Goal: Task Accomplishment & Management: Manage account settings

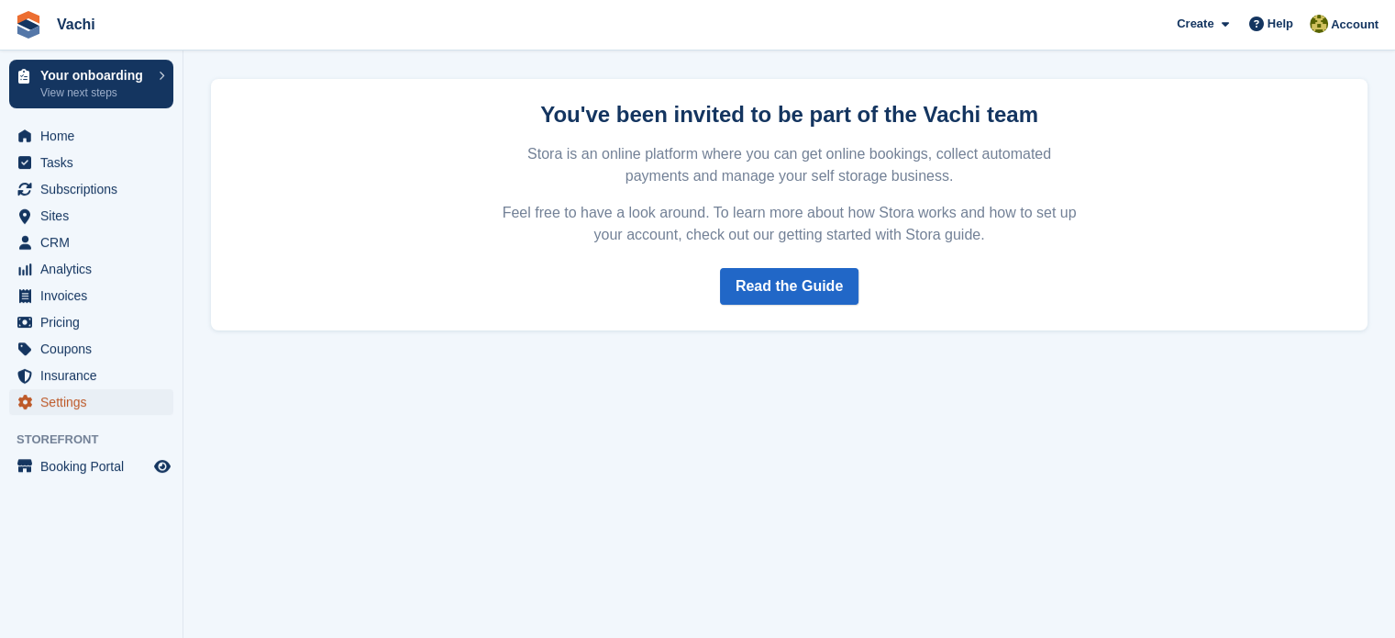
click at [63, 406] on span "Settings" at bounding box center [95, 402] width 110 height 26
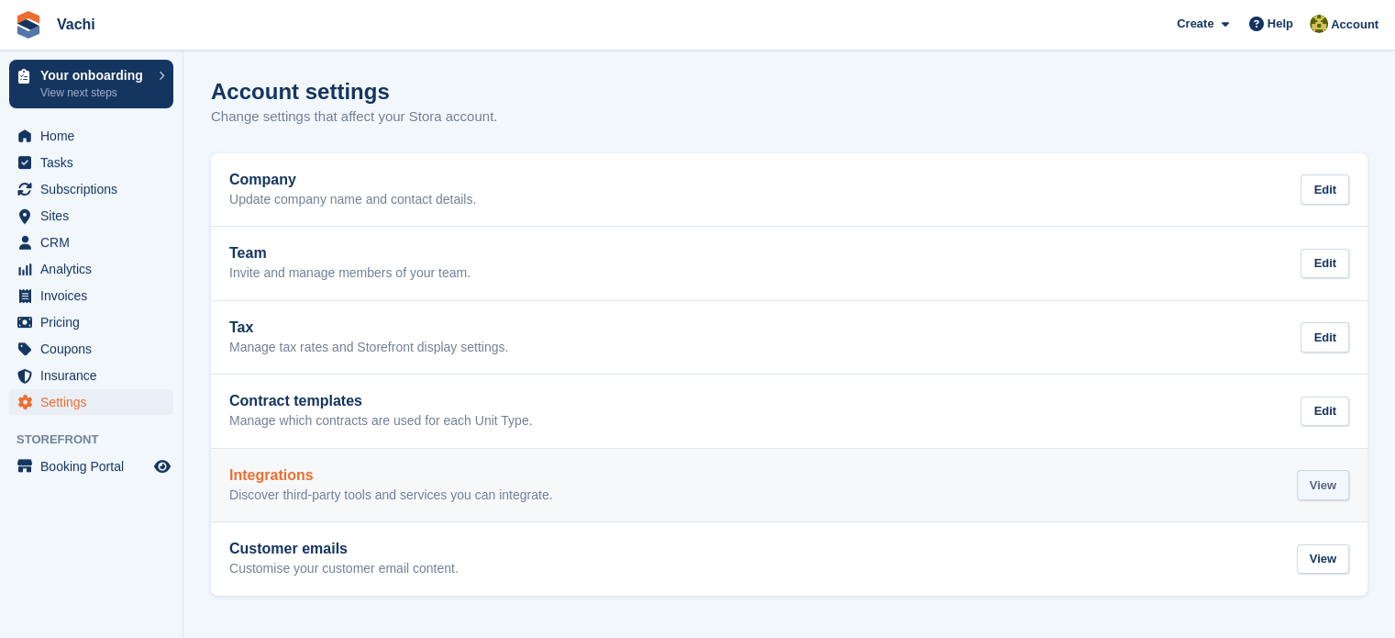
click at [1318, 491] on div "View" at bounding box center [1323, 485] width 52 height 30
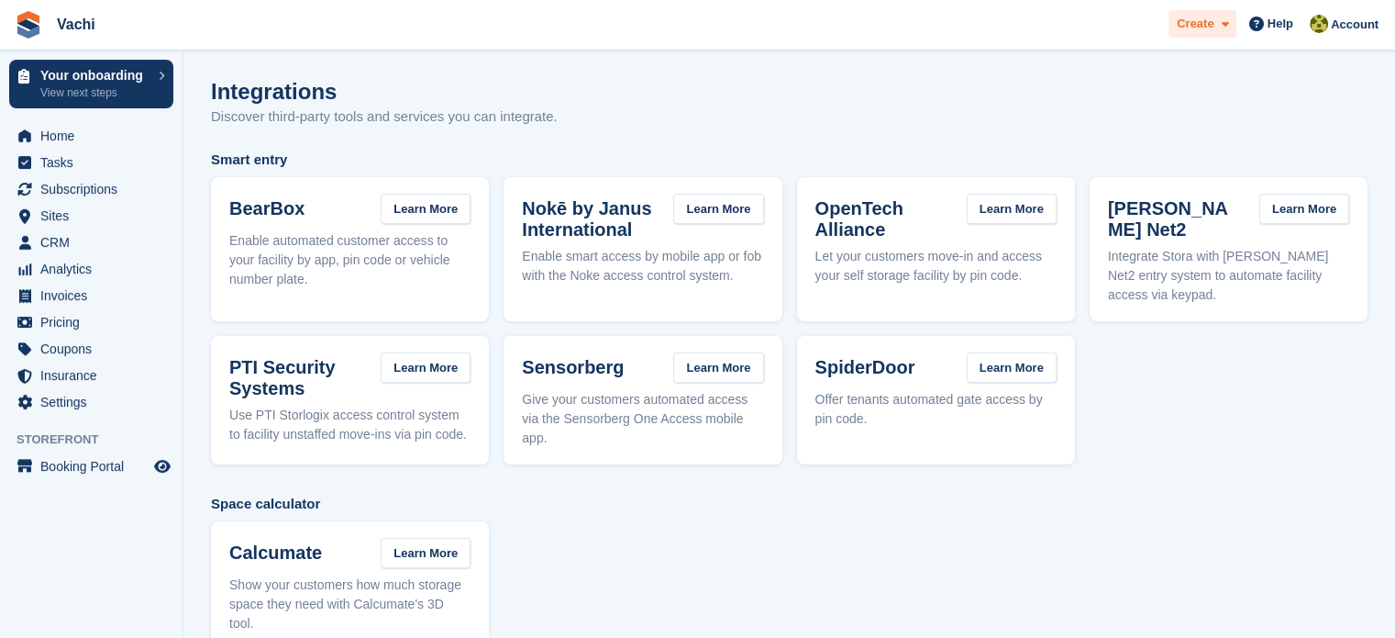
click at [1227, 30] on icon at bounding box center [1224, 24] width 7 height 12
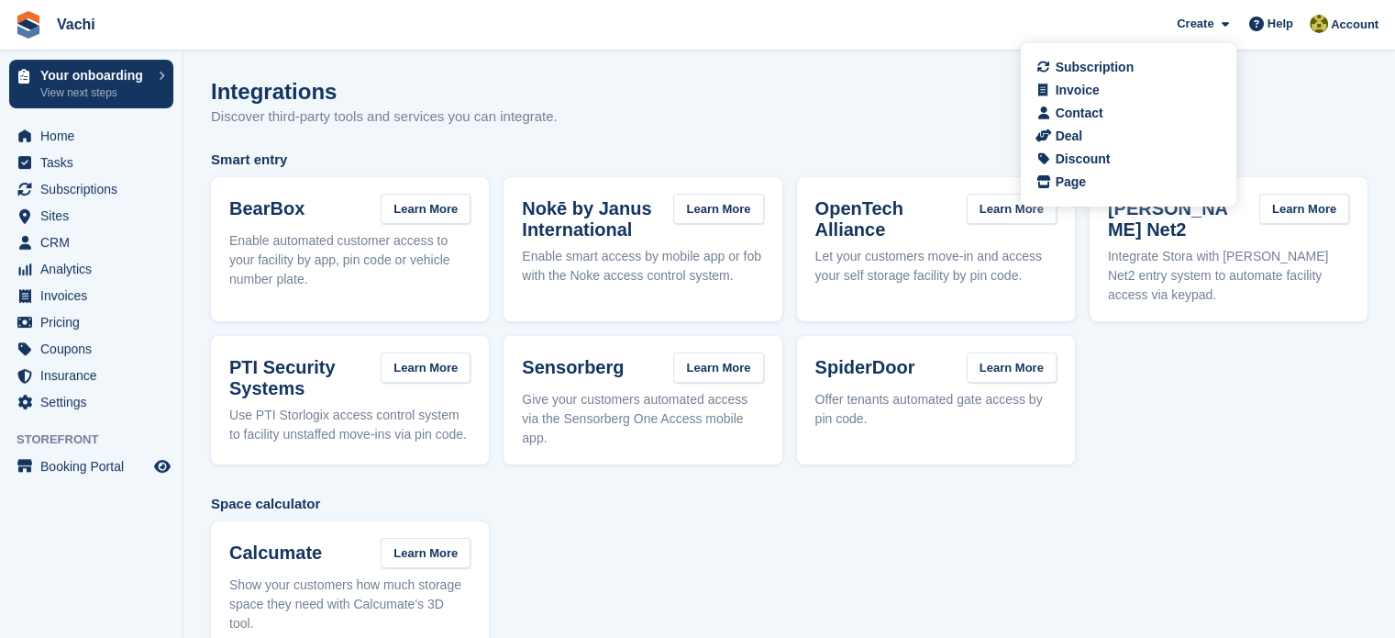
click at [1302, 83] on div "Integrations Discover third-party tools and services you can integrate." at bounding box center [789, 114] width 1157 height 71
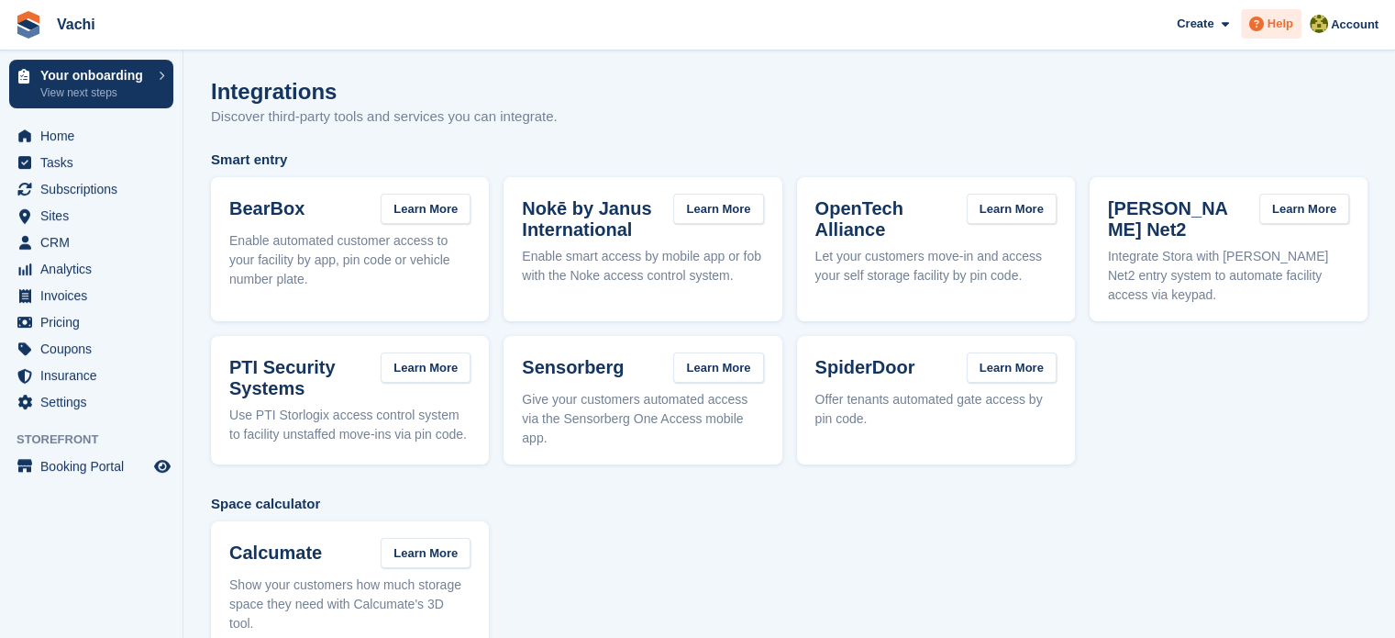
click at [1277, 25] on span "Help" at bounding box center [1281, 24] width 26 height 18
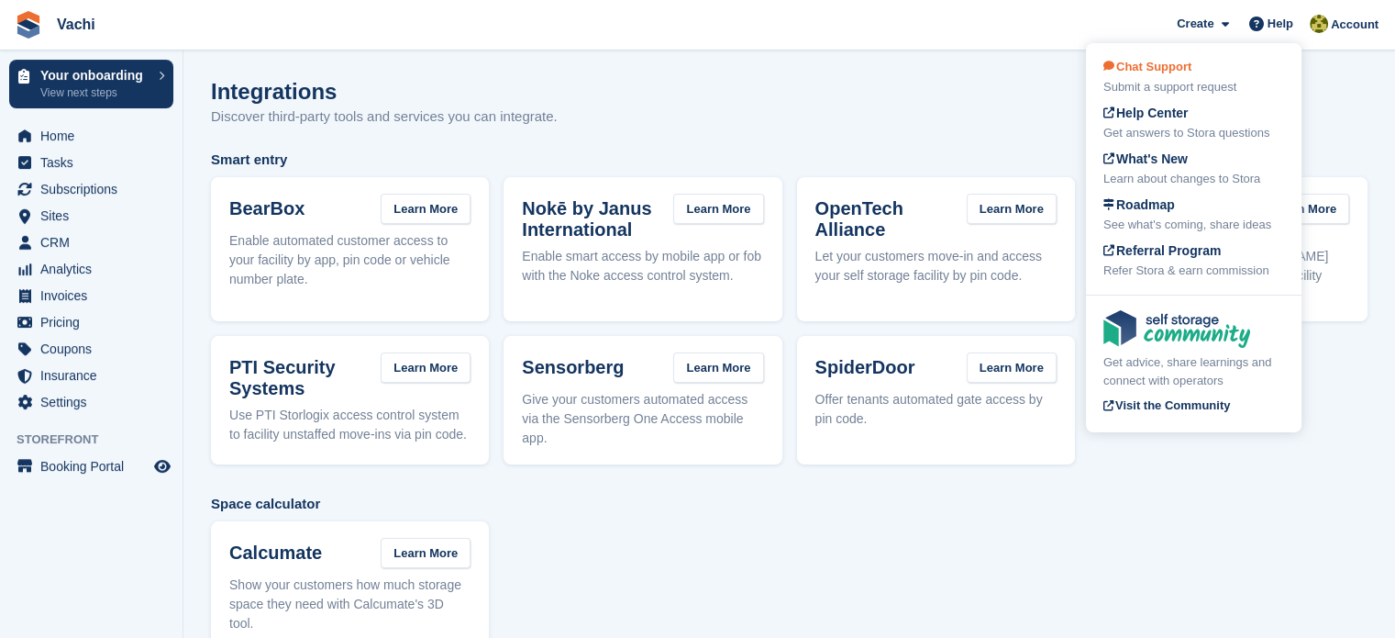
click at [1211, 80] on div "Submit a support request" at bounding box center [1194, 87] width 181 height 18
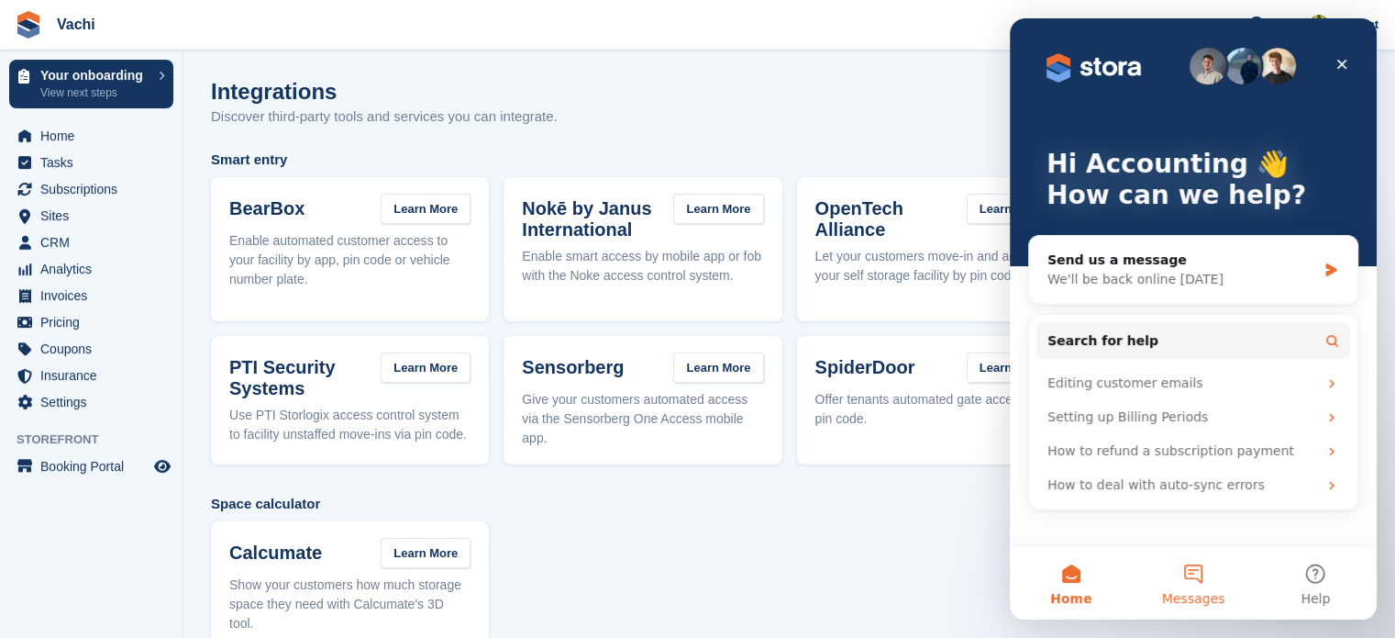
click at [1199, 582] on button "Messages" at bounding box center [1193, 582] width 122 height 73
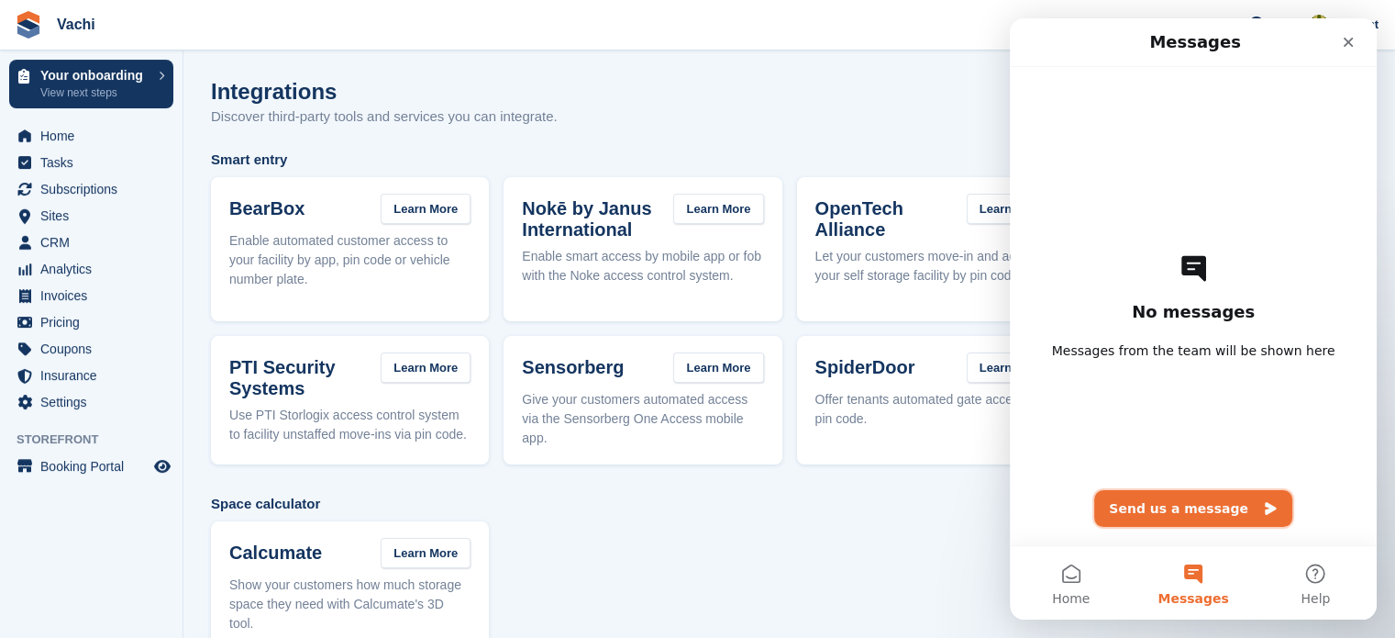
click at [1185, 509] on button "Send us a message" at bounding box center [1193, 508] width 198 height 37
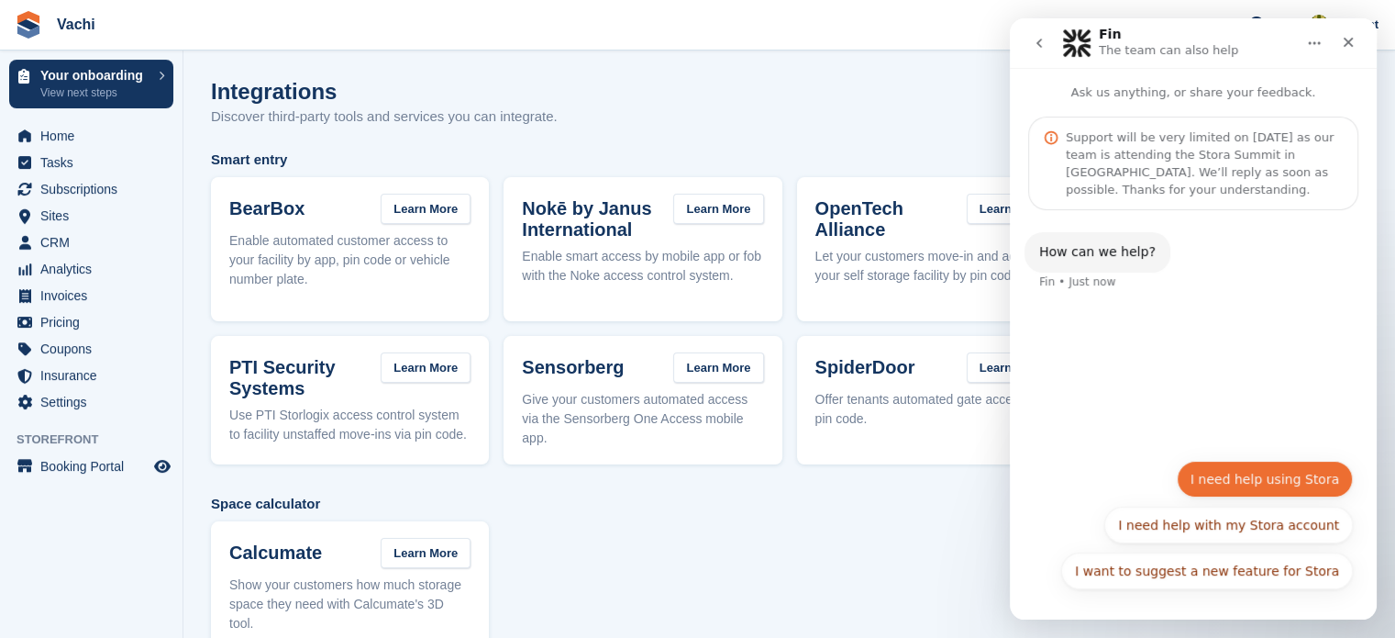
click at [1308, 476] on button "I need help using Stora" at bounding box center [1265, 479] width 176 height 37
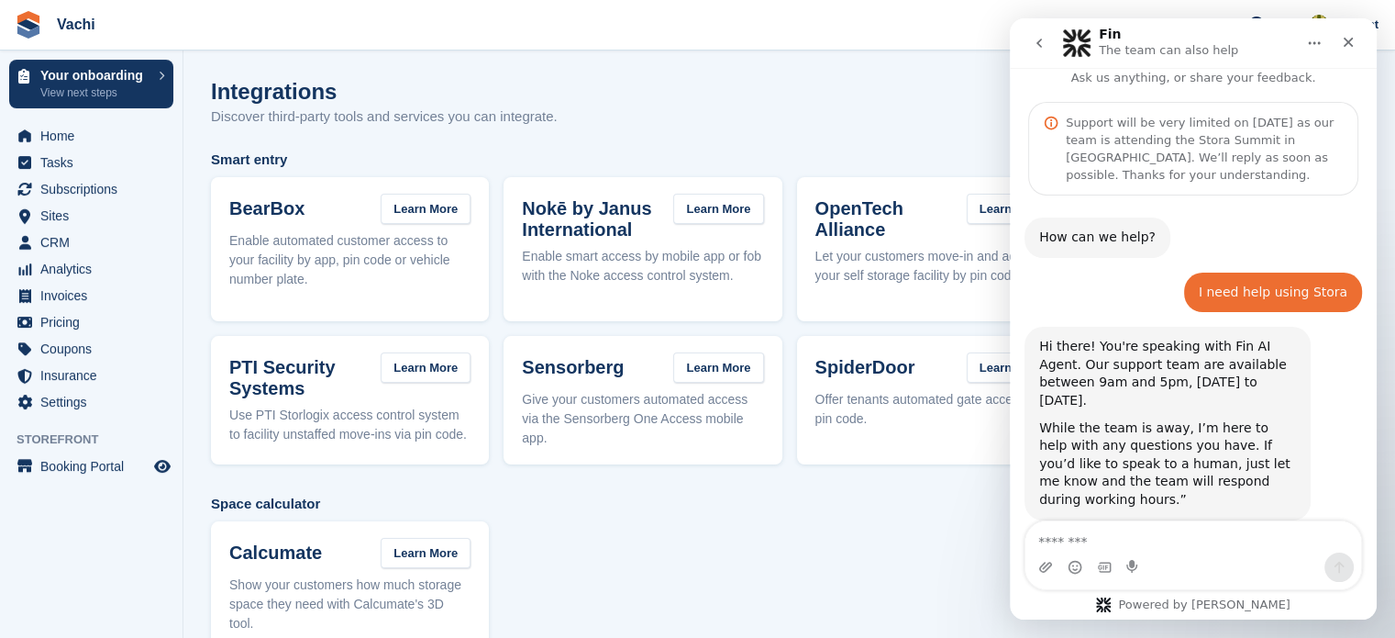
scroll to position [83, 0]
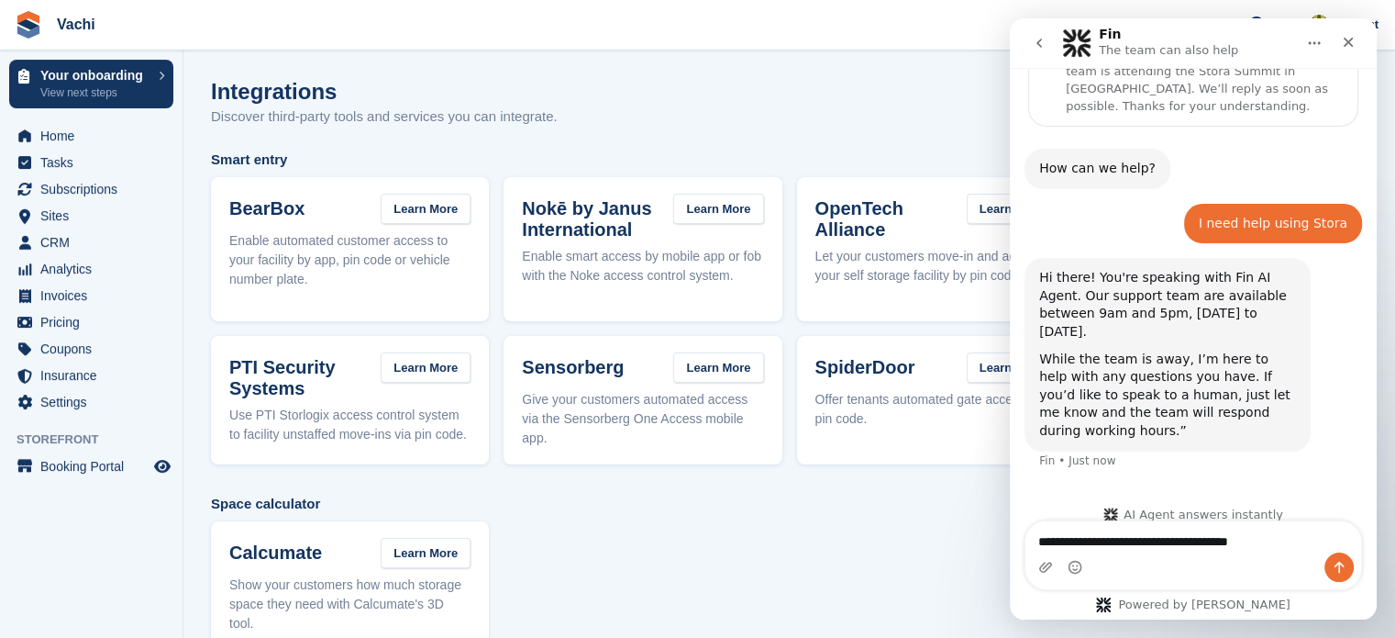
type textarea "**********"
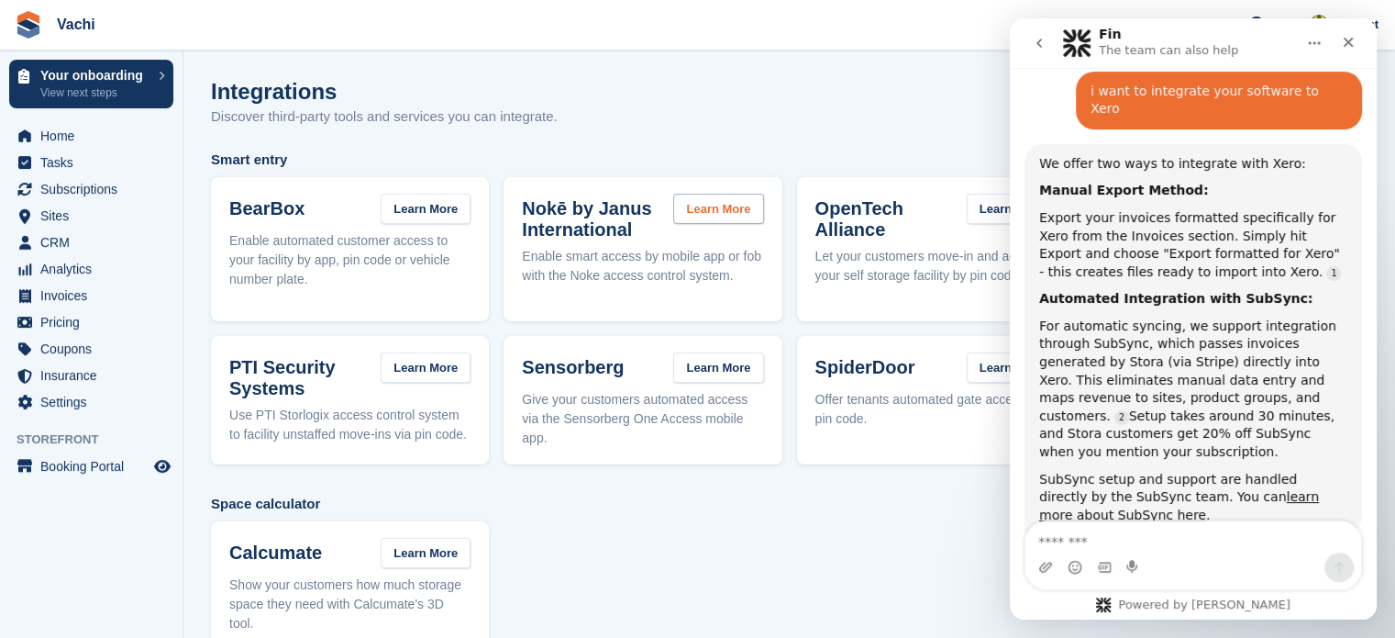
scroll to position [487, 0]
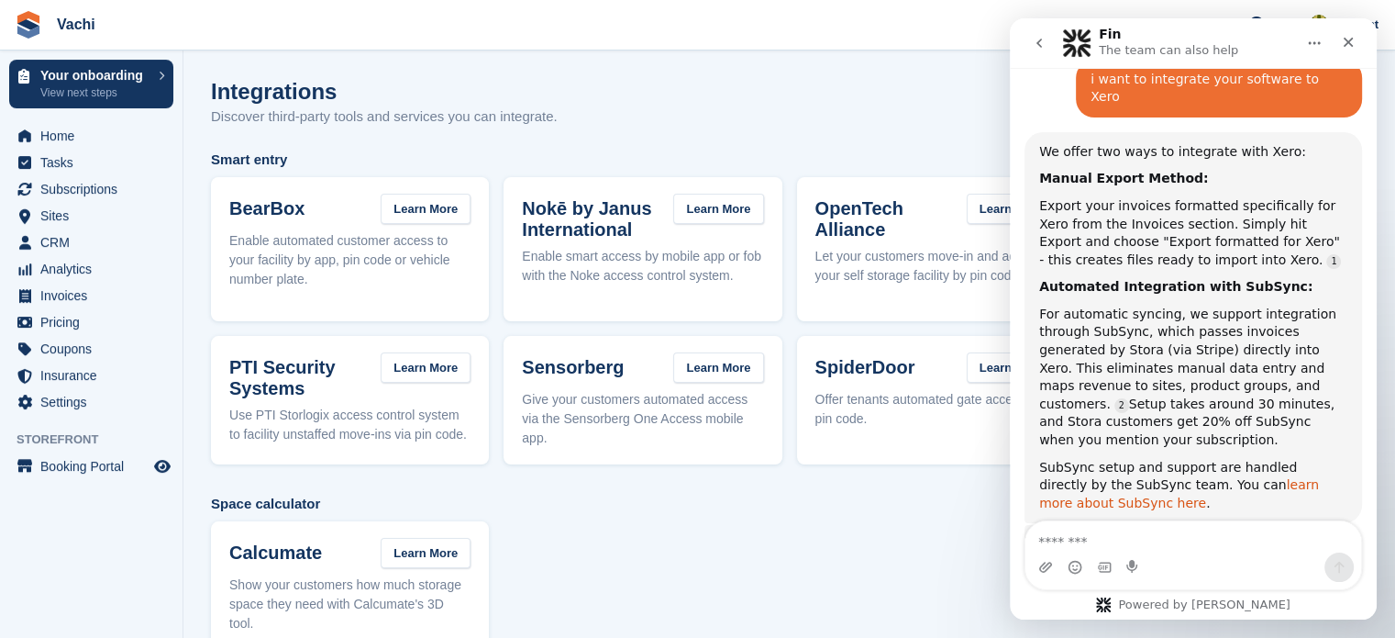
click at [1234, 477] on link "learn more about SubSync here" at bounding box center [1179, 493] width 280 height 33
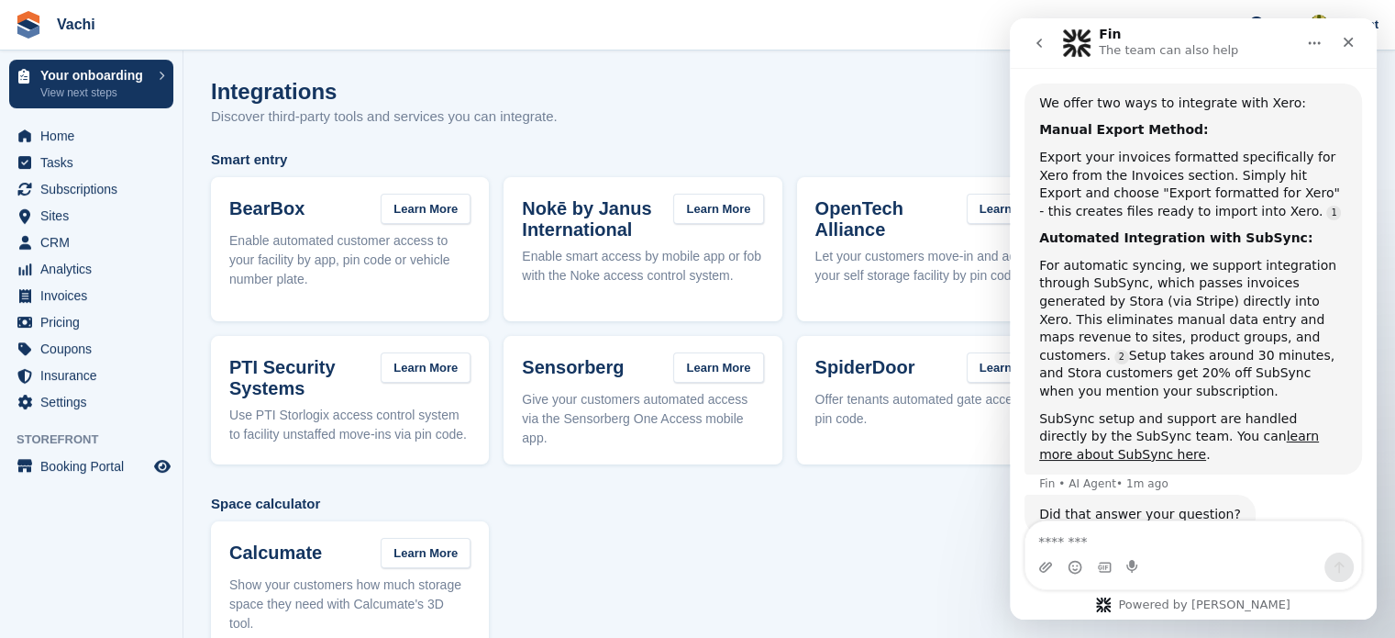
click at [773, 521] on div "Calcumate Learn More Show your customers how much storage space they need with …" at bounding box center [789, 585] width 1157 height 128
click at [81, 300] on span "Invoices" at bounding box center [95, 296] width 110 height 26
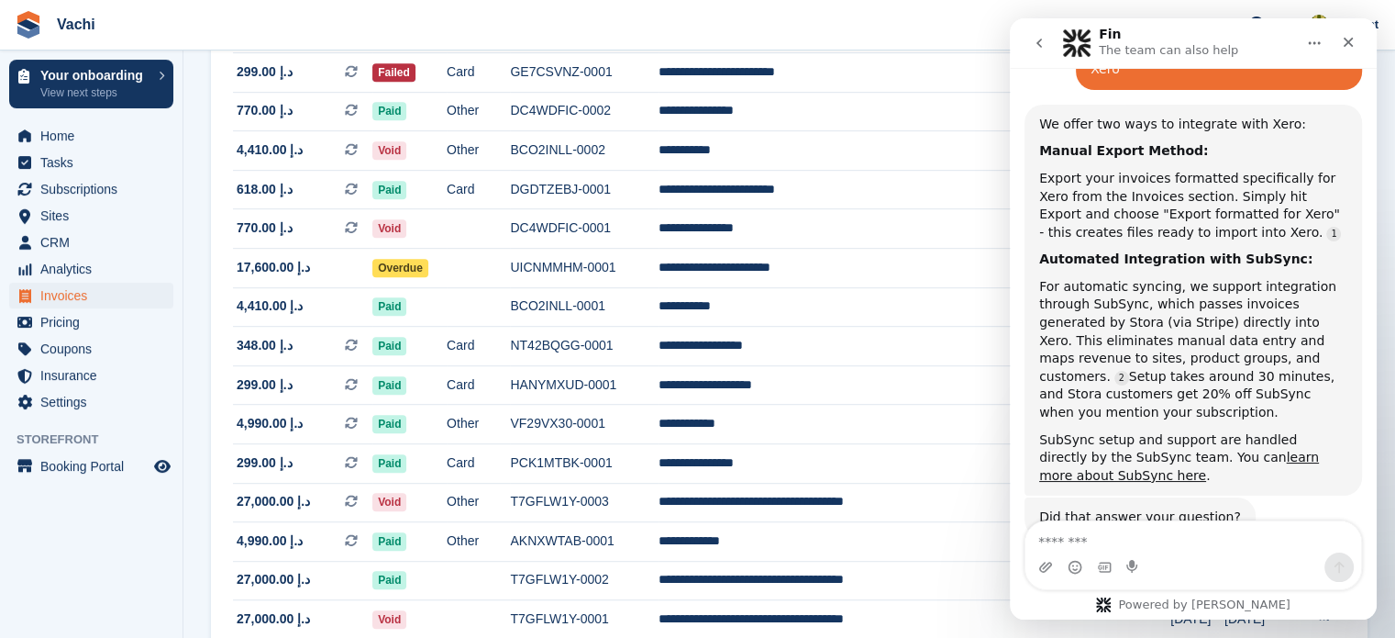
scroll to position [1009, 0]
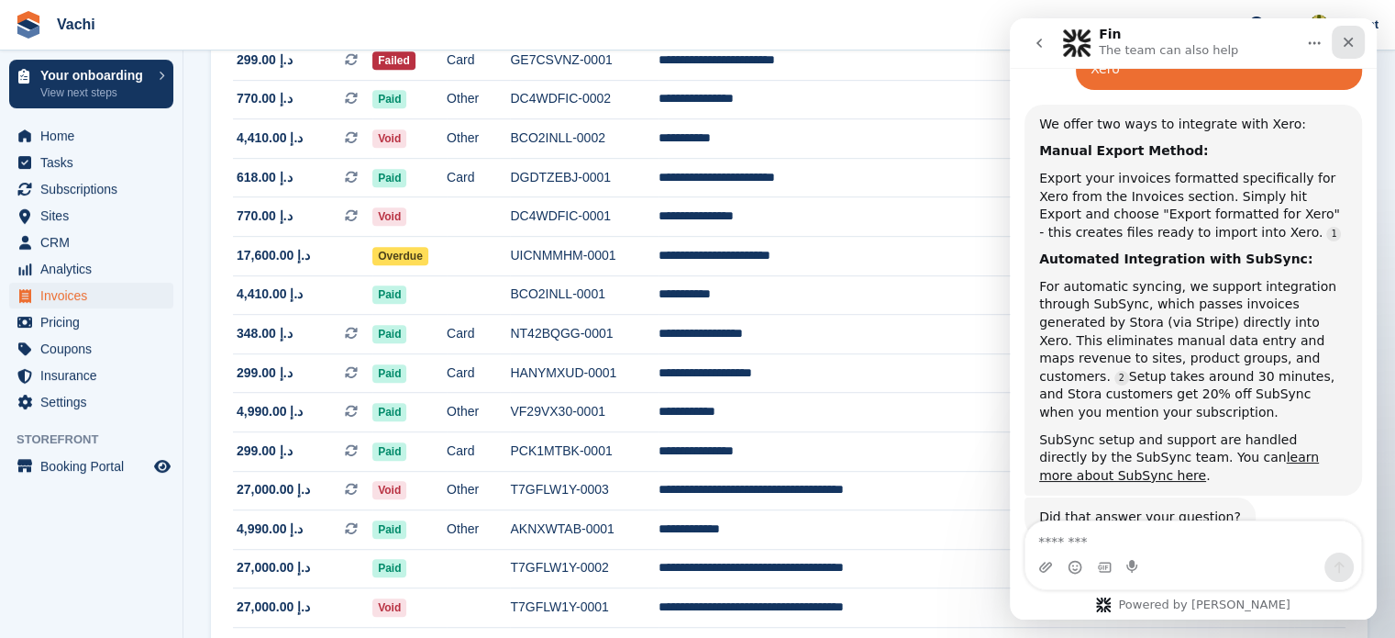
click at [1344, 39] on icon "Close" at bounding box center [1348, 42] width 15 height 15
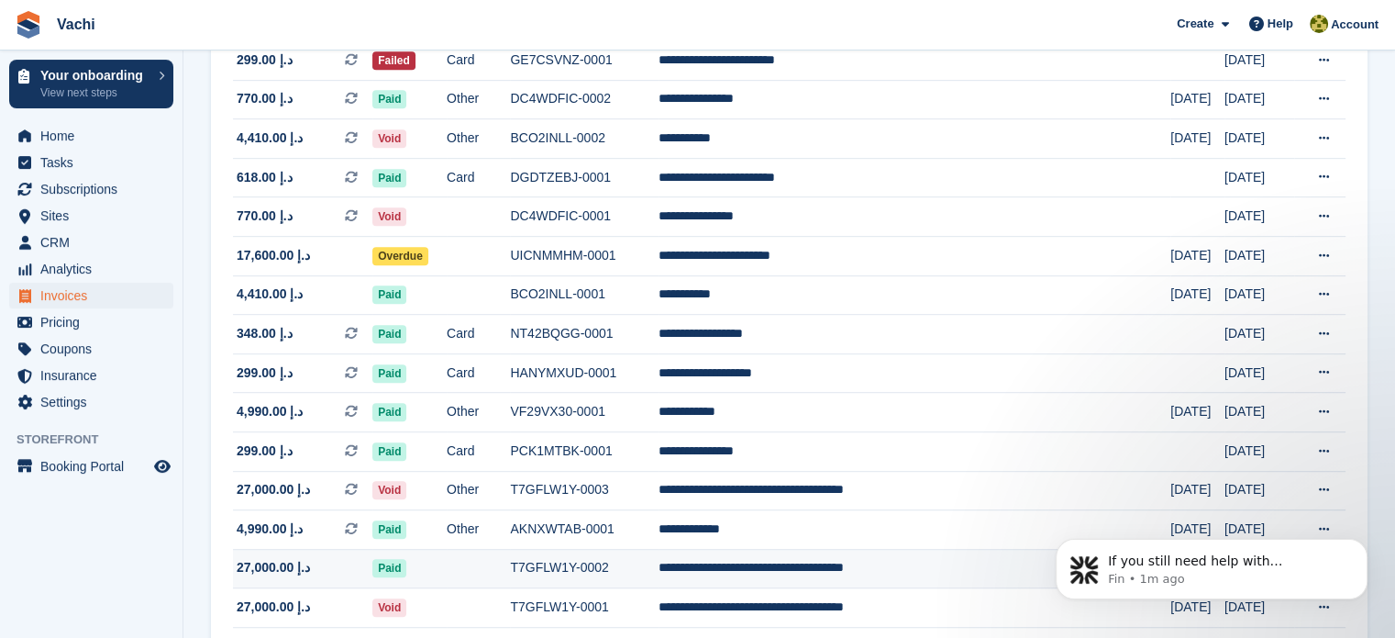
scroll to position [631, 0]
click at [81, 183] on span "Subscriptions" at bounding box center [95, 189] width 110 height 26
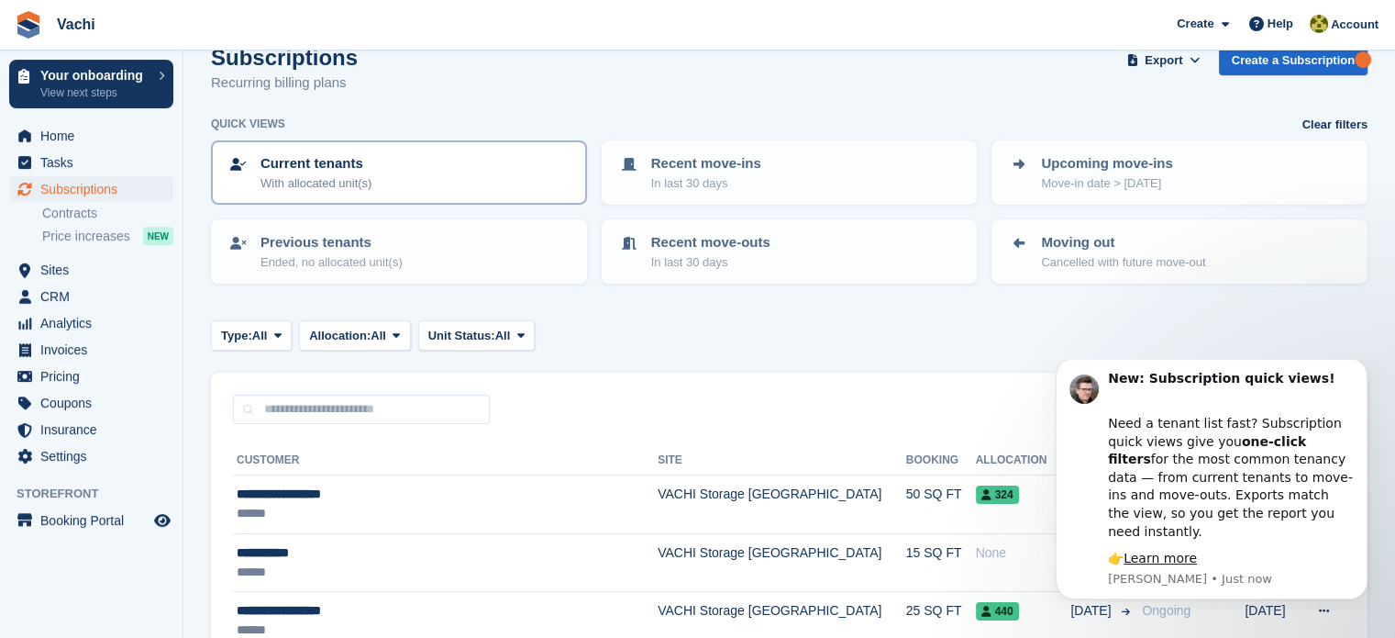
scroll to position [92, 0]
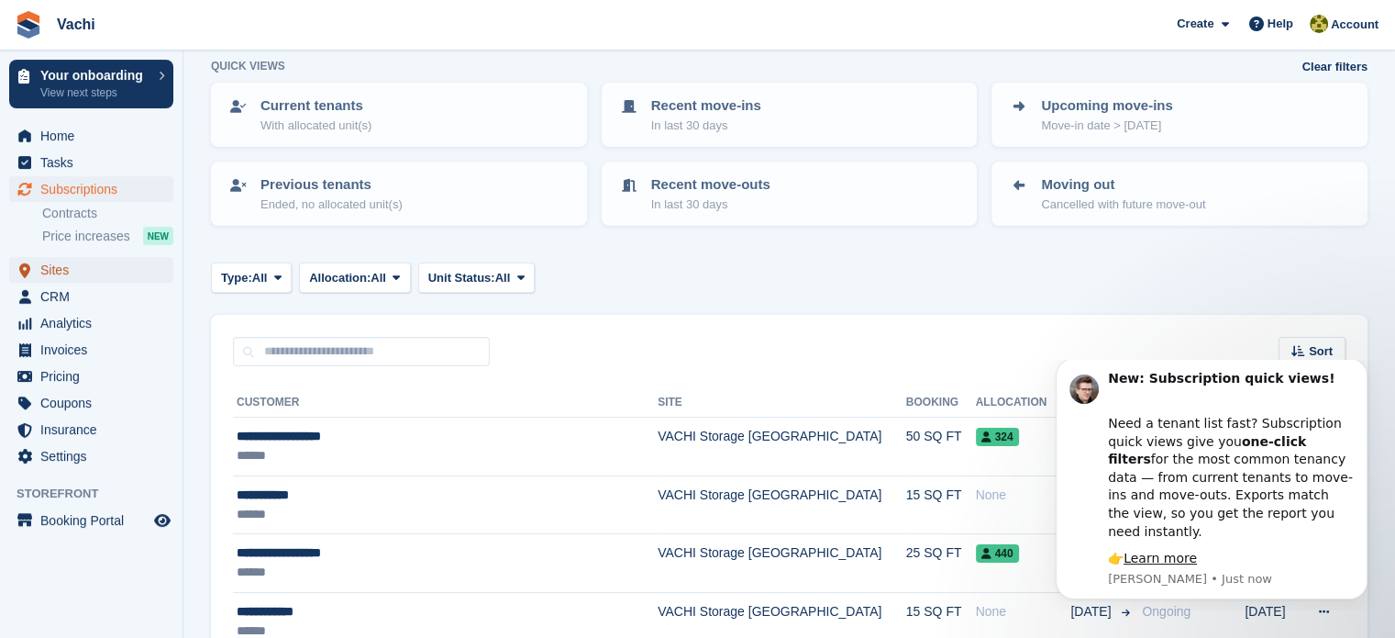
click at [121, 271] on span "Sites" at bounding box center [95, 270] width 110 height 26
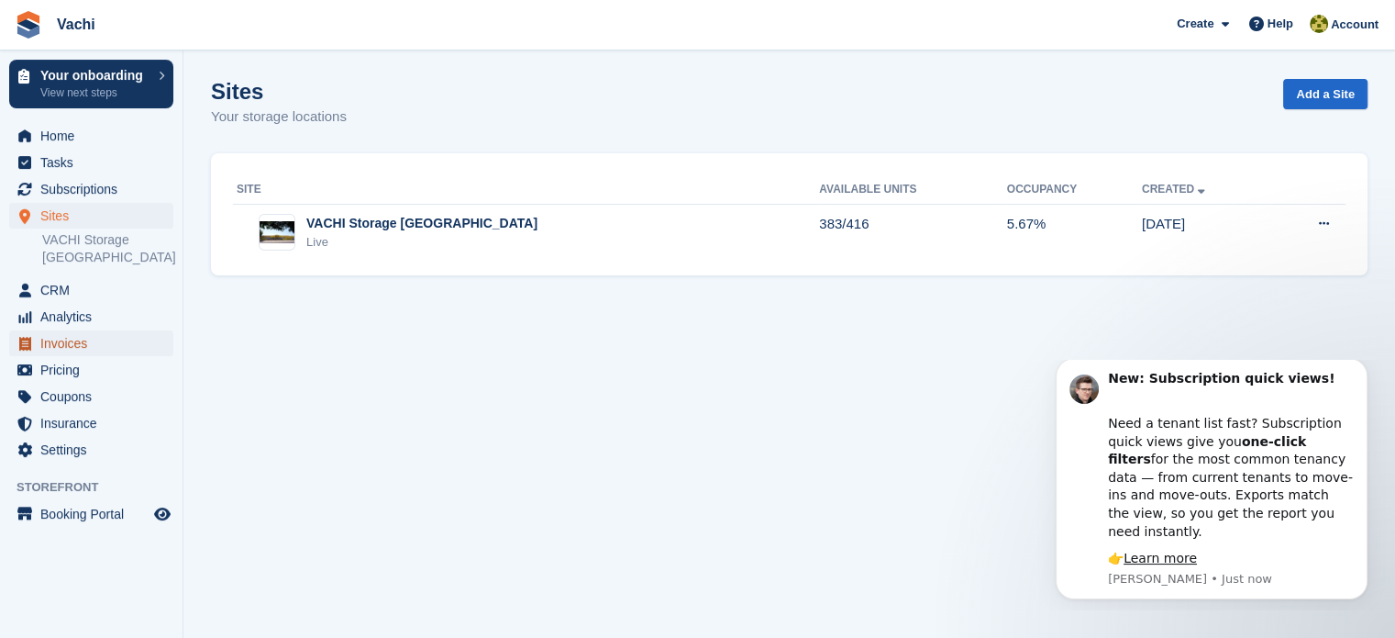
click at [78, 330] on span "Invoices" at bounding box center [95, 343] width 110 height 26
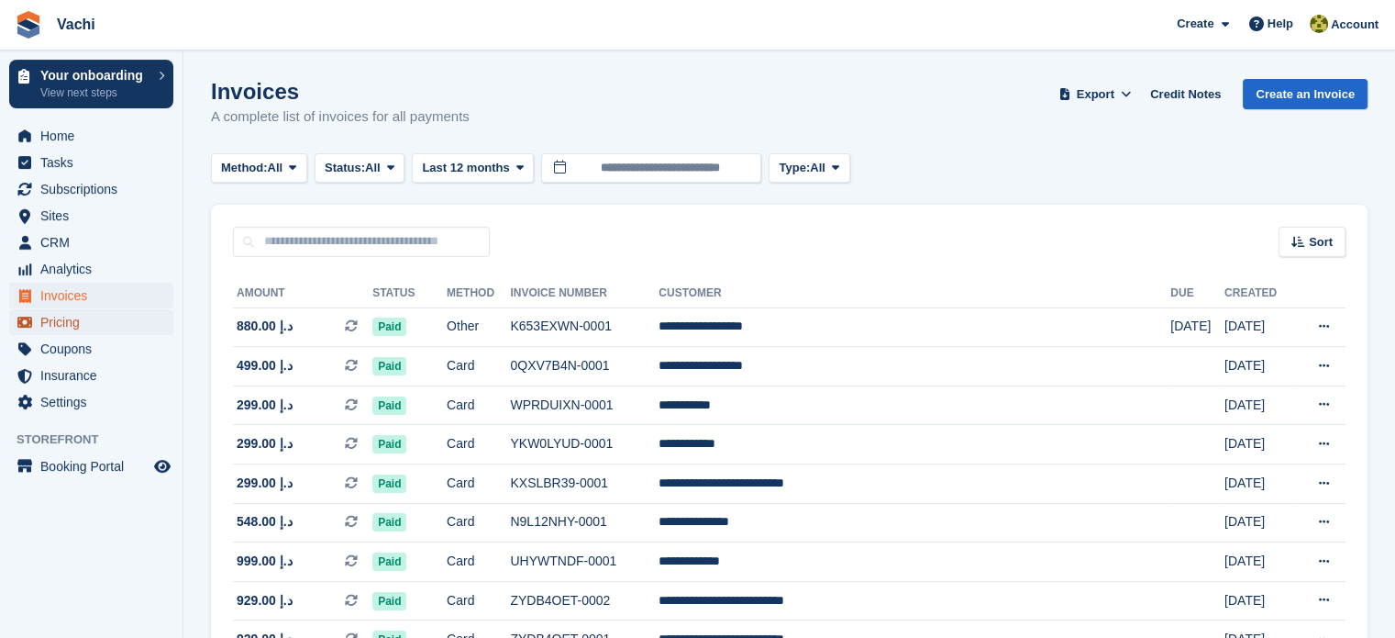
click at [81, 331] on span "Pricing" at bounding box center [95, 322] width 110 height 26
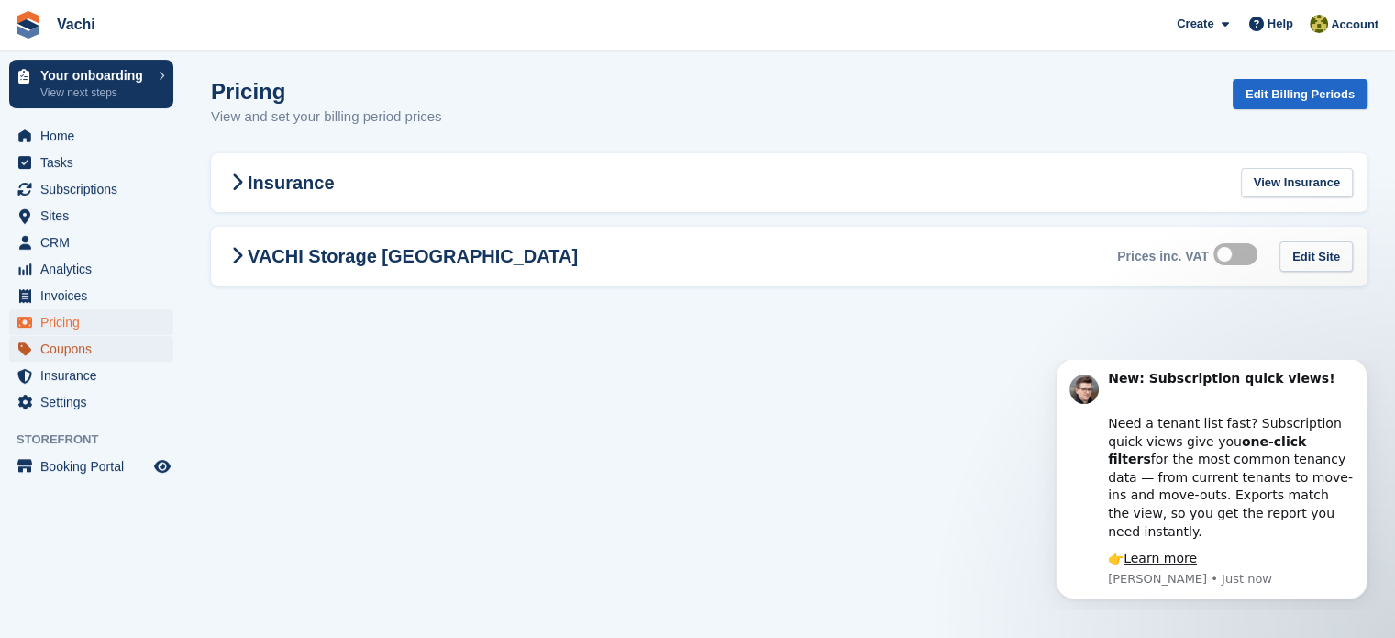
drag, startPoint x: 81, startPoint y: 331, endPoint x: 81, endPoint y: 350, distance: 19.3
click at [81, 350] on span "Coupons" at bounding box center [95, 349] width 110 height 26
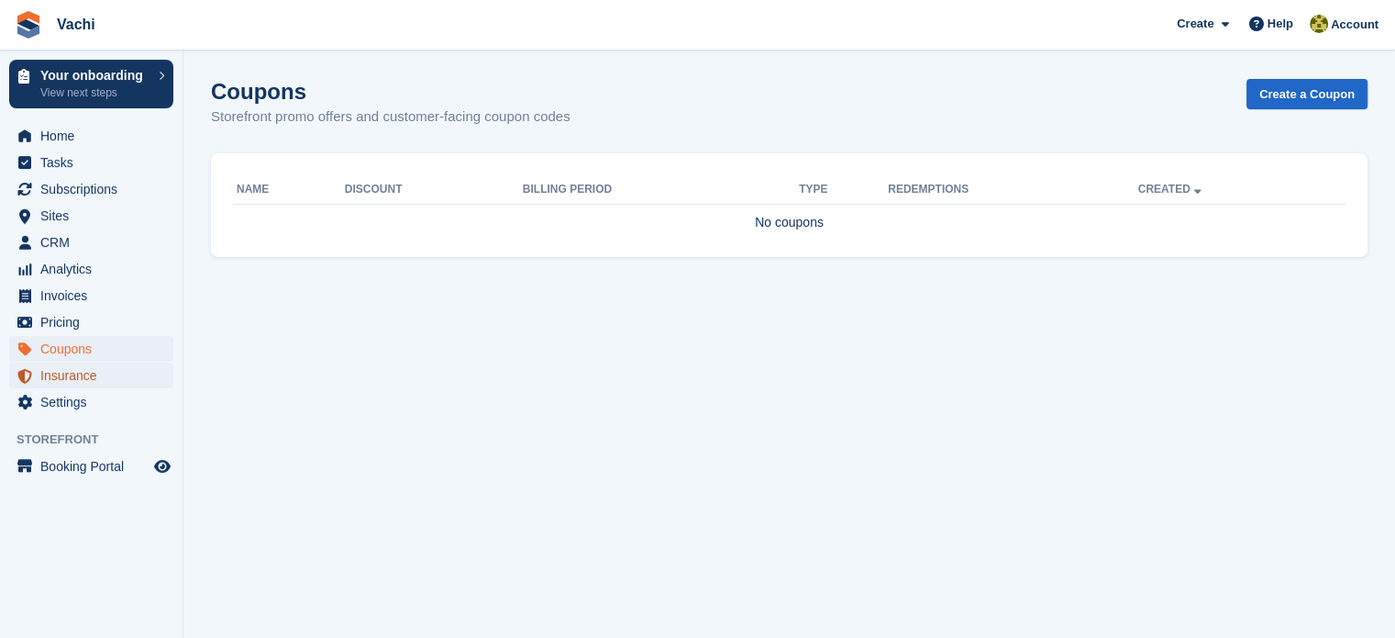
click at [82, 375] on span "Insurance" at bounding box center [95, 375] width 110 height 26
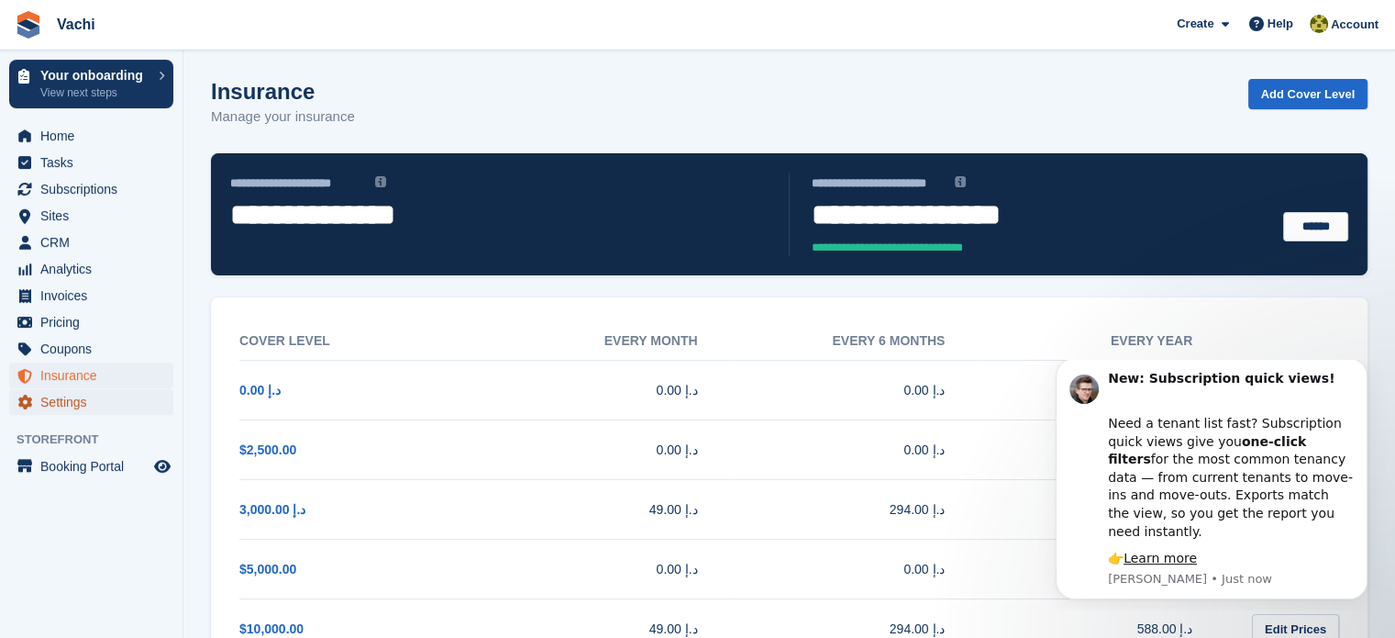
click at [80, 405] on span "Settings" at bounding box center [95, 402] width 110 height 26
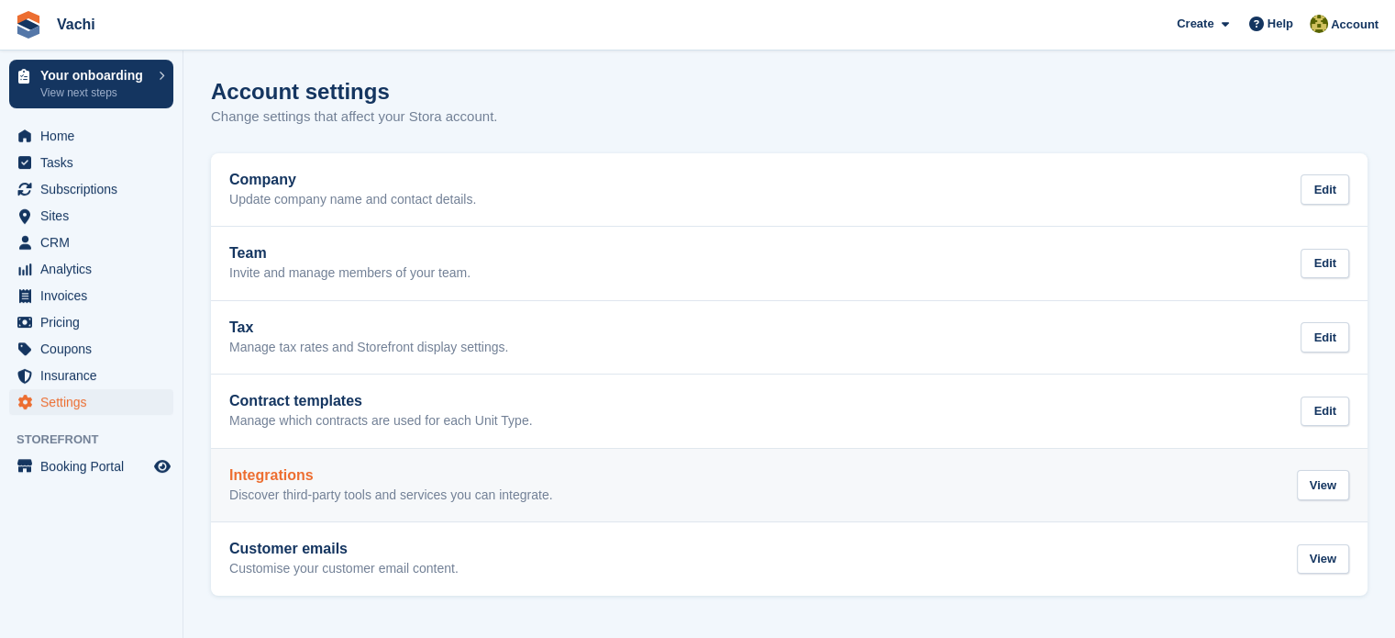
click at [344, 476] on h2 "Integrations" at bounding box center [391, 475] width 324 height 17
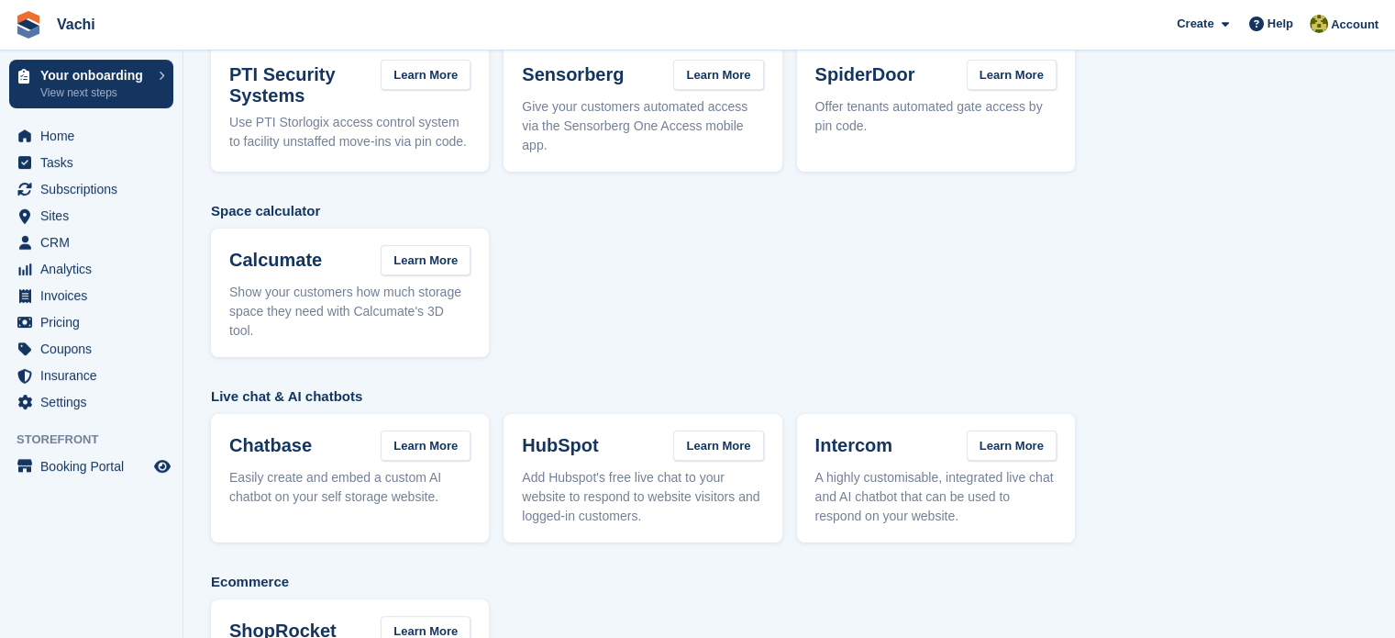
scroll to position [2, 0]
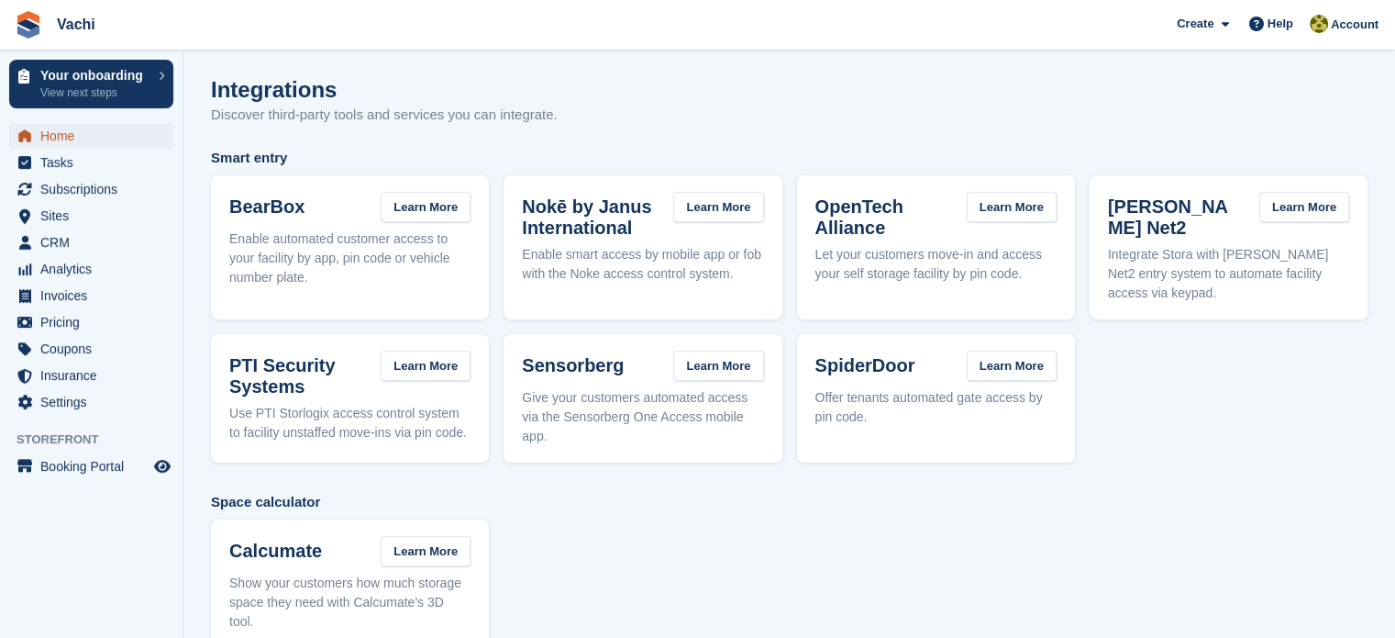
click at [95, 139] on span "Home" at bounding box center [95, 136] width 110 height 26
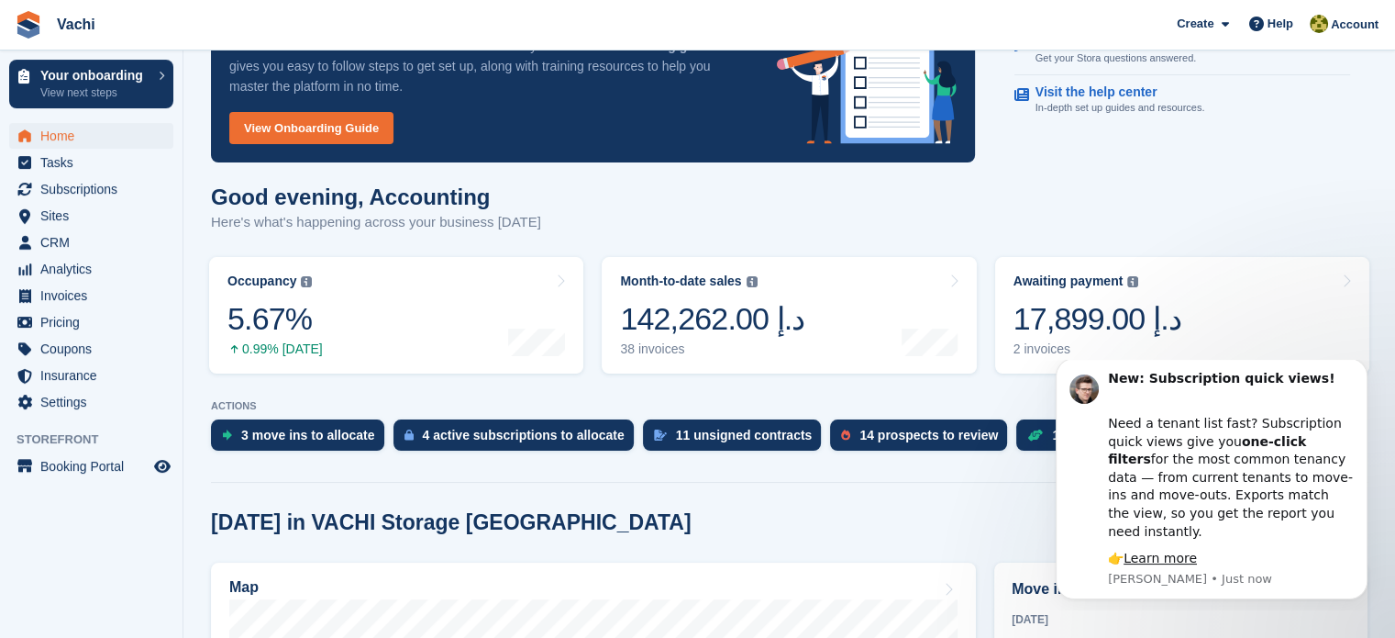
click at [385, 205] on h1 "Good evening, Accounting" at bounding box center [376, 196] width 330 height 25
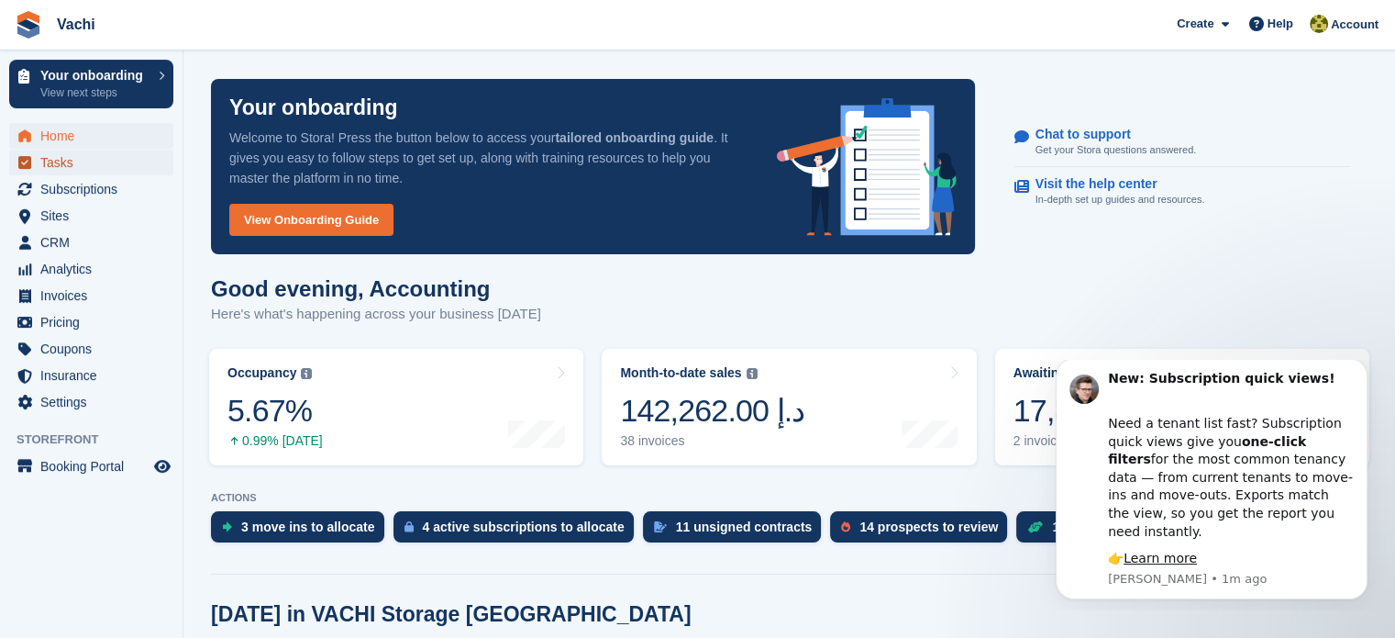
click at [118, 166] on span "Tasks" at bounding box center [95, 163] width 110 height 26
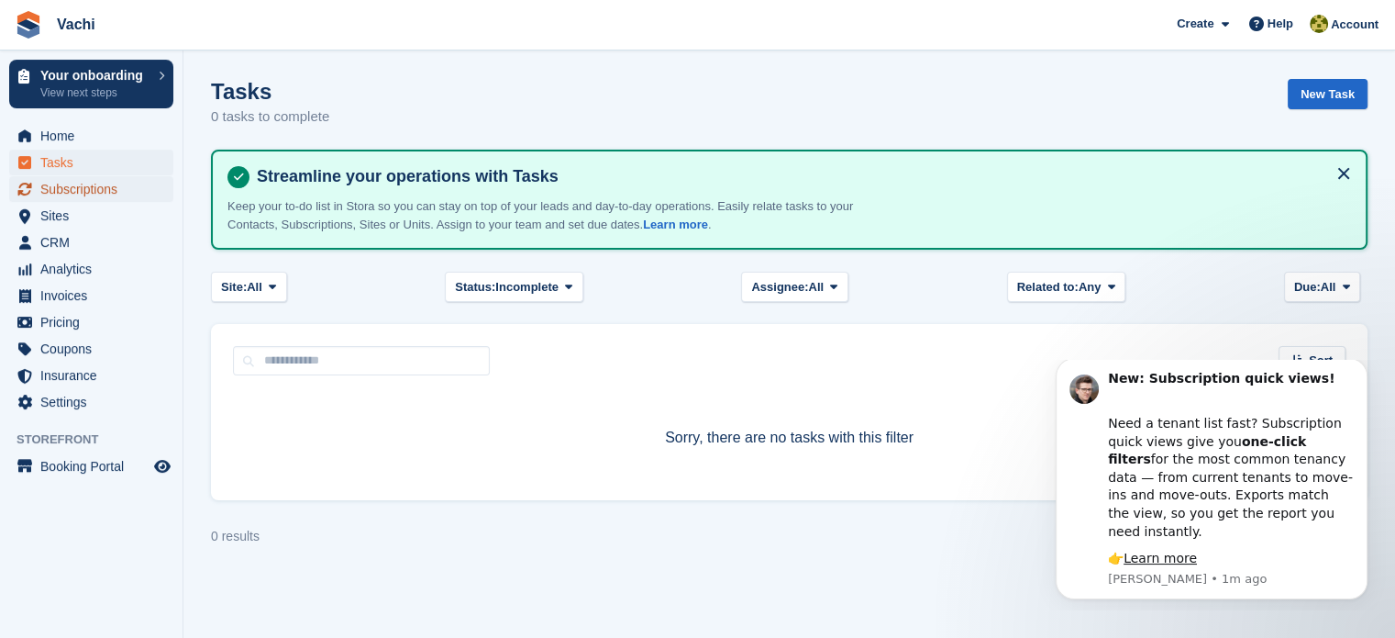
click at [80, 186] on span "Subscriptions" at bounding box center [95, 189] width 110 height 26
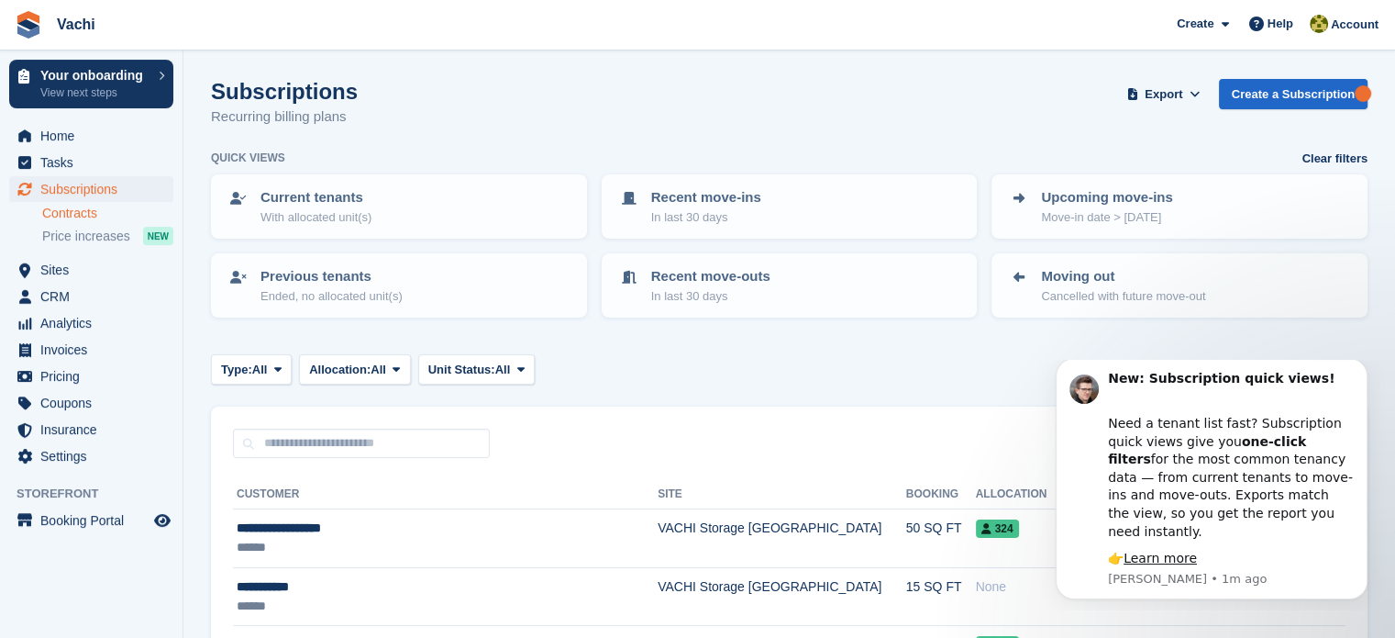
click at [73, 218] on link "Contracts" at bounding box center [107, 213] width 131 height 17
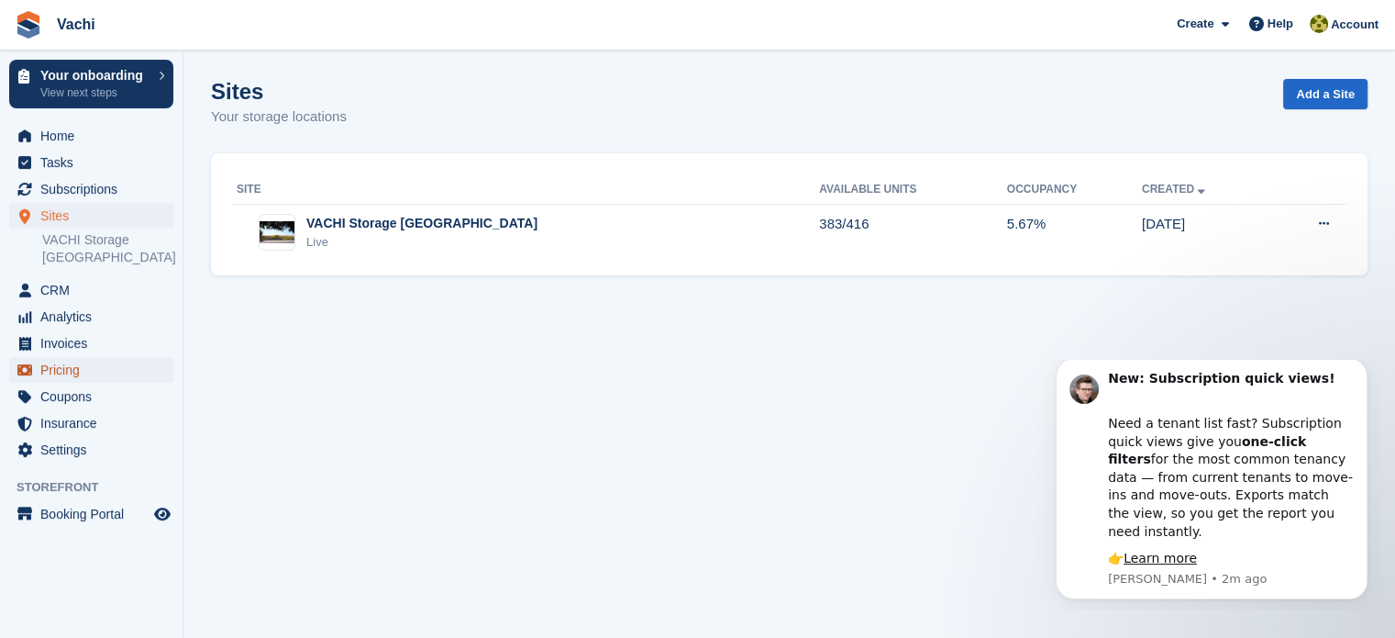
click at [103, 357] on span "Pricing" at bounding box center [95, 370] width 110 height 26
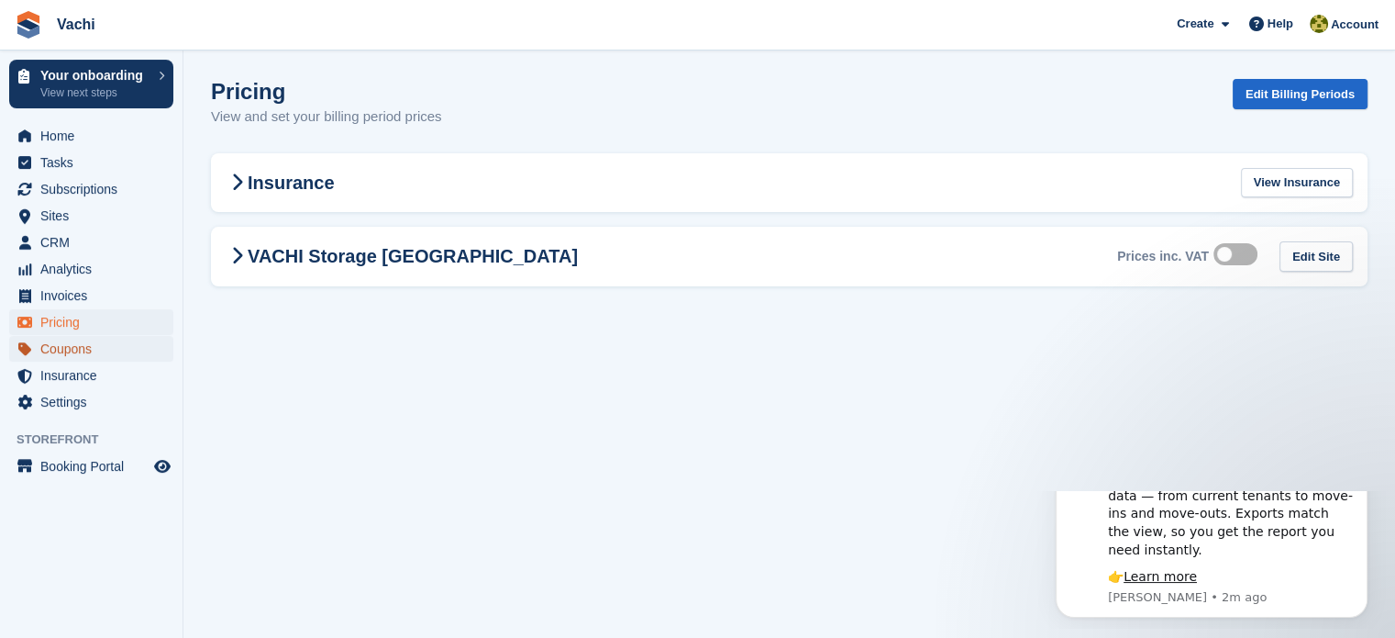
click at [73, 350] on span "Coupons" at bounding box center [95, 349] width 110 height 26
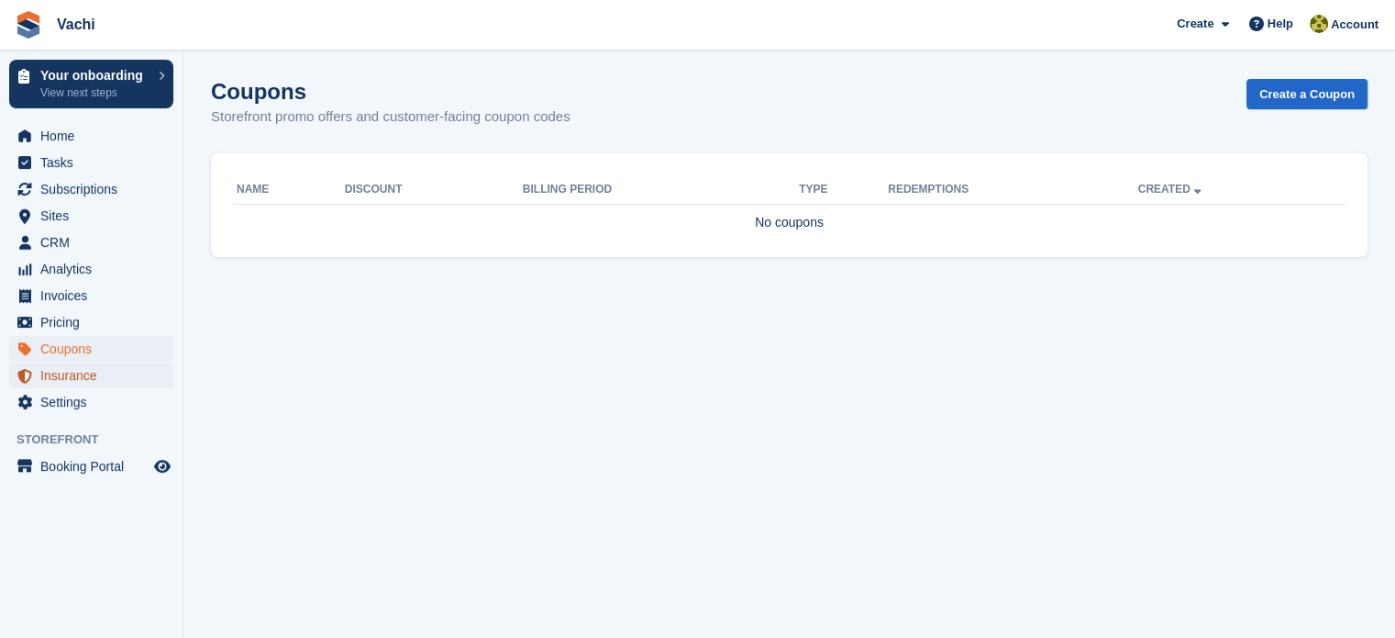
click at [77, 376] on span "Insurance" at bounding box center [95, 375] width 110 height 26
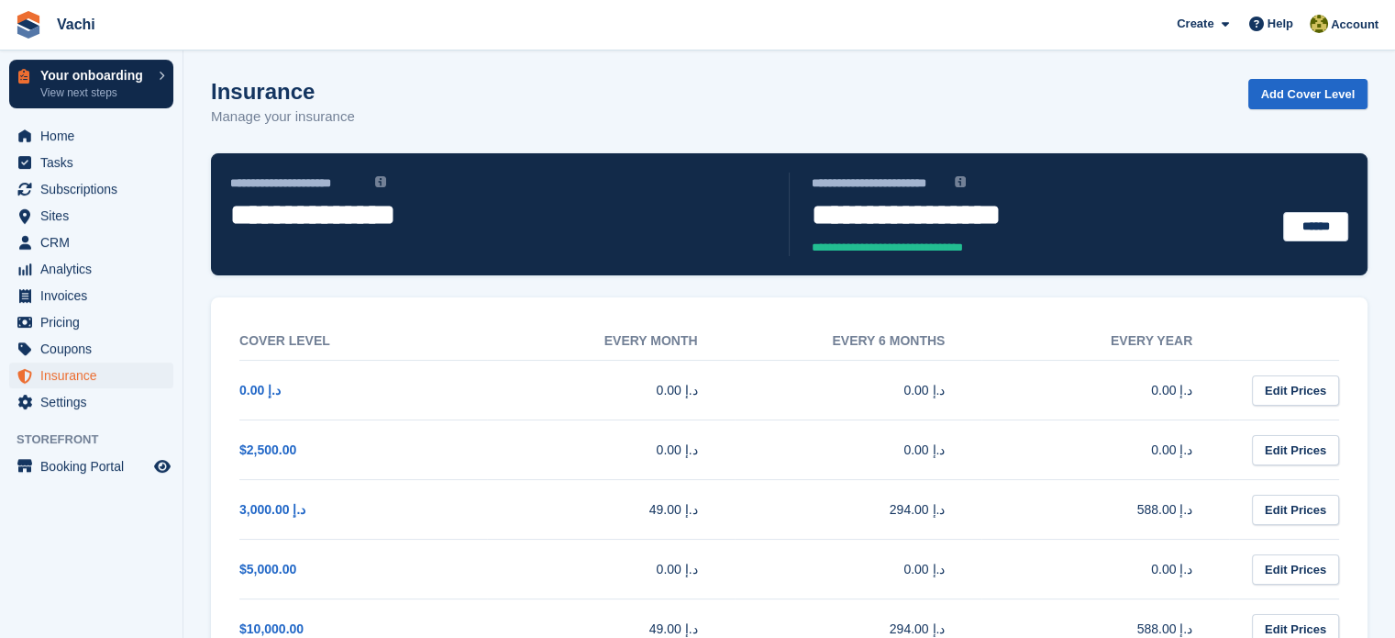
click at [119, 88] on p "View next steps" at bounding box center [94, 92] width 109 height 17
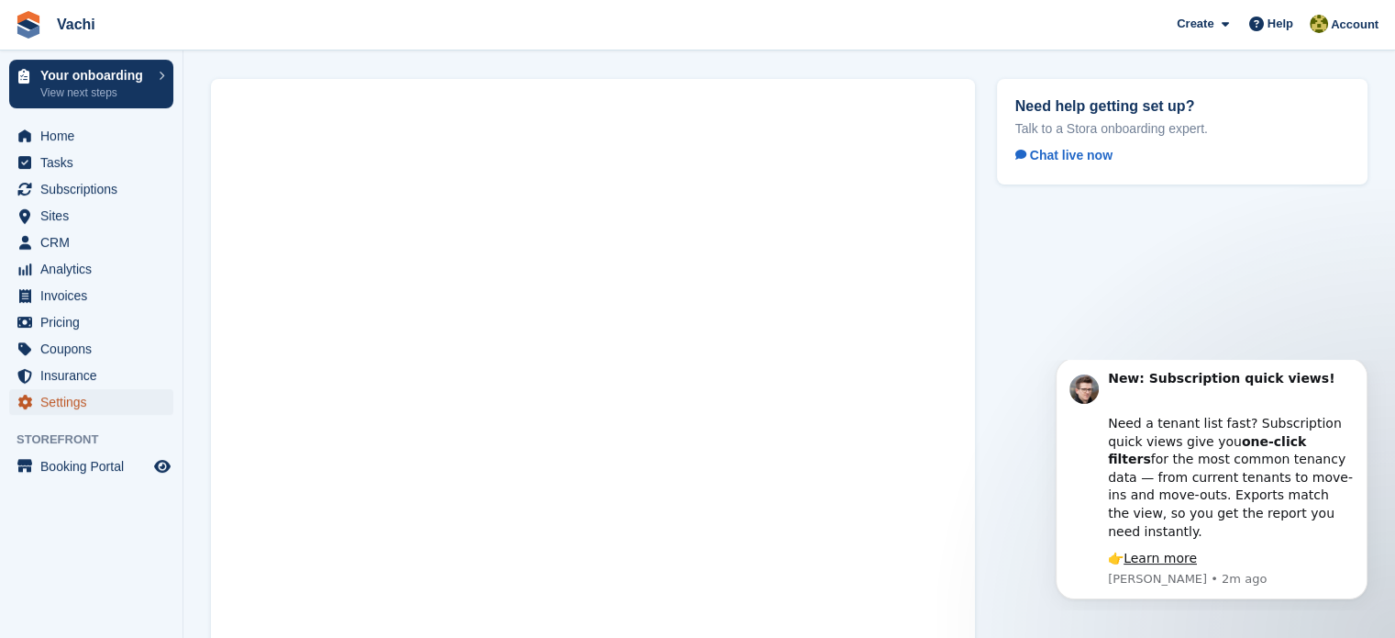
click at [77, 403] on span "Settings" at bounding box center [95, 402] width 110 height 26
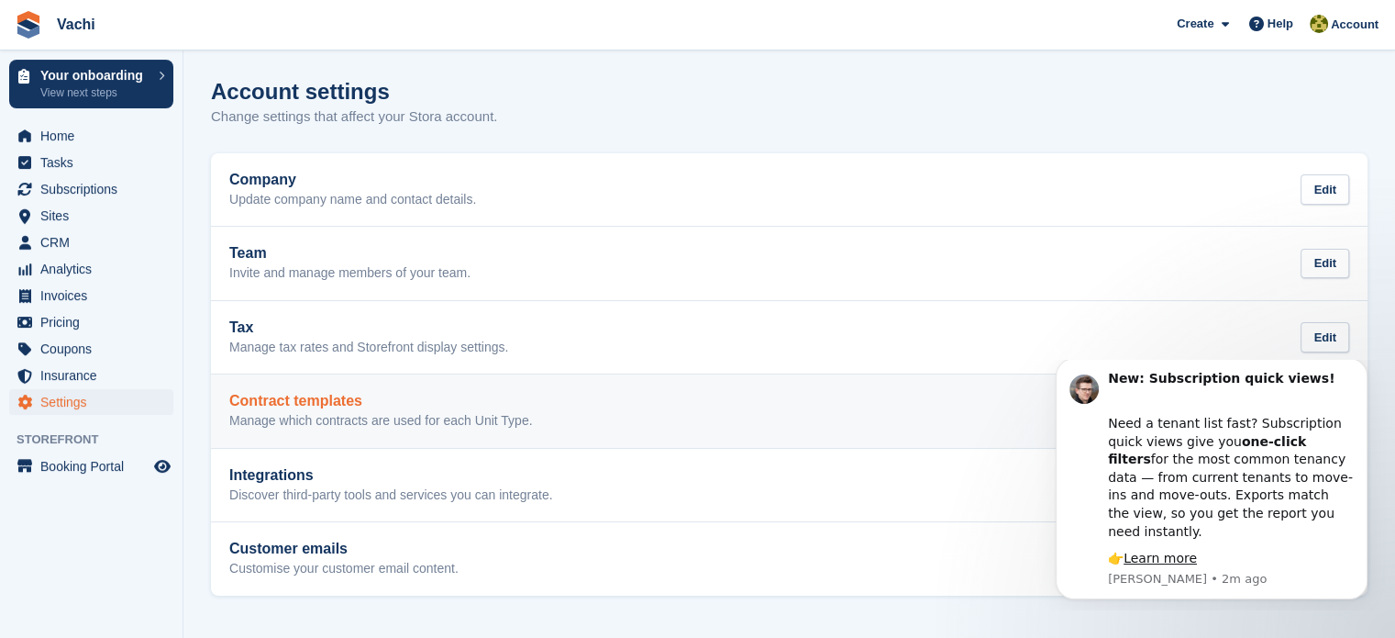
click at [284, 443] on link "Contract templates Manage which contracts are used for each Unit Type. Edit" at bounding box center [789, 410] width 1157 height 73
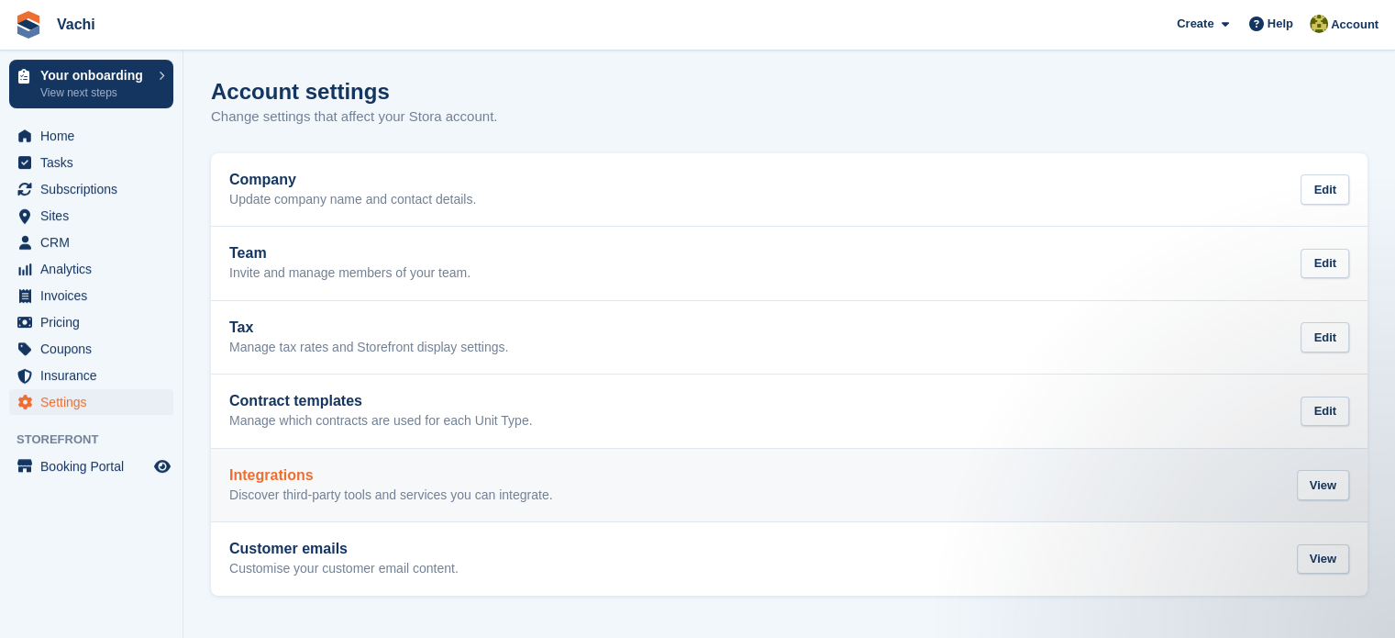
click at [315, 490] on p "Discover third-party tools and services you can integrate." at bounding box center [391, 495] width 324 height 17
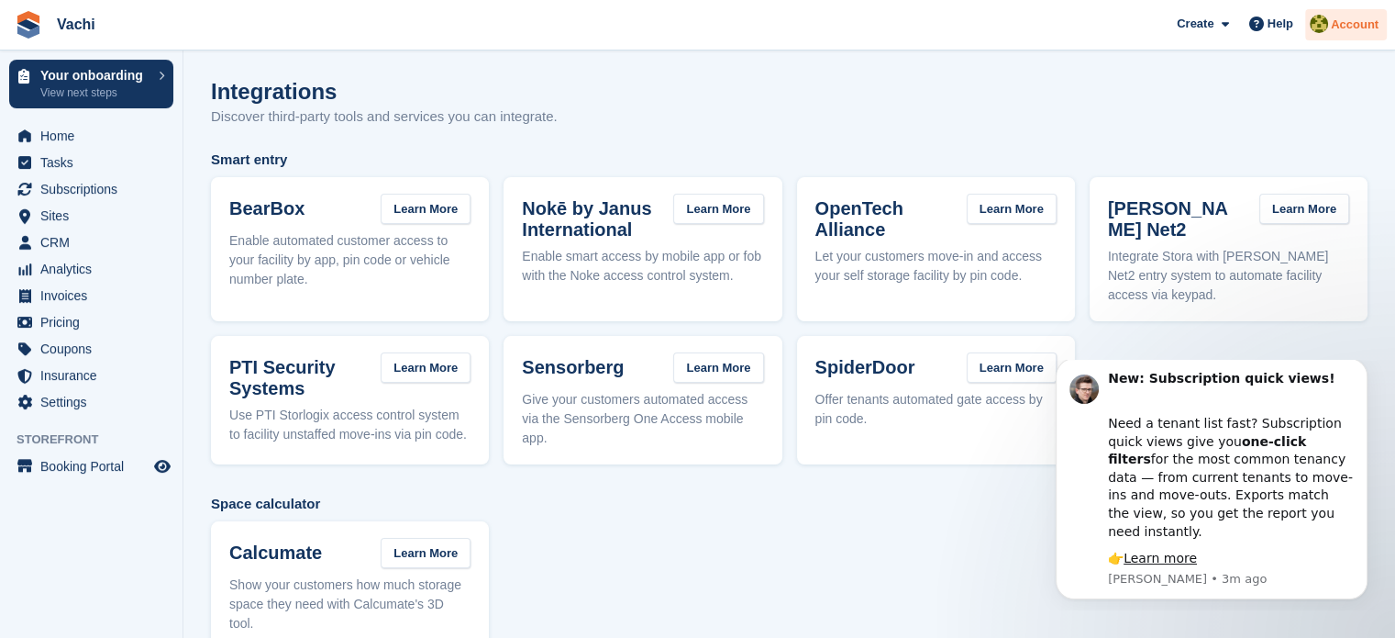
click at [1325, 25] on img at bounding box center [1319, 24] width 18 height 18
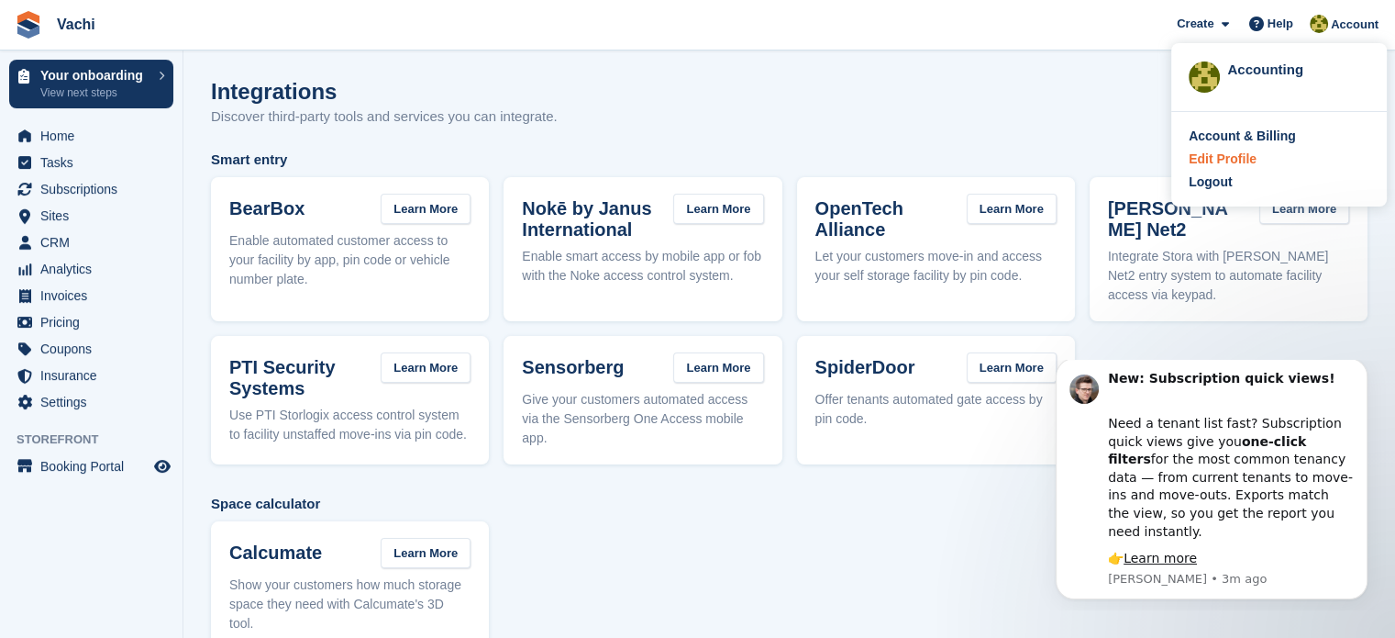
click at [1233, 158] on div "Edit Profile" at bounding box center [1223, 159] width 68 height 19
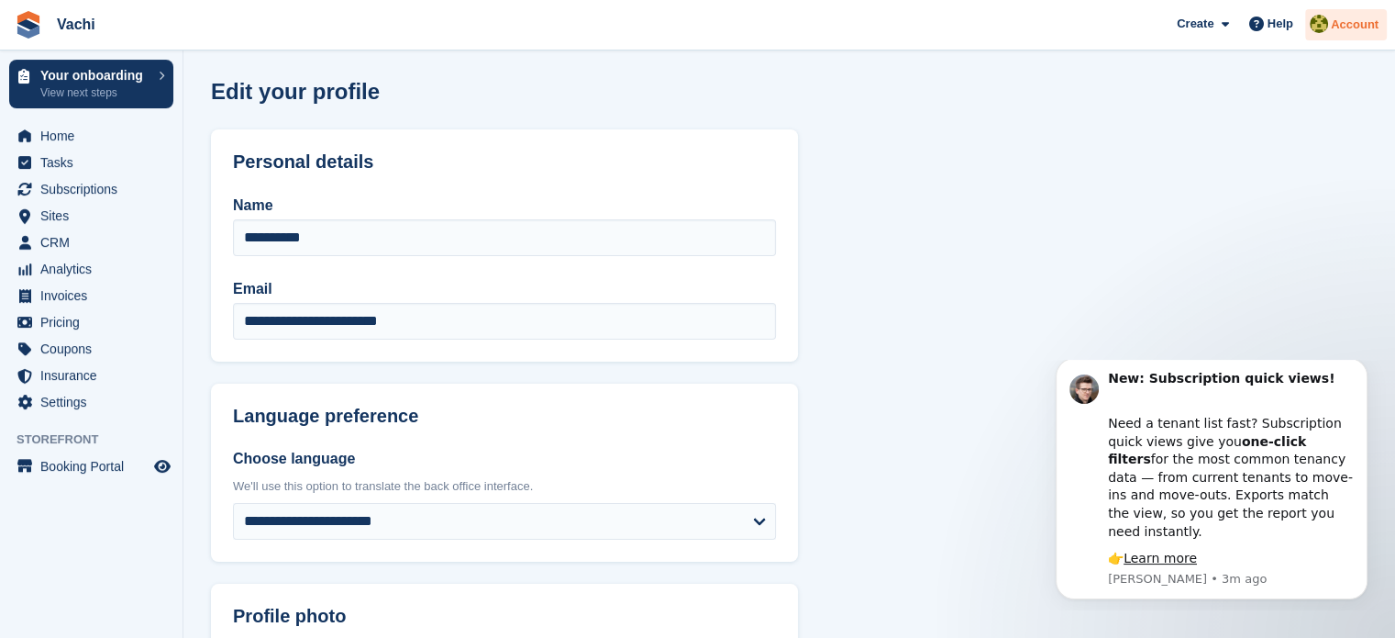
click at [1353, 31] on span "Account" at bounding box center [1355, 25] width 48 height 18
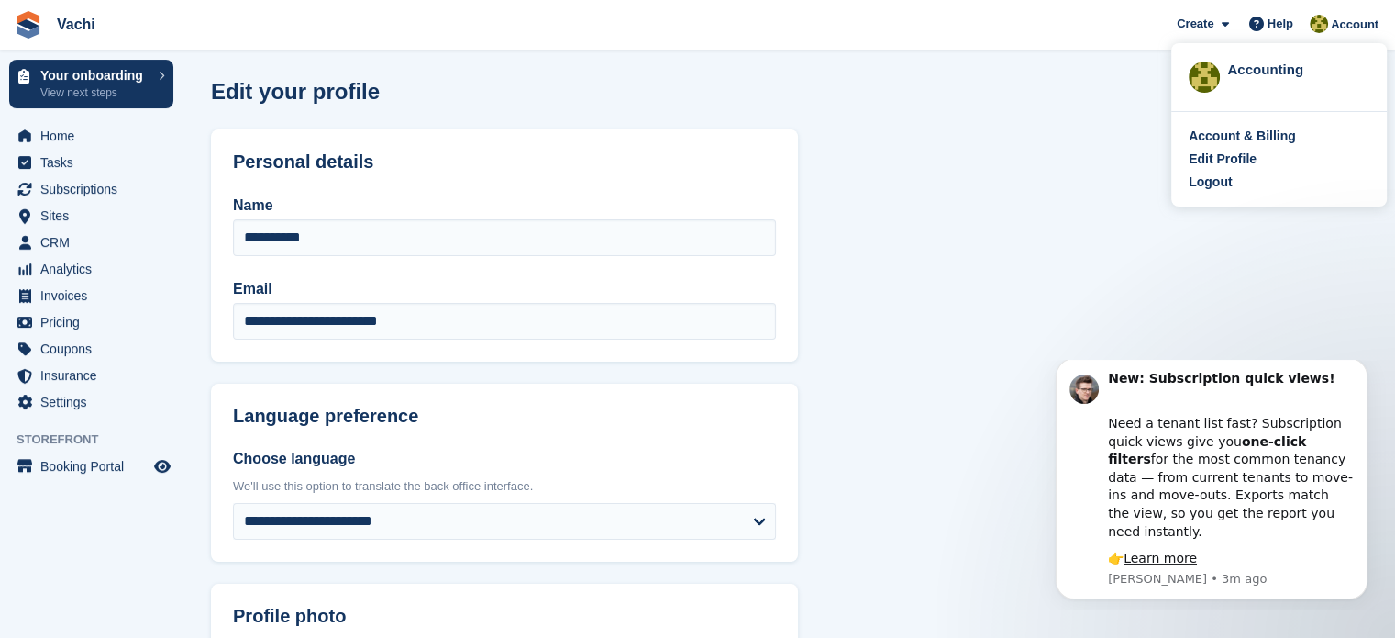
click at [1295, 64] on div "Accounting" at bounding box center [1299, 68] width 142 height 17
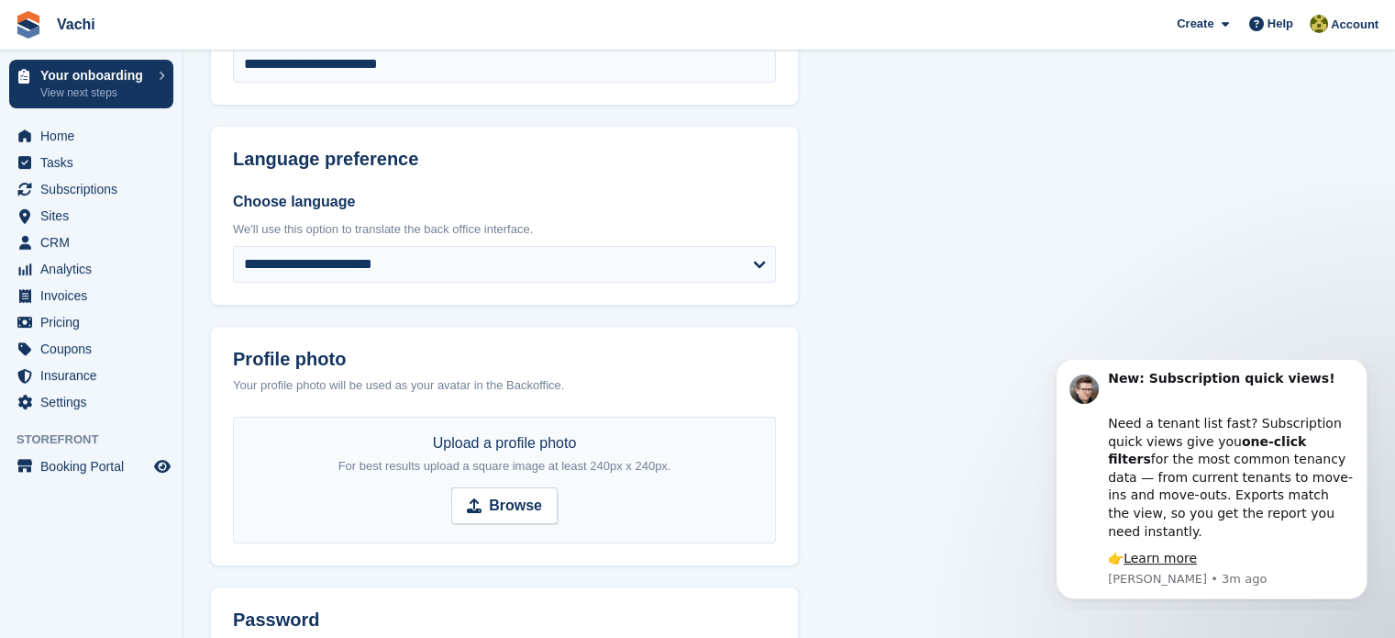
scroll to position [275, 0]
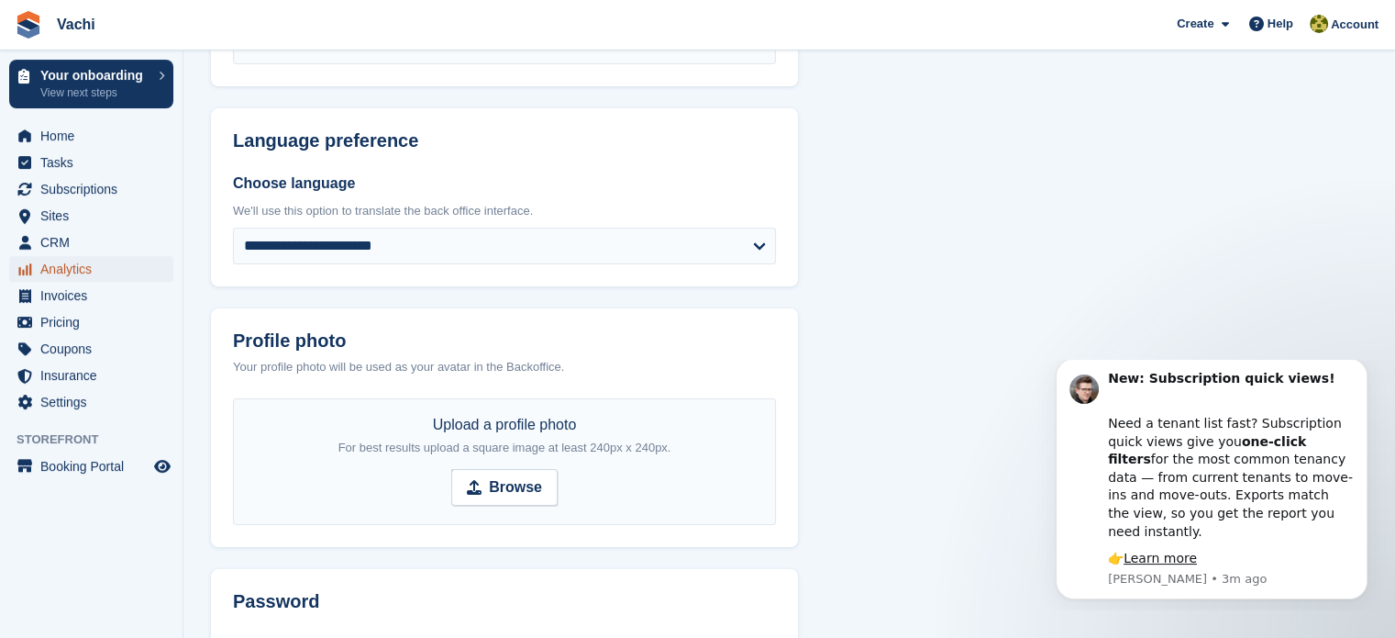
click at [84, 272] on span "Analytics" at bounding box center [95, 269] width 110 height 26
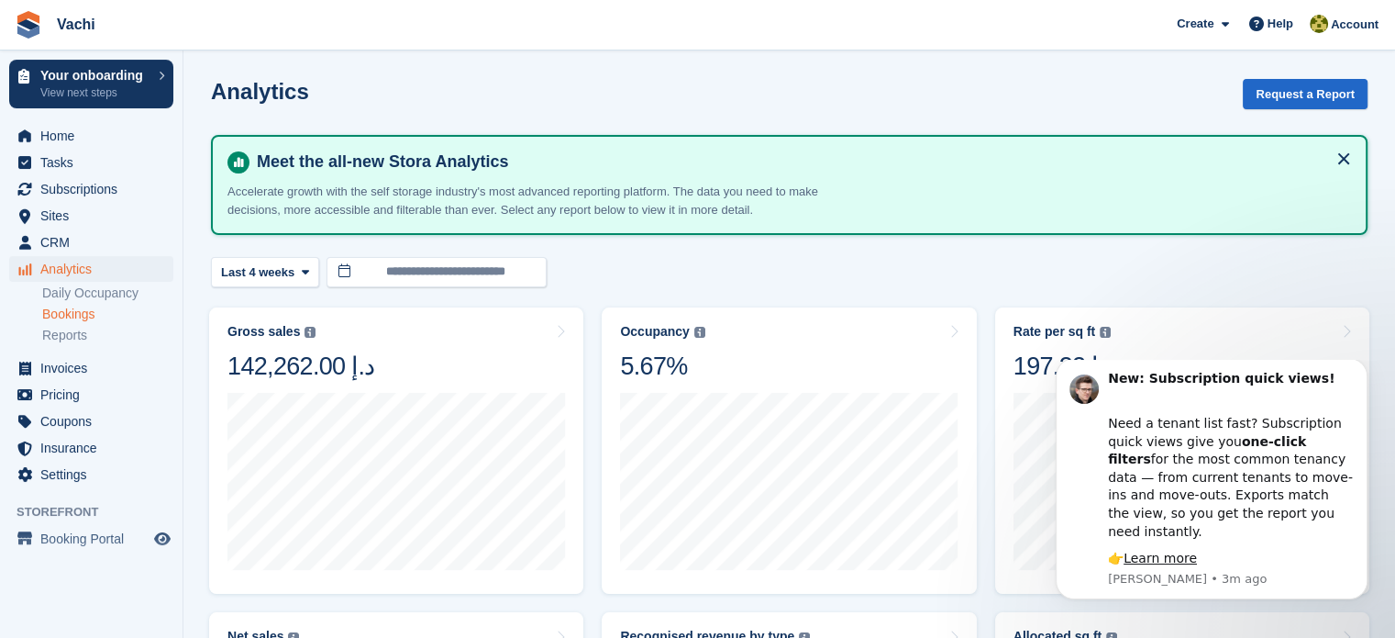
click at [77, 309] on link "Bookings" at bounding box center [107, 314] width 131 height 17
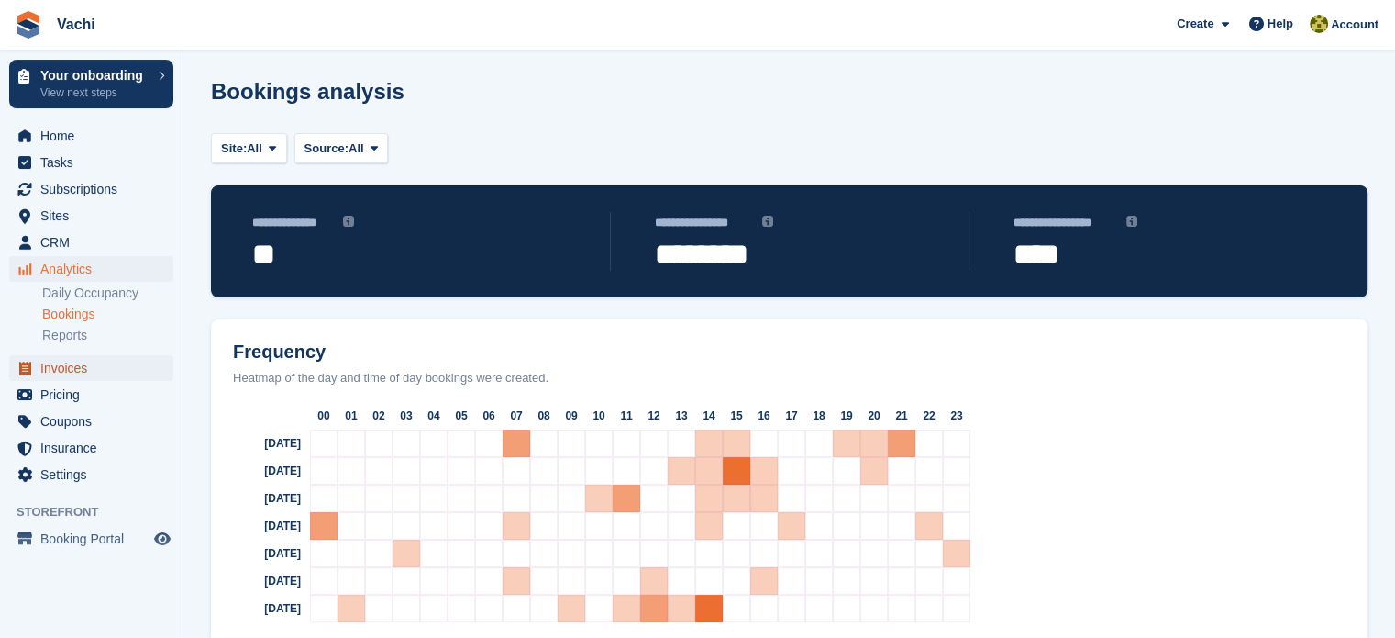
click at [94, 372] on span "Invoices" at bounding box center [95, 368] width 110 height 26
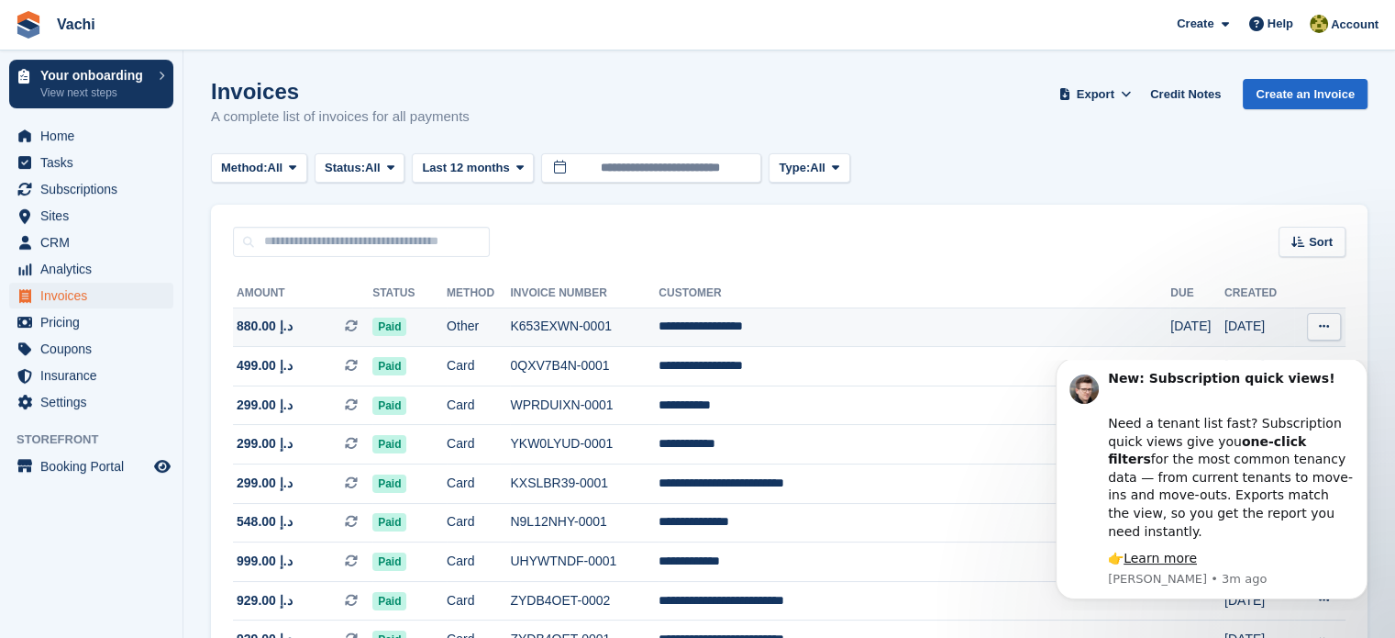
click at [250, 328] on span "880.00 د.إ" at bounding box center [265, 326] width 56 height 19
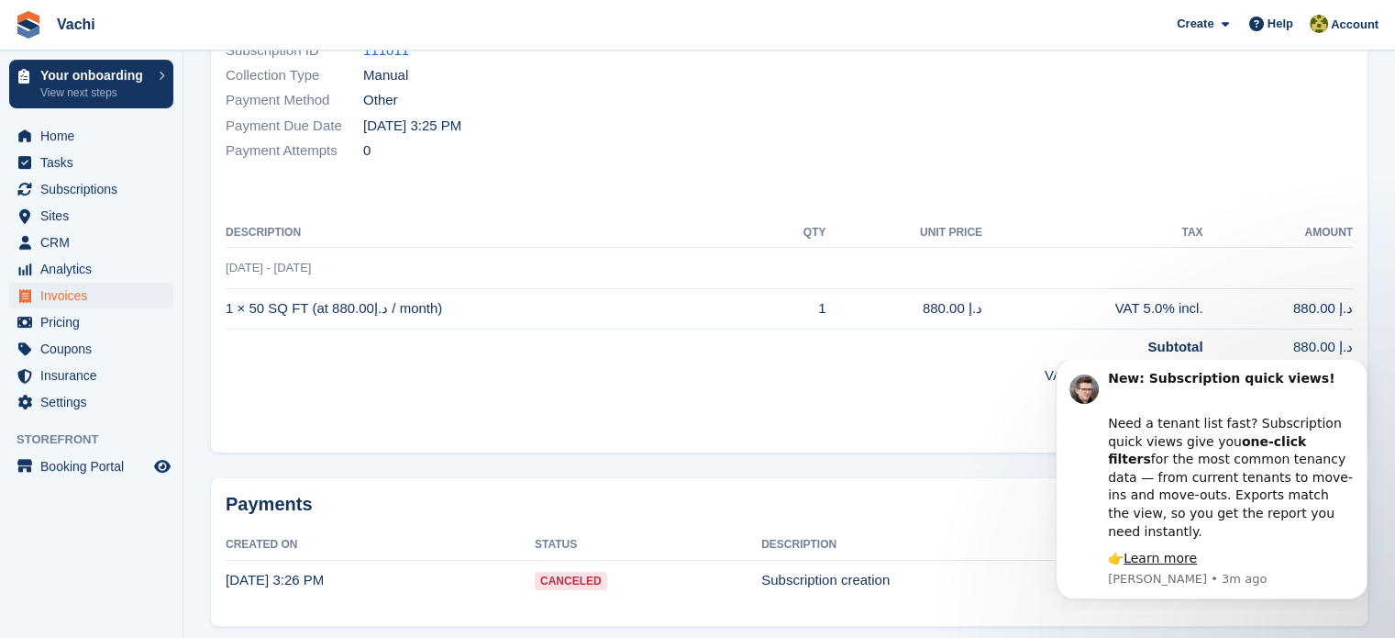
scroll to position [361, 0]
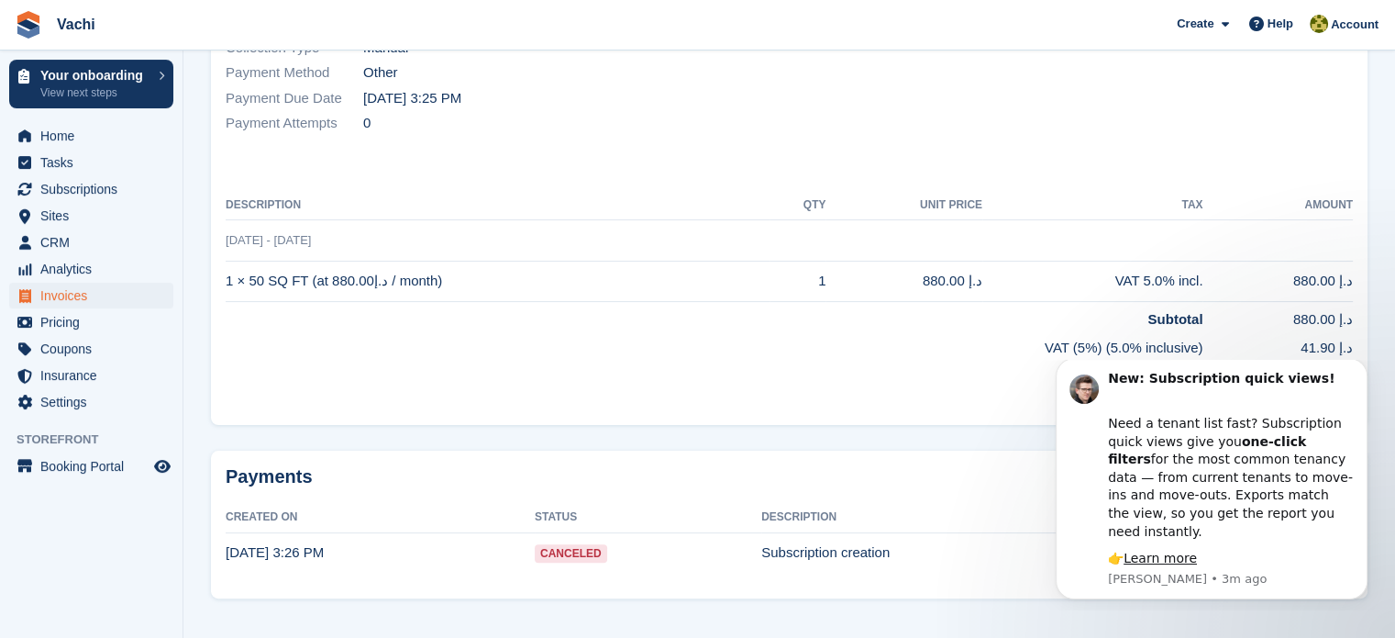
click at [650, 130] on div "Status Paid Billed to ramnarayan.aneesh@gmail.com Name Aneesh Ram Narayan Curre…" at bounding box center [789, 125] width 1157 height 600
click at [67, 400] on span "Settings" at bounding box center [95, 402] width 110 height 26
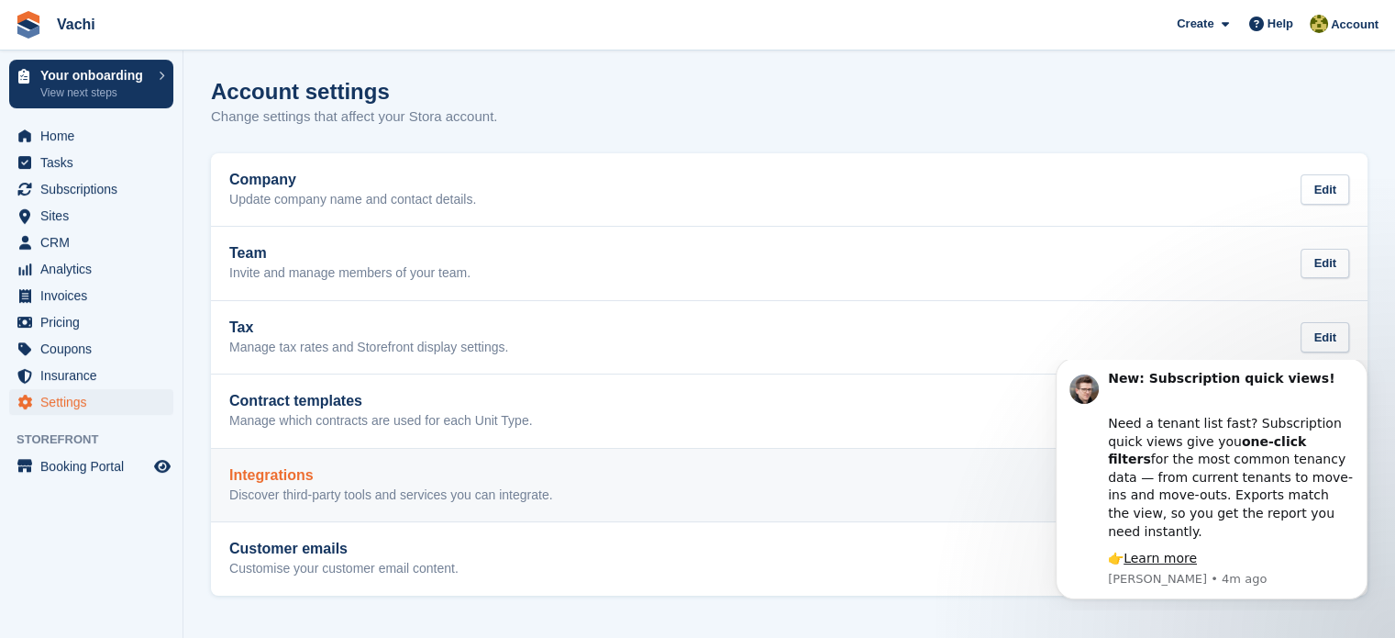
click at [291, 489] on p "Discover third-party tools and services you can integrate." at bounding box center [391, 495] width 324 height 17
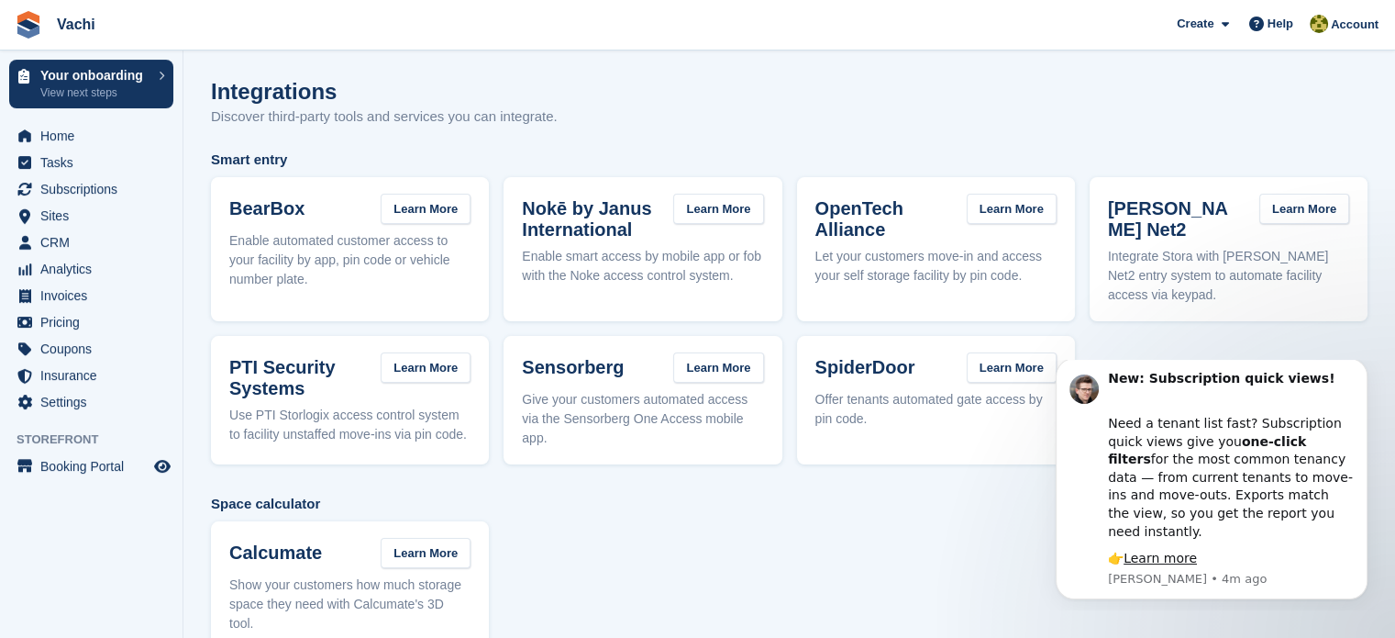
click at [870, 96] on div "Integrations Discover third-party tools and services you can integrate." at bounding box center [789, 114] width 1157 height 71
click at [1369, 375] on button "Dismiss notification" at bounding box center [1362, 363] width 24 height 24
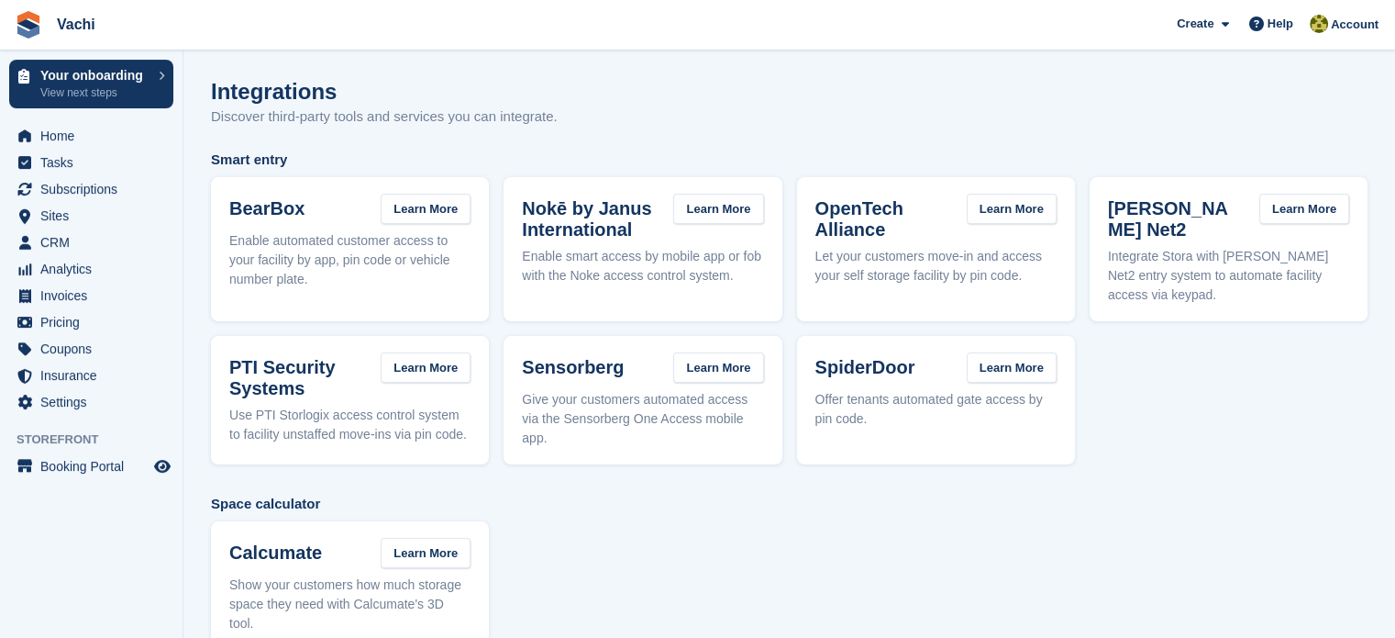
click at [283, 106] on p "Discover third-party tools and services you can integrate." at bounding box center [384, 116] width 347 height 21
click at [293, 93] on h1 "Integrations" at bounding box center [384, 91] width 347 height 25
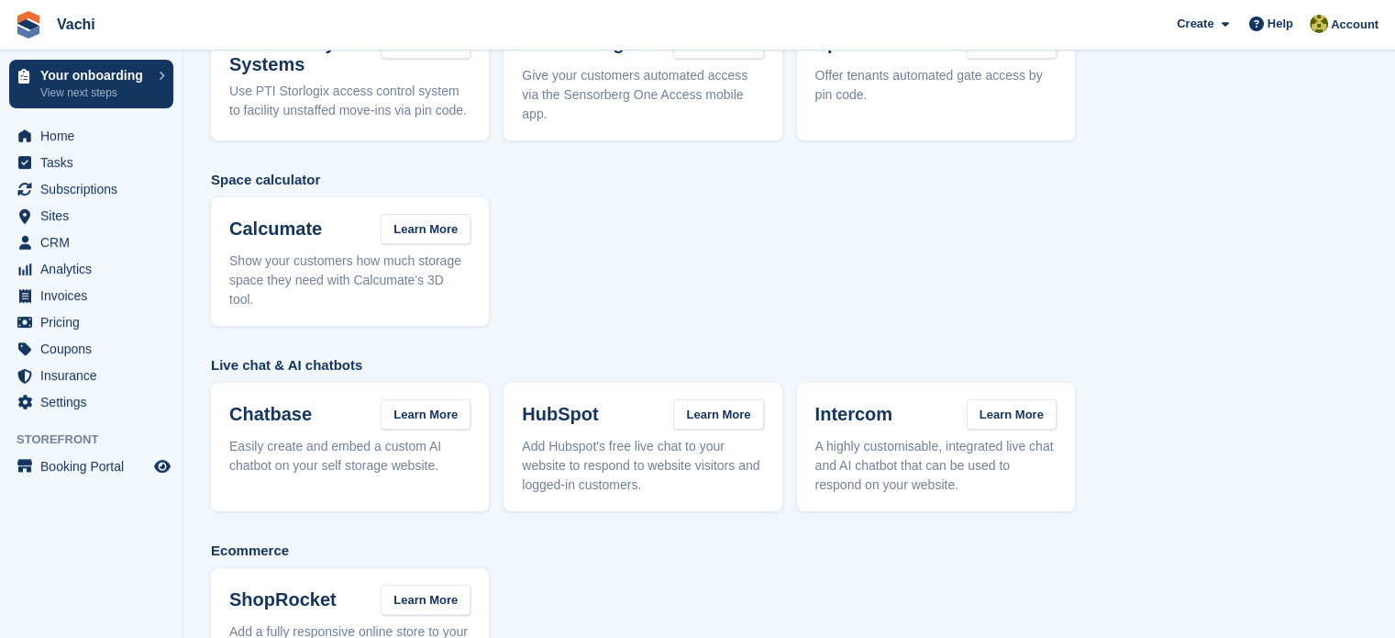
scroll to position [369, 0]
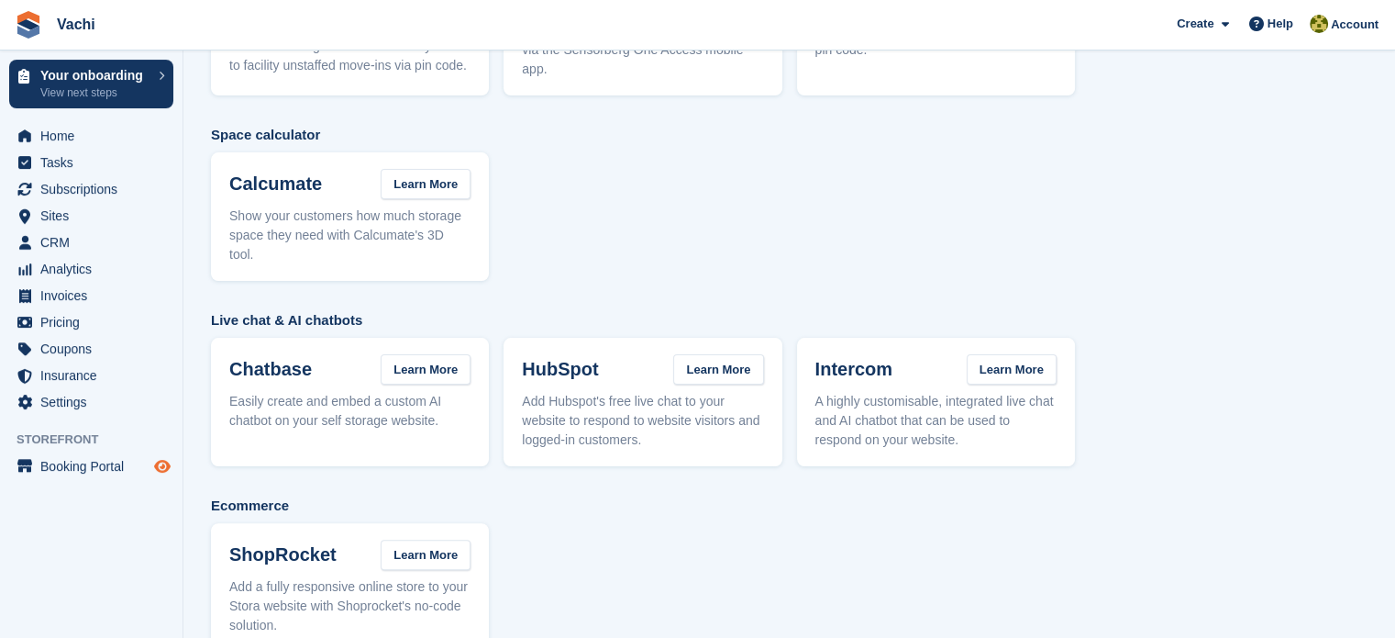
click at [172, 460] on span "Preview store" at bounding box center [162, 466] width 22 height 22
click at [62, 403] on span "Settings" at bounding box center [95, 402] width 110 height 26
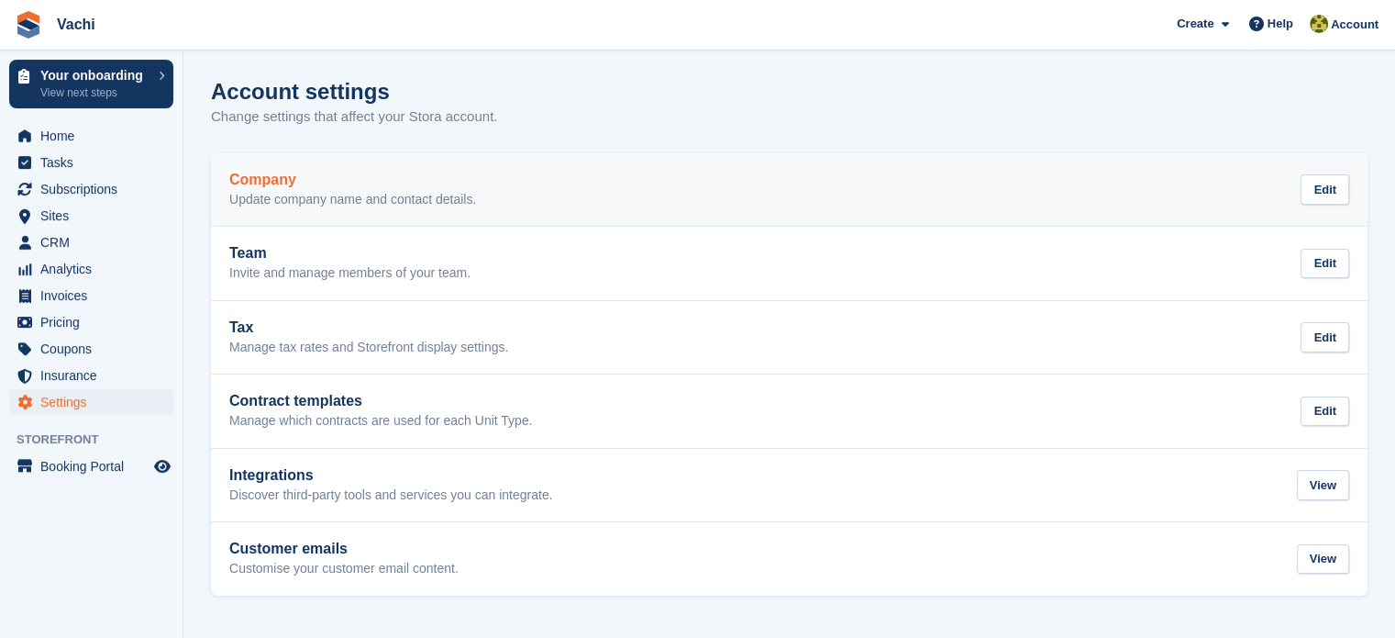
click at [301, 201] on p "Update company name and contact details." at bounding box center [352, 200] width 247 height 17
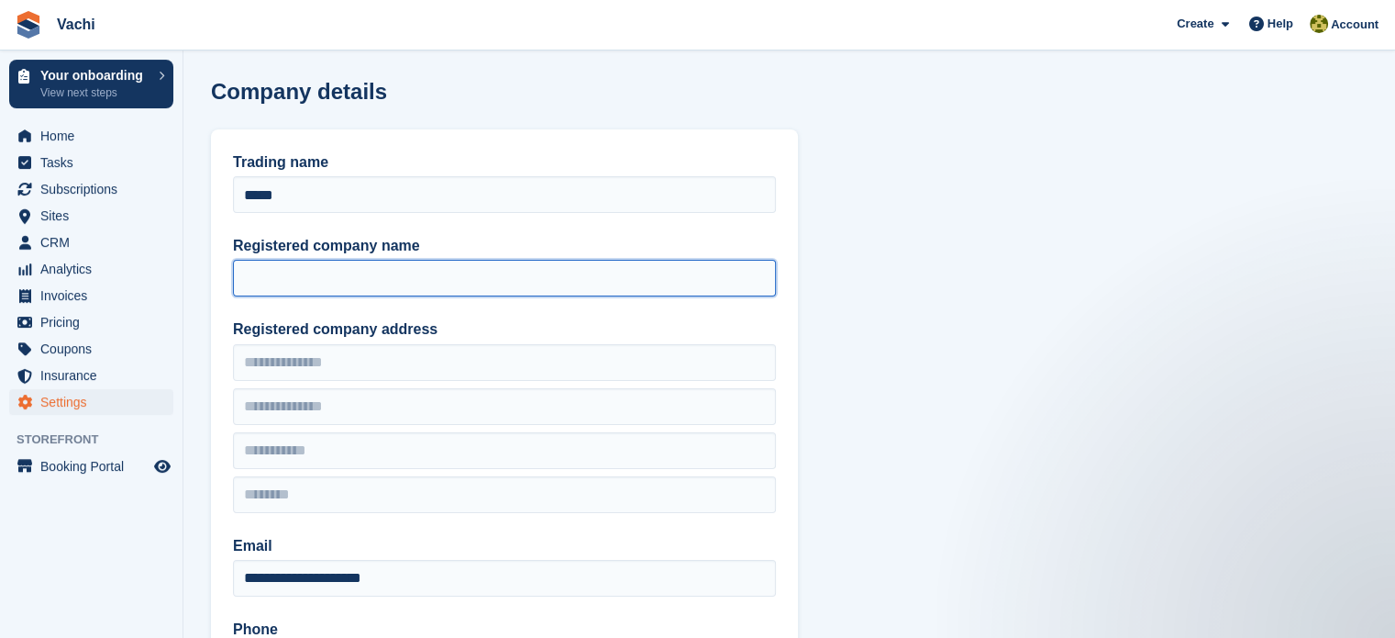
click at [316, 268] on input "Registered company name" at bounding box center [504, 278] width 543 height 37
paste input "**********"
type input "**********"
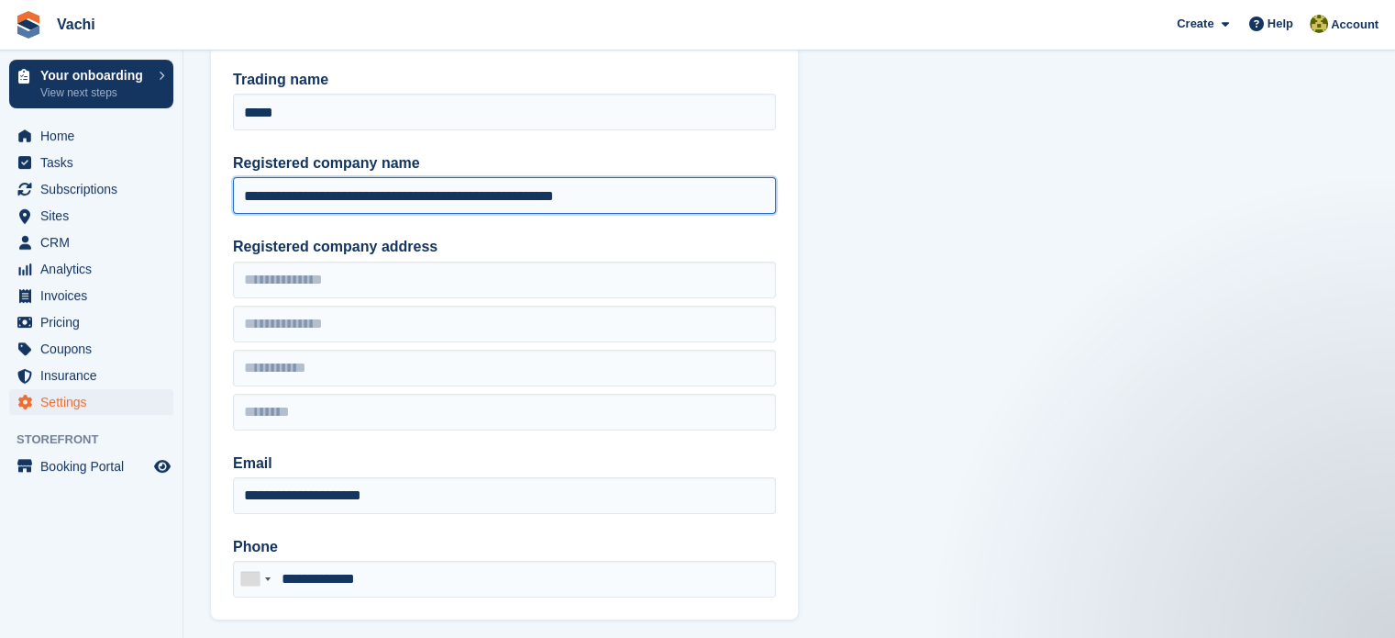
scroll to position [92, 0]
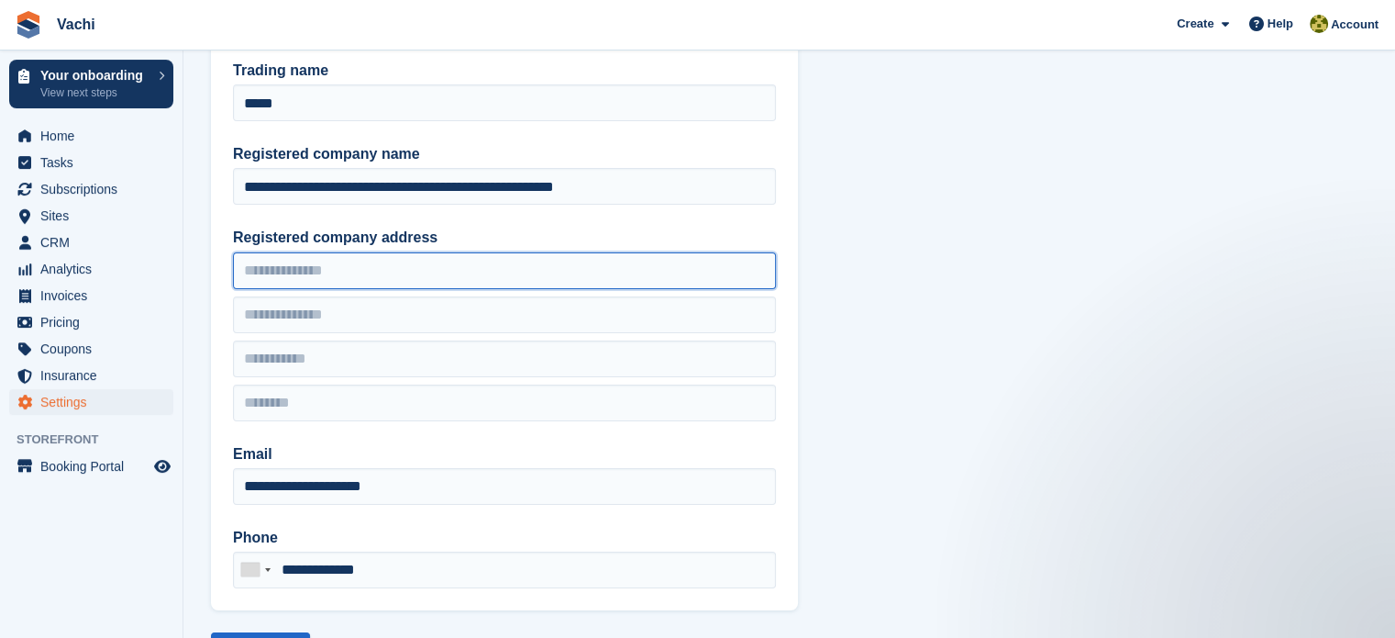
click at [341, 271] on input "Registered company address" at bounding box center [504, 270] width 543 height 37
paste input "**********"
drag, startPoint x: 701, startPoint y: 274, endPoint x: 761, endPoint y: 269, distance: 59.9
click at [761, 269] on input "**********" at bounding box center [504, 270] width 543 height 37
drag, startPoint x: 655, startPoint y: 271, endPoint x: 771, endPoint y: 260, distance: 116.1
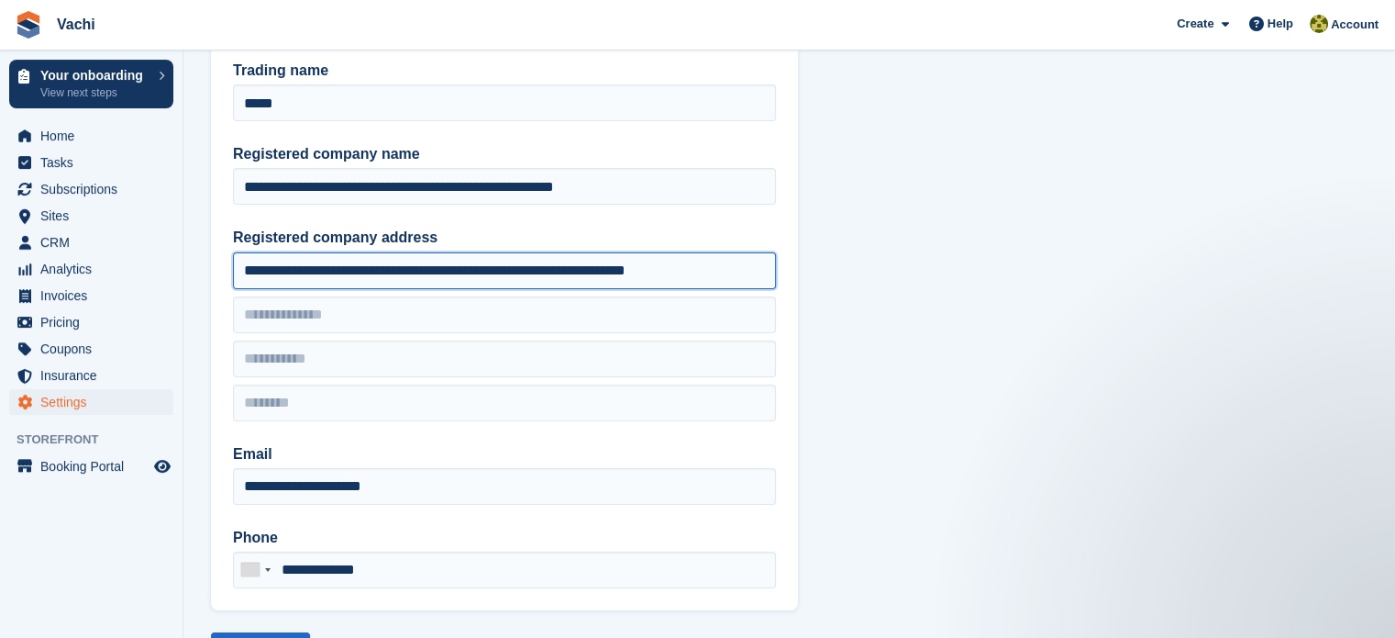
click at [771, 260] on input "**********" at bounding box center [504, 270] width 543 height 37
type input "**********"
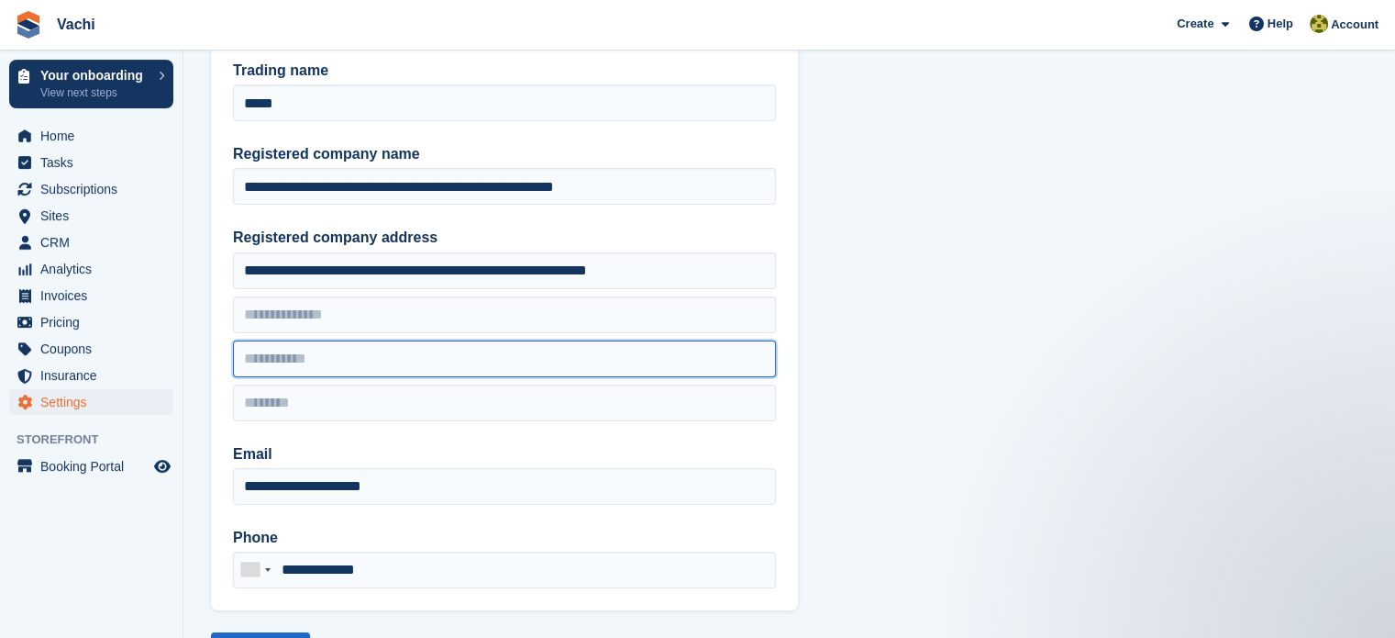
click at [389, 362] on input "text" at bounding box center [504, 358] width 543 height 37
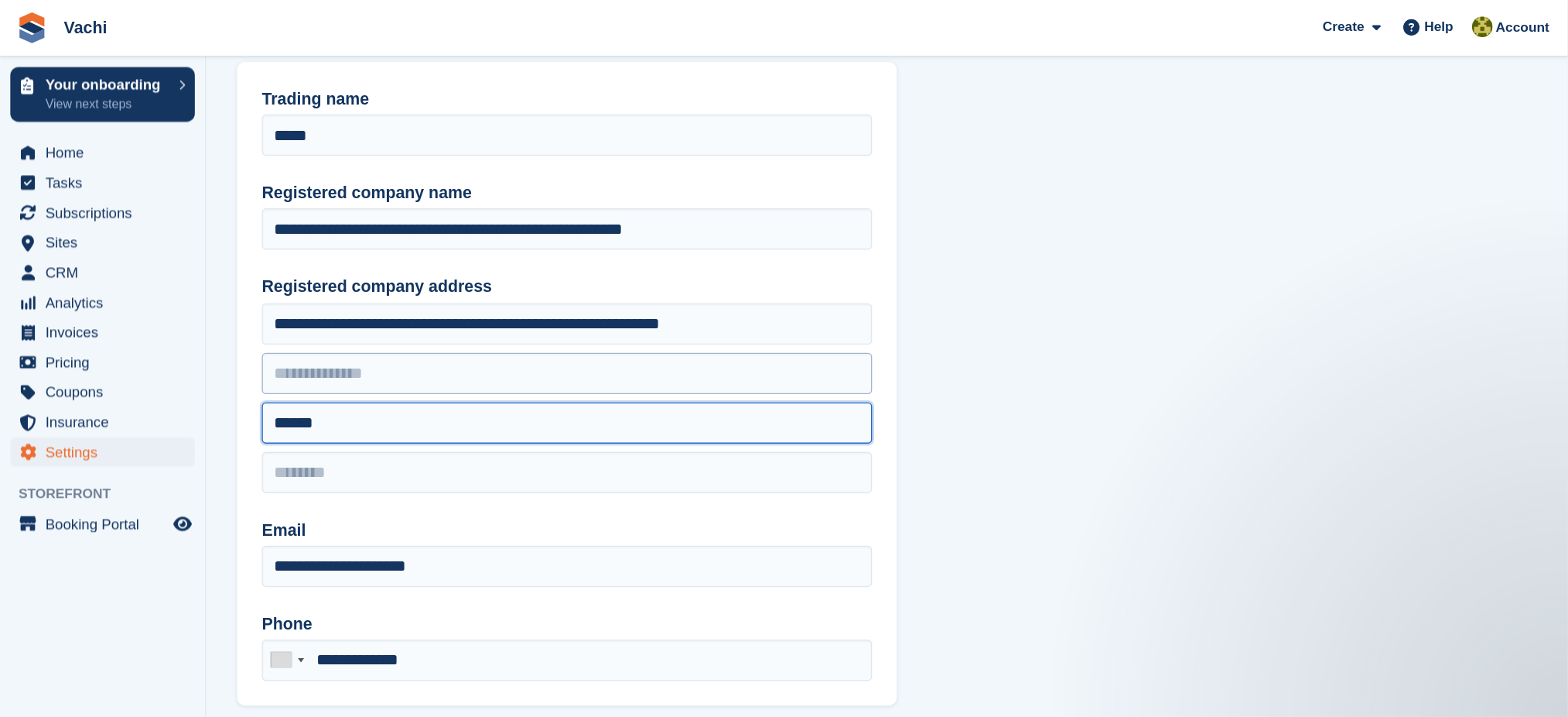
scroll to position [0, 0]
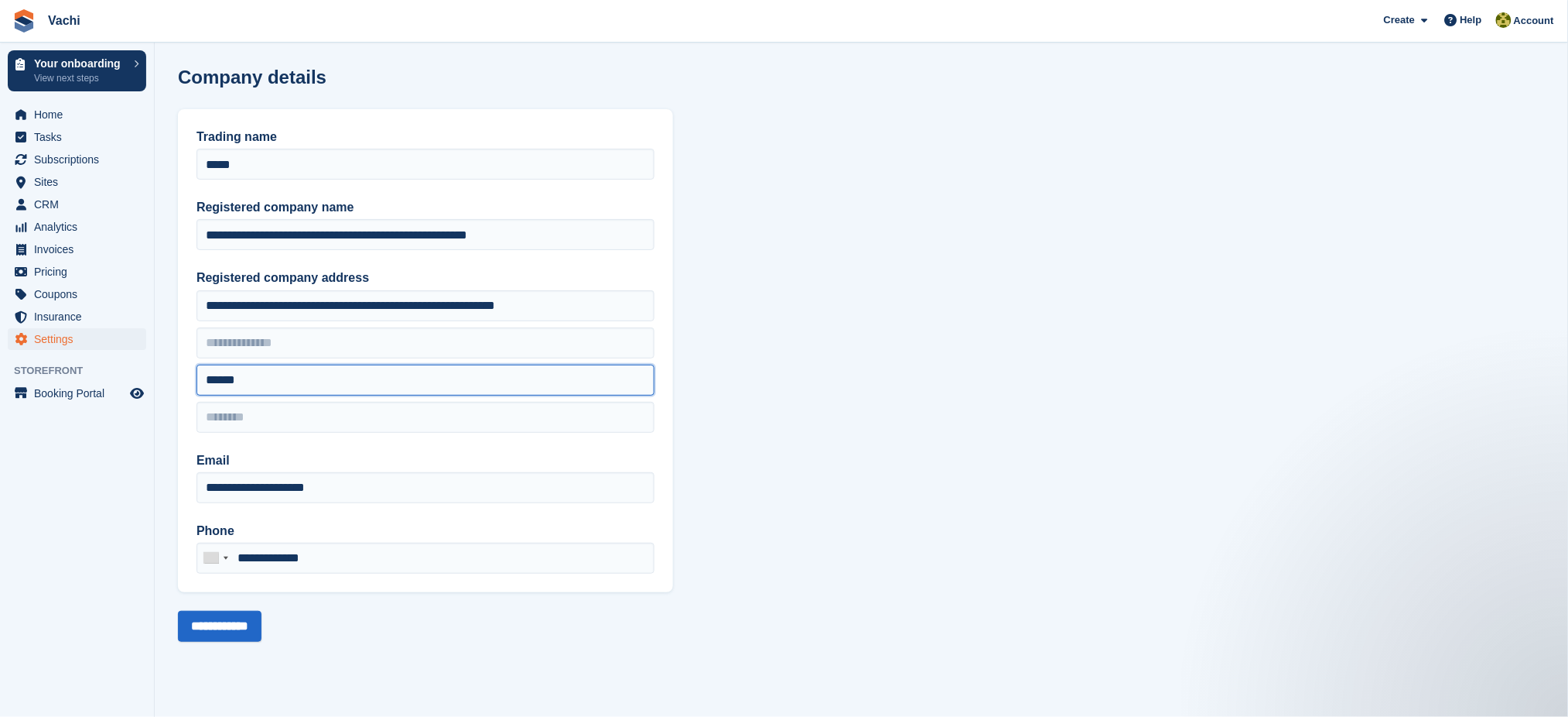
type input "*****"
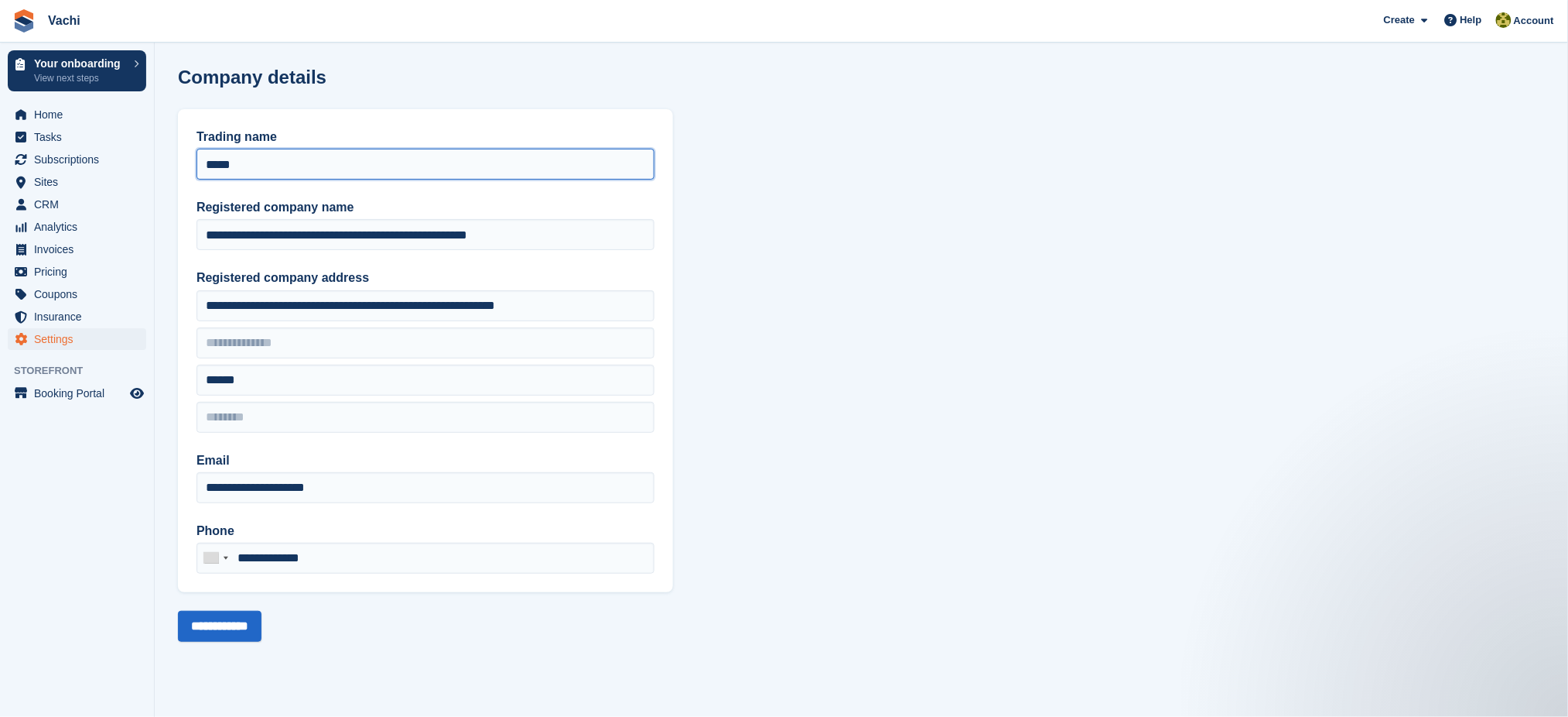
click at [289, 160] on input "*****" at bounding box center [425, 164] width 458 height 31
type input "**********"
click at [248, 537] on input "**********" at bounding box center [219, 626] width 83 height 31
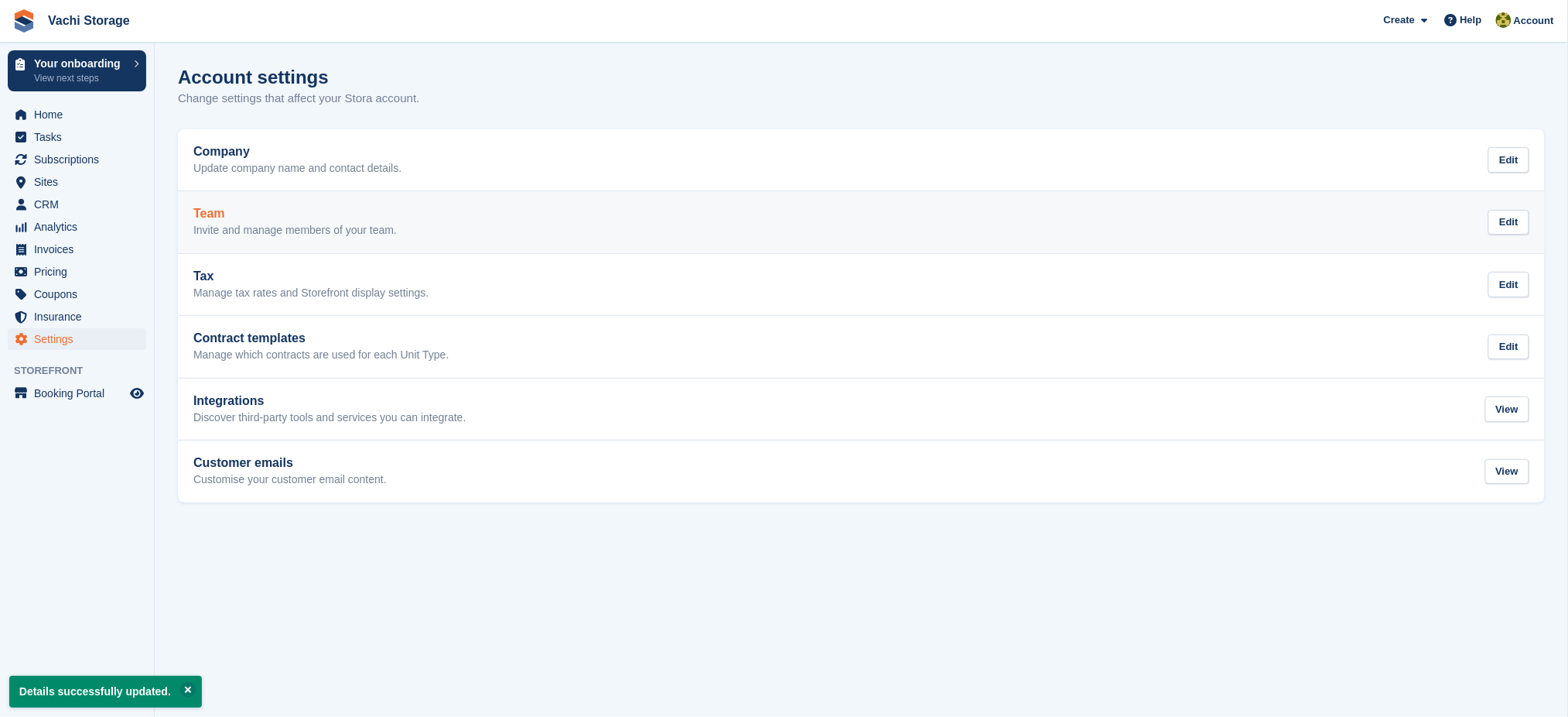
click at [309, 224] on p "Invite and manage members of your team." at bounding box center [294, 230] width 203 height 14
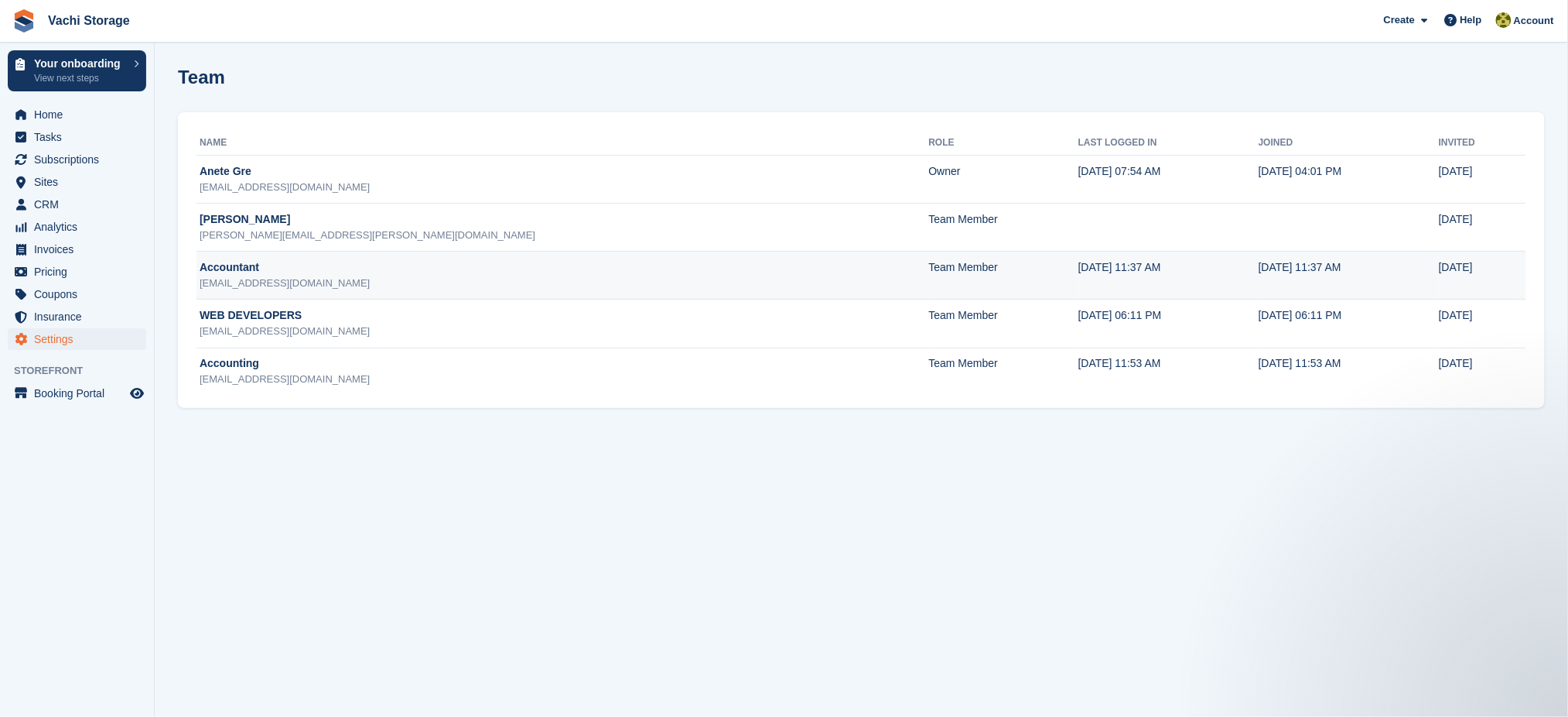
click at [929, 268] on td "Team Member" at bounding box center [1003, 275] width 149 height 48
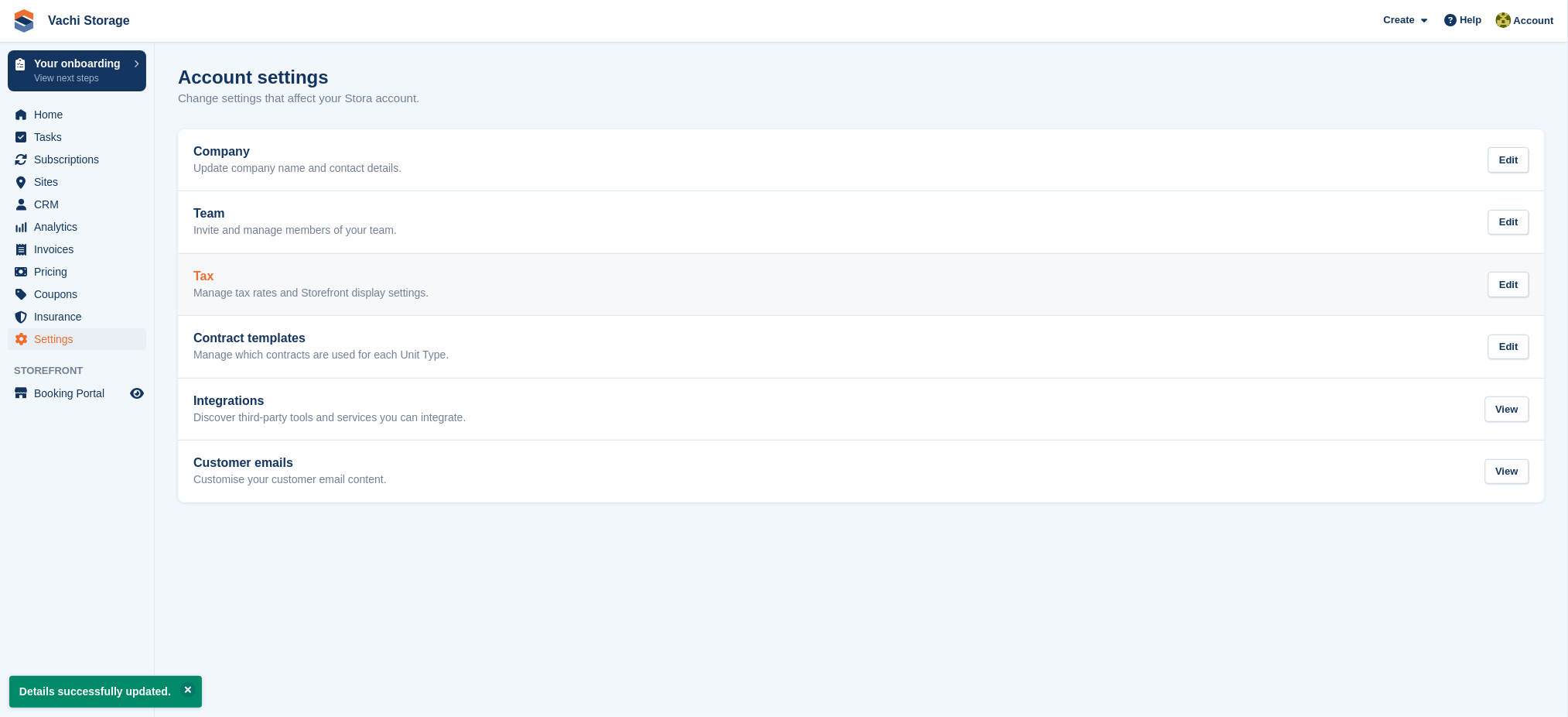
click at [325, 289] on p "Manage tax rates and Storefront display settings." at bounding box center [310, 293] width 235 height 14
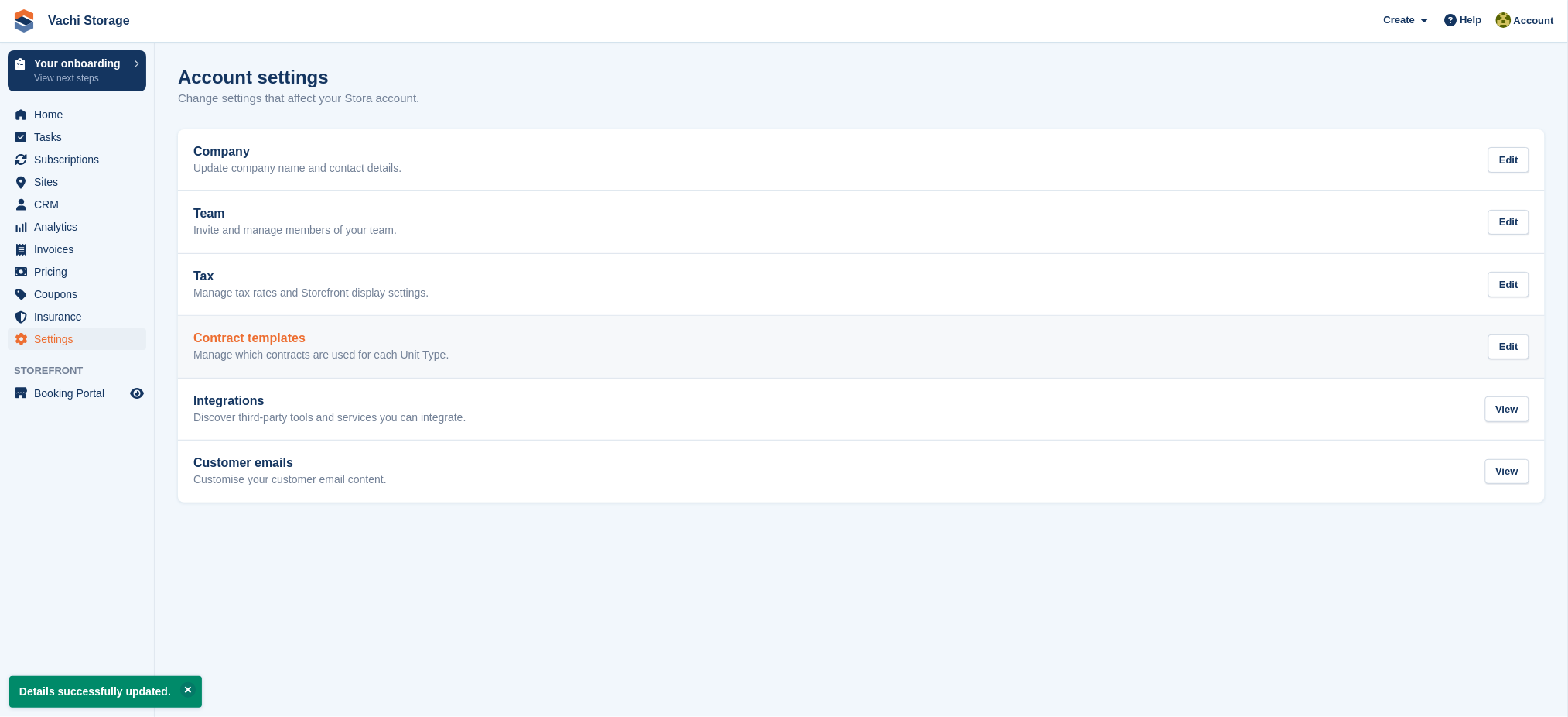
click at [289, 350] on p "Manage which contracts are used for each Unit Type." at bounding box center [320, 355] width 255 height 14
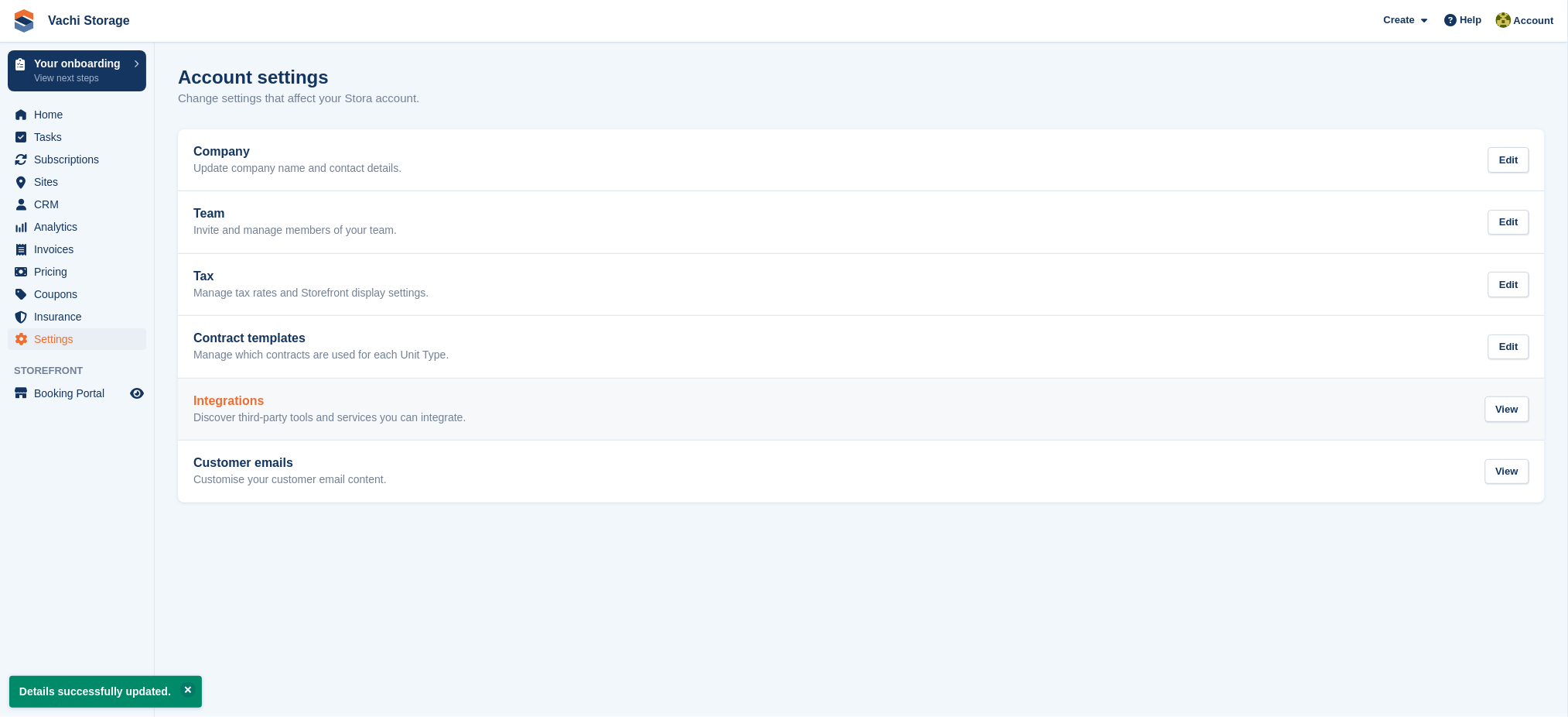
click at [282, 387] on link "Integrations Discover third-party tools and services you can integrate. View" at bounding box center [861, 409] width 1367 height 62
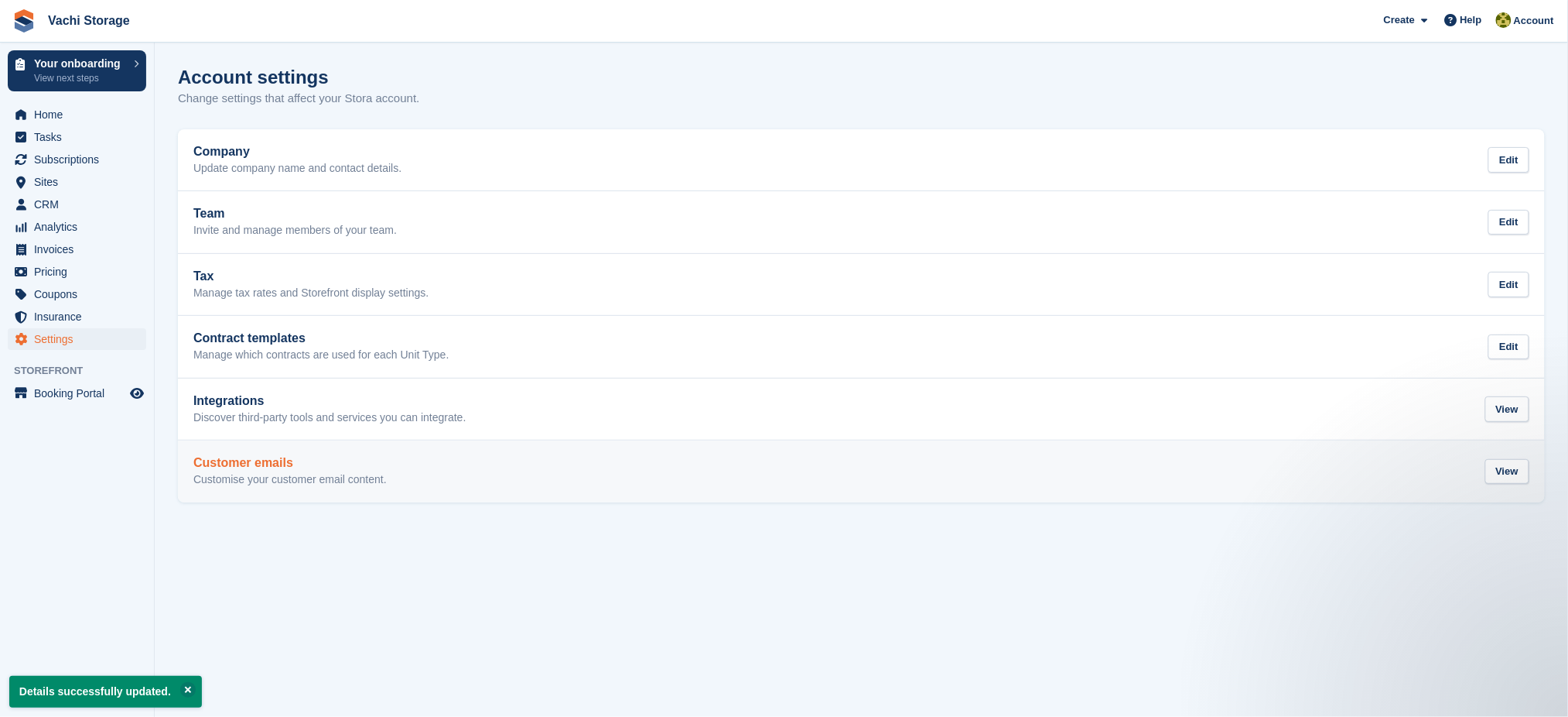
click at [362, 466] on h2 "Customer emails" at bounding box center [289, 462] width 193 height 14
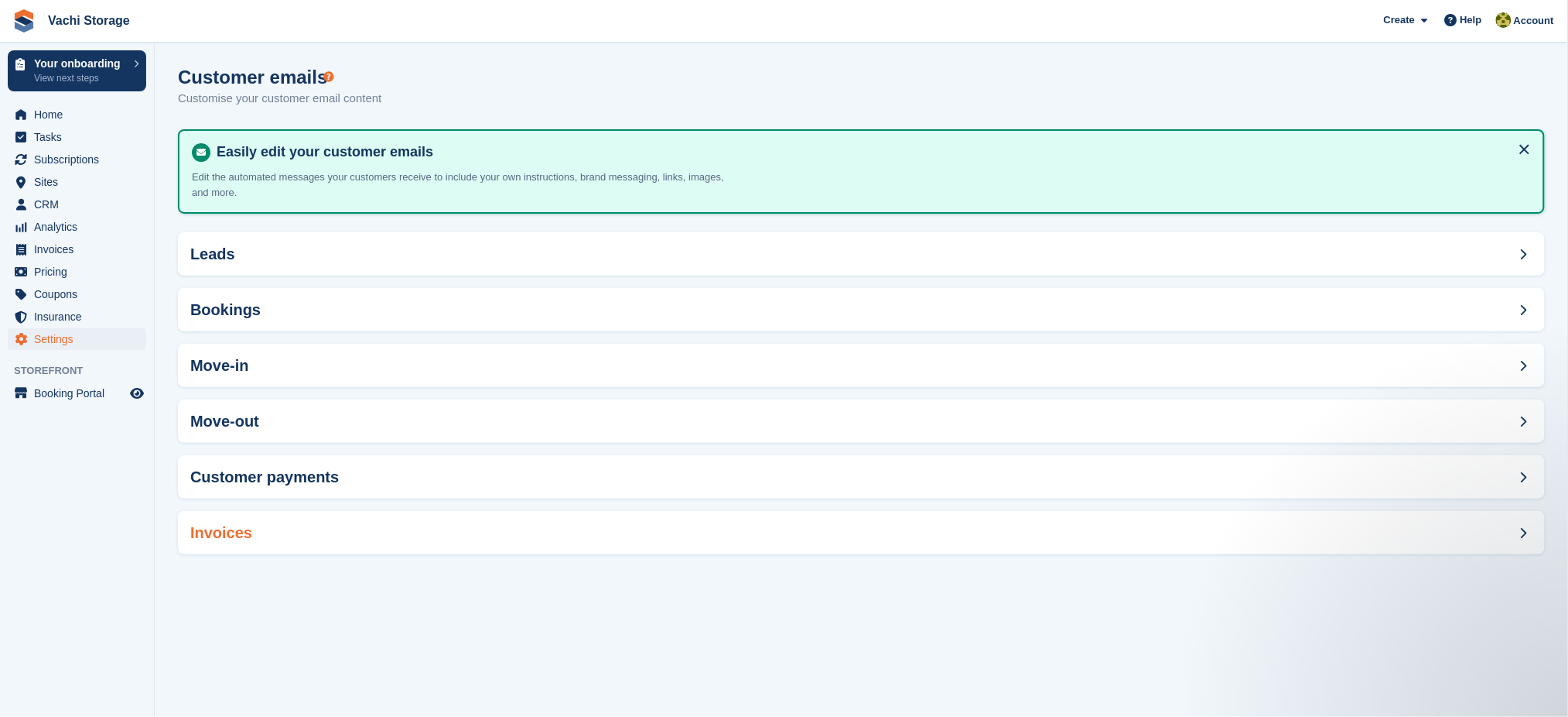
click at [291, 530] on div "Invoices" at bounding box center [861, 532] width 1367 height 43
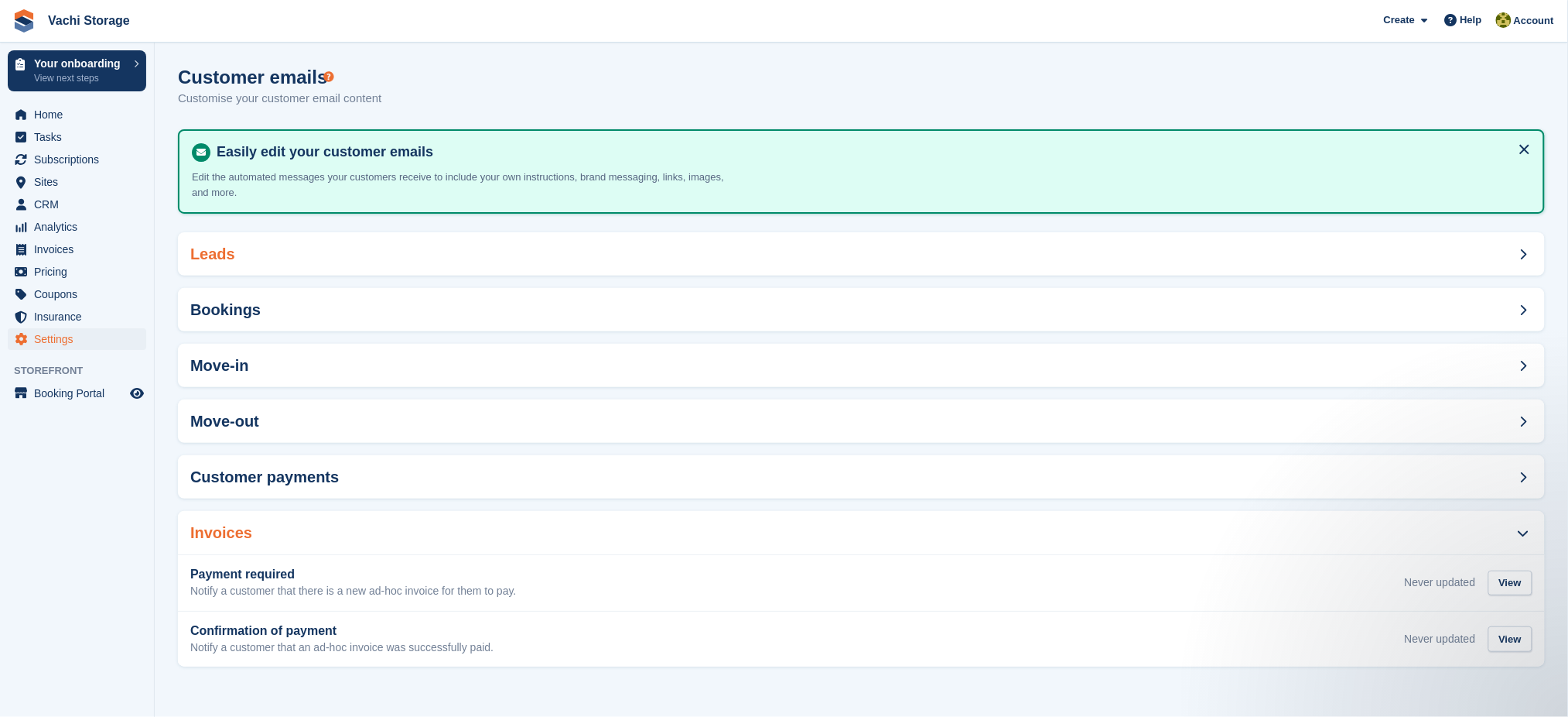
click at [332, 267] on div "Leads" at bounding box center [861, 253] width 1367 height 43
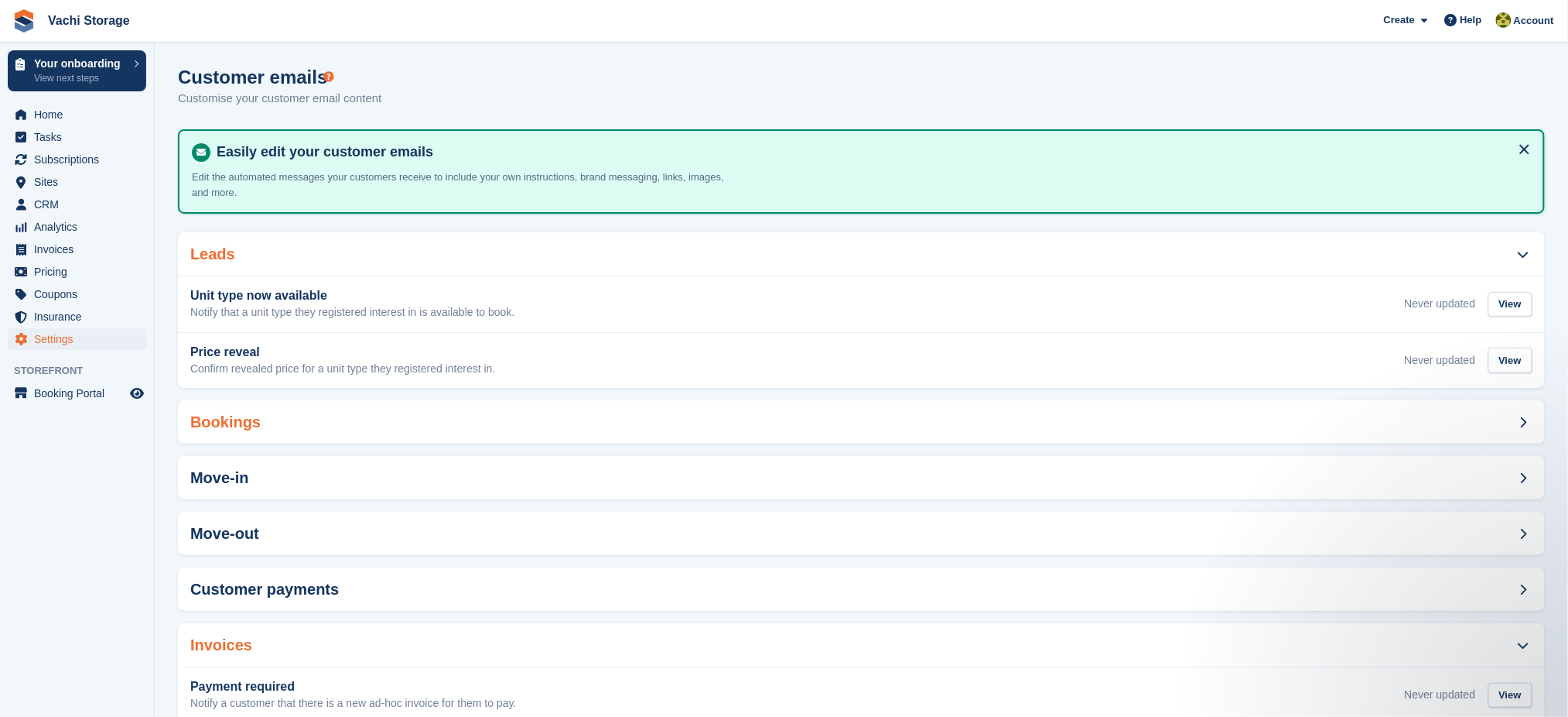
click at [355, 418] on div "Bookings" at bounding box center [861, 421] width 1367 height 43
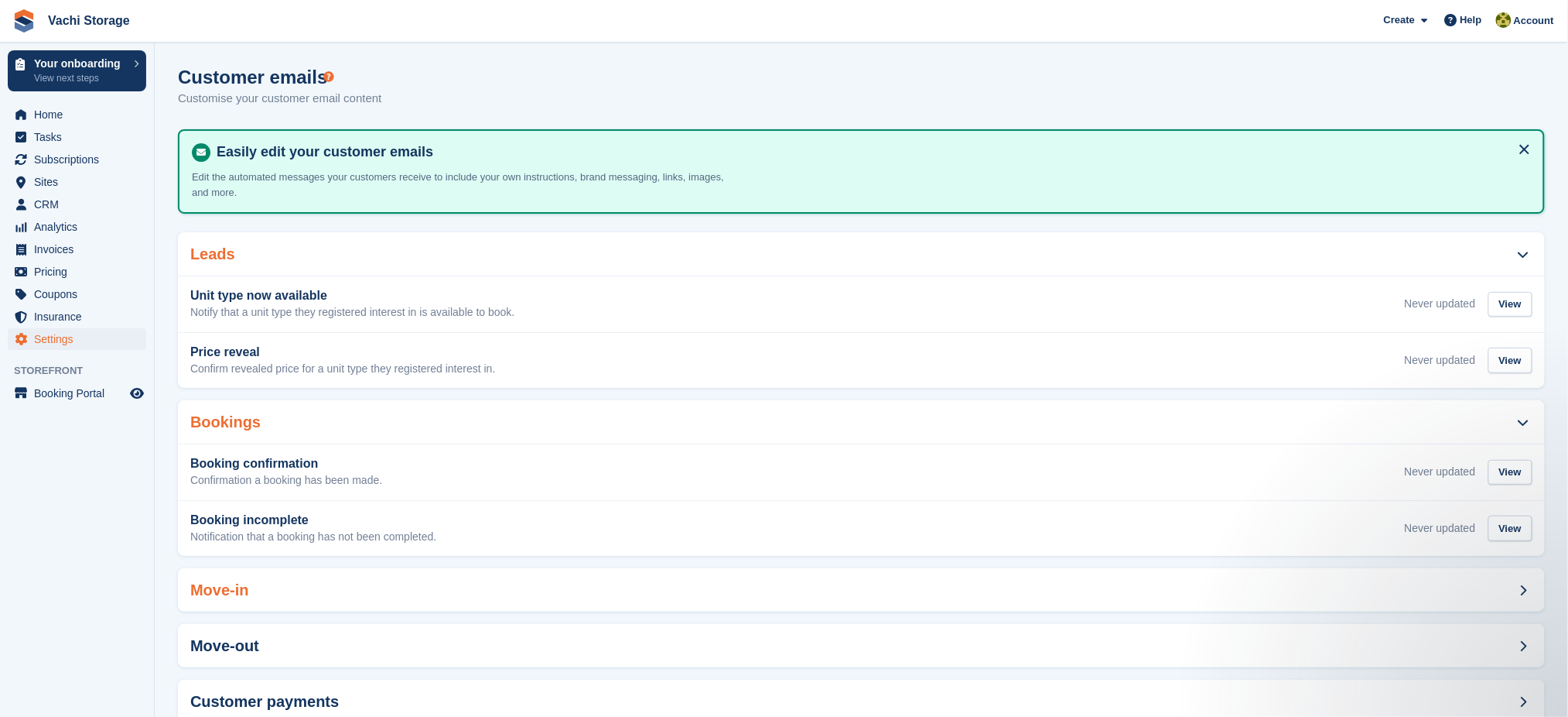
click at [352, 583] on div "Move-in" at bounding box center [861, 589] width 1367 height 43
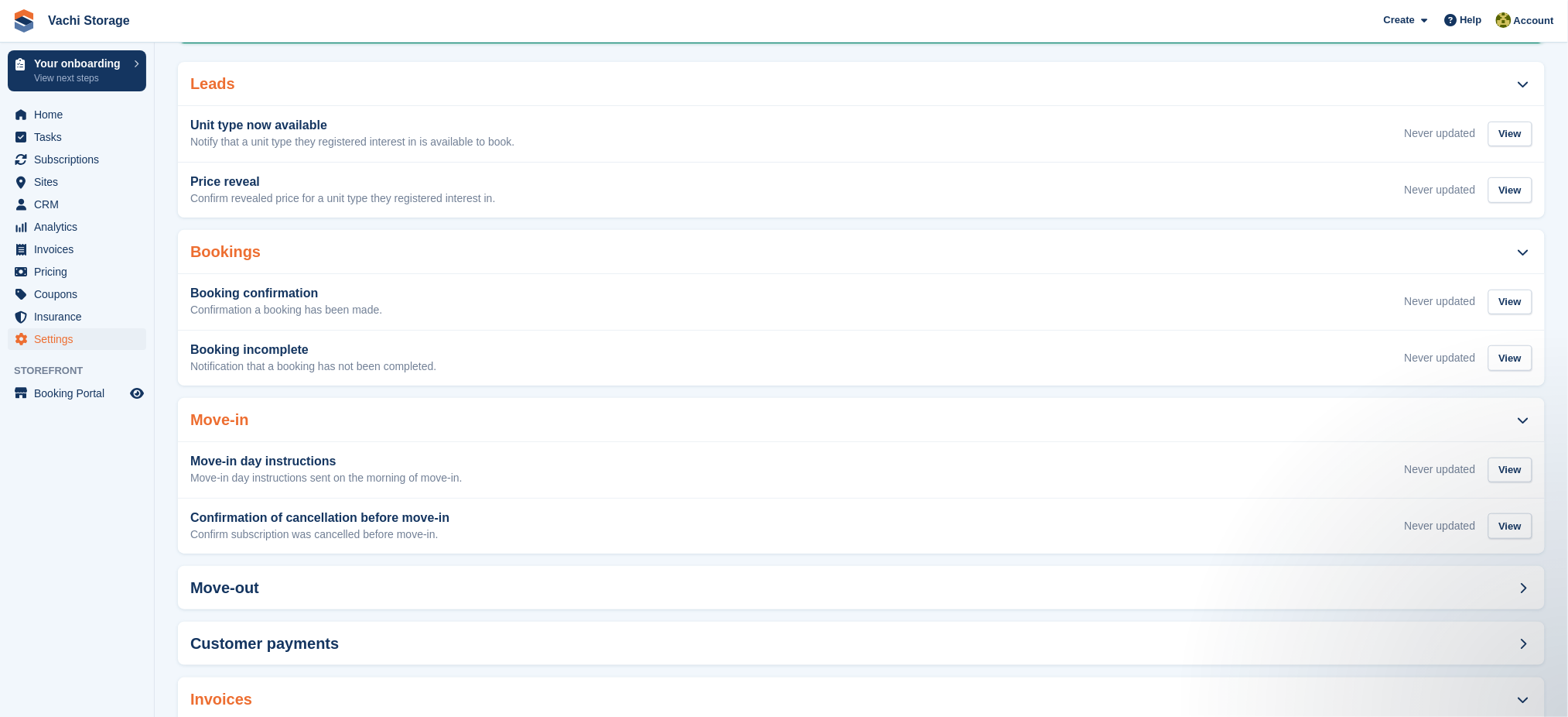
scroll to position [206, 0]
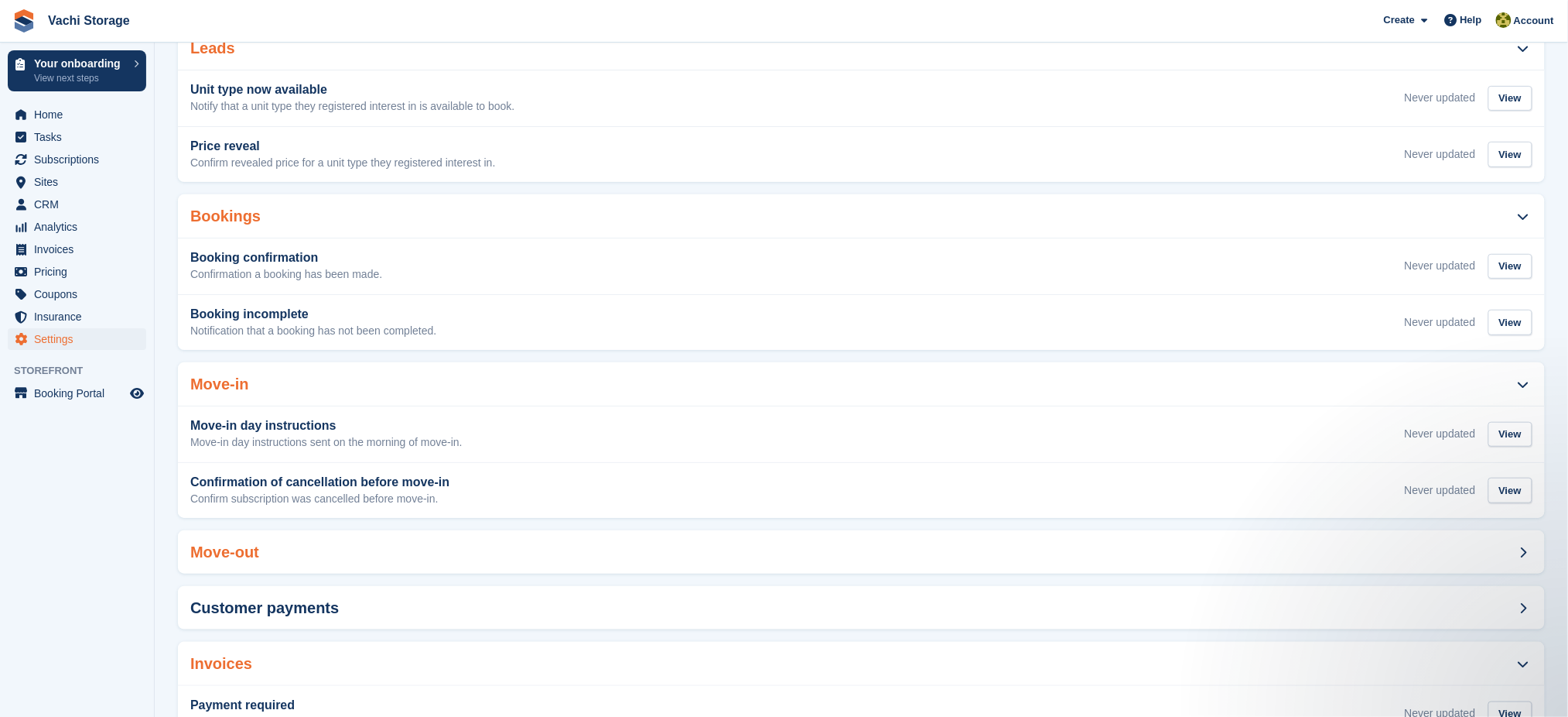
click at [241, 544] on h2 "Move-out" at bounding box center [225, 552] width 69 height 18
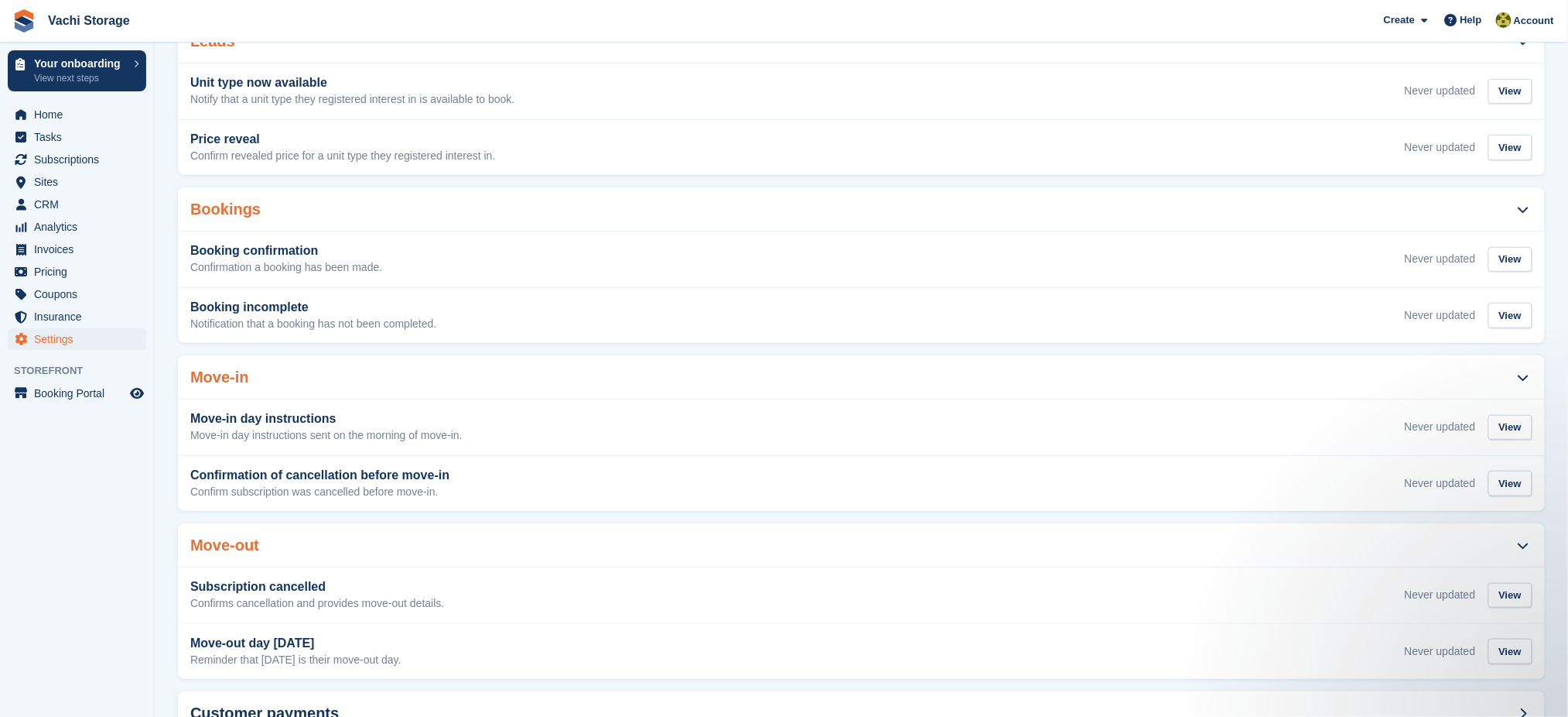
scroll to position [310, 0]
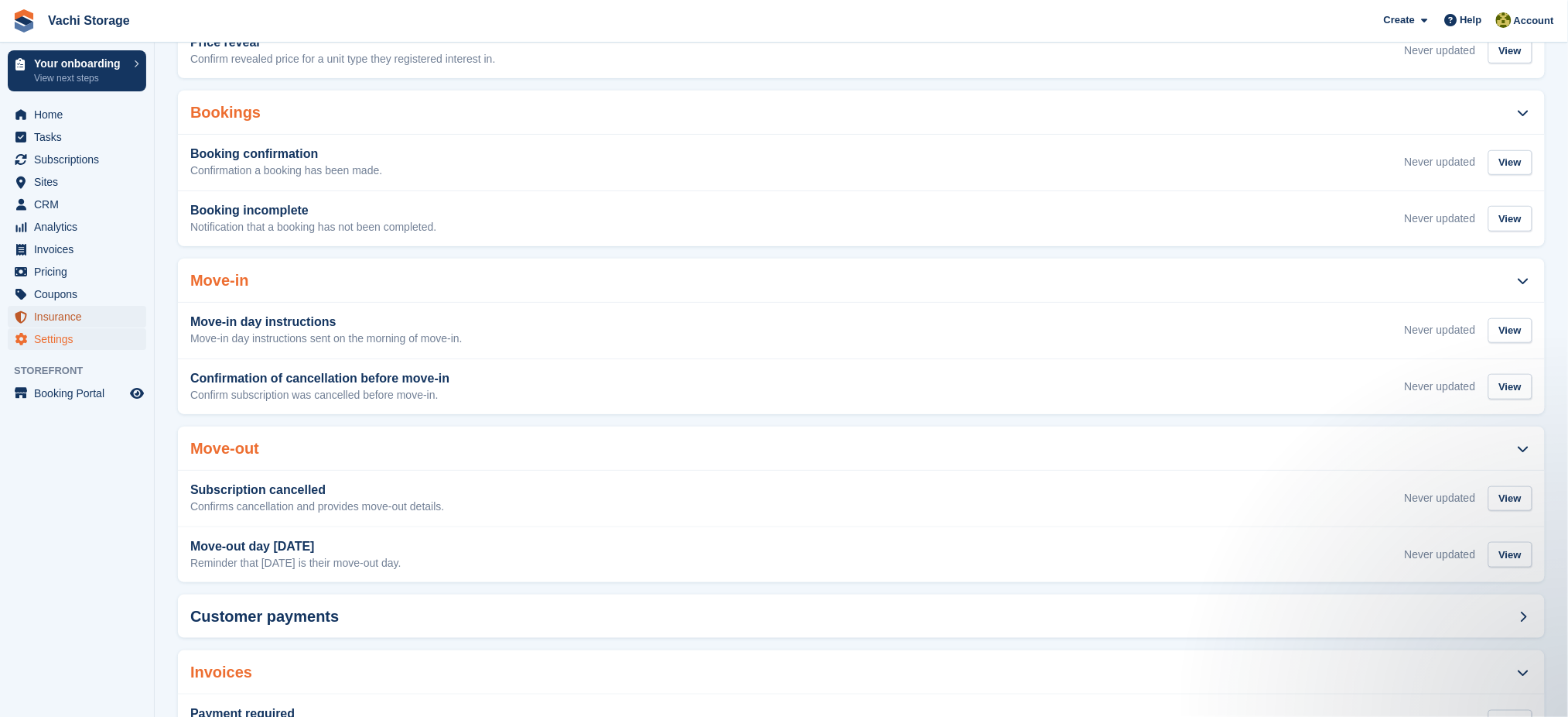
click at [70, 313] on span "Insurance" at bounding box center [80, 316] width 93 height 22
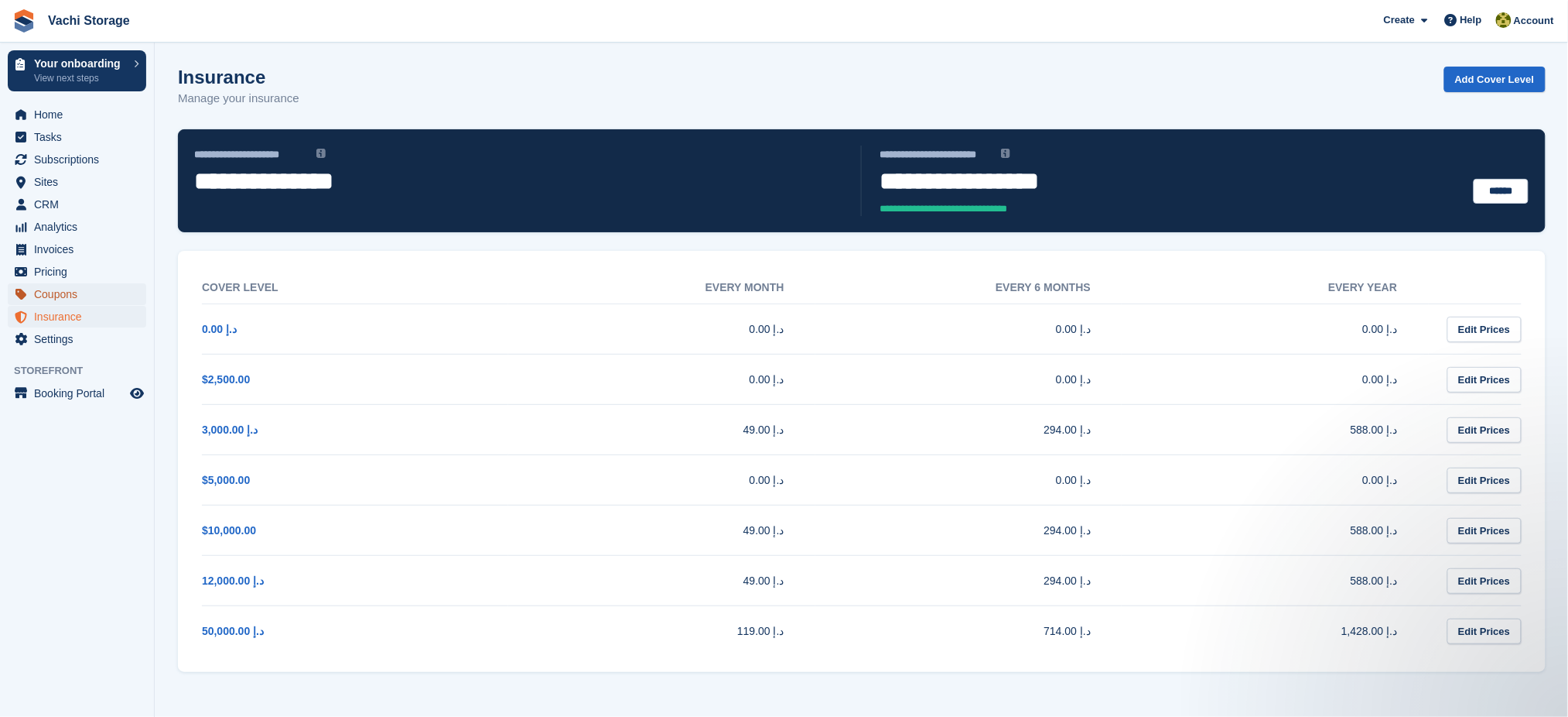
click at [79, 293] on span "Coupons" at bounding box center [80, 294] width 93 height 22
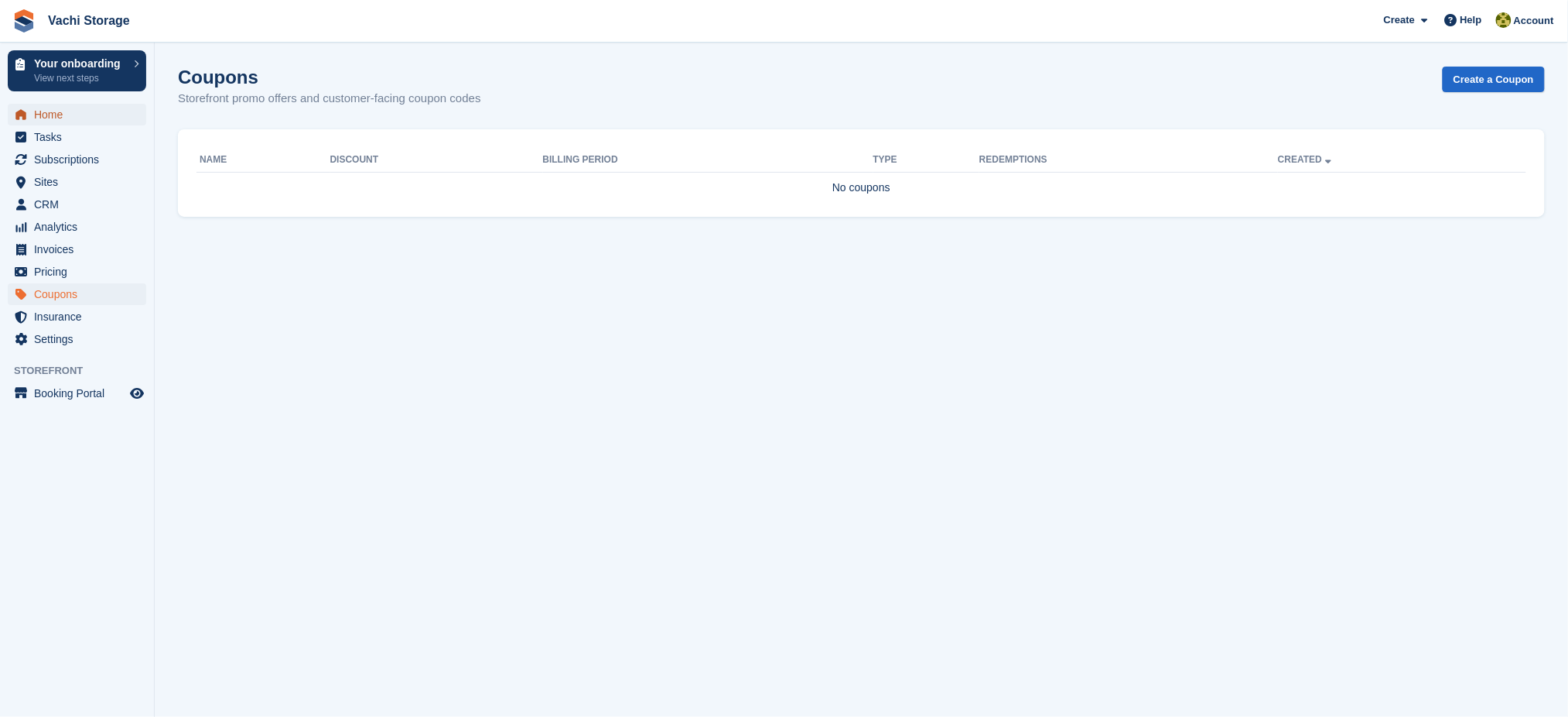
click at [57, 105] on span "Home" at bounding box center [80, 115] width 93 height 22
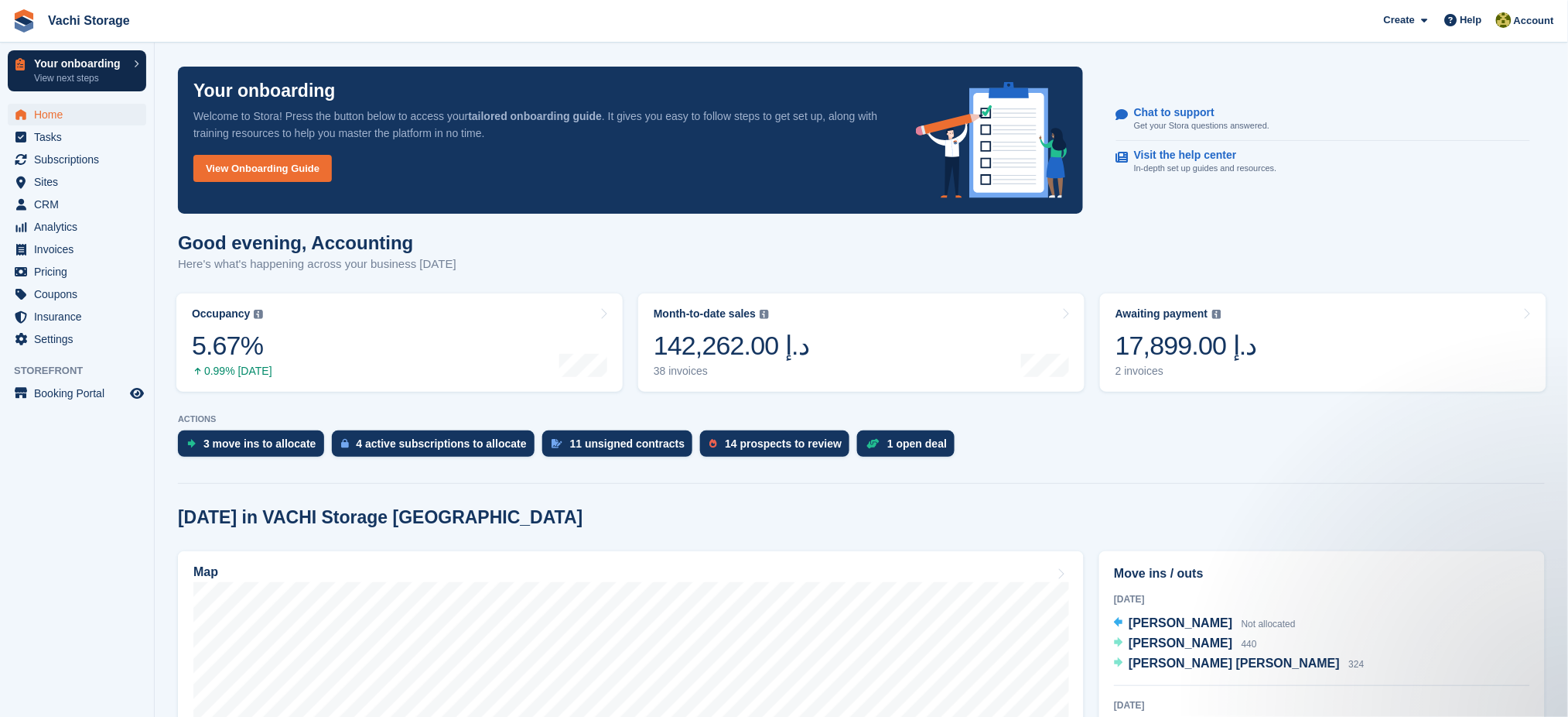
click at [117, 62] on p "Your onboarding" at bounding box center [79, 63] width 92 height 11
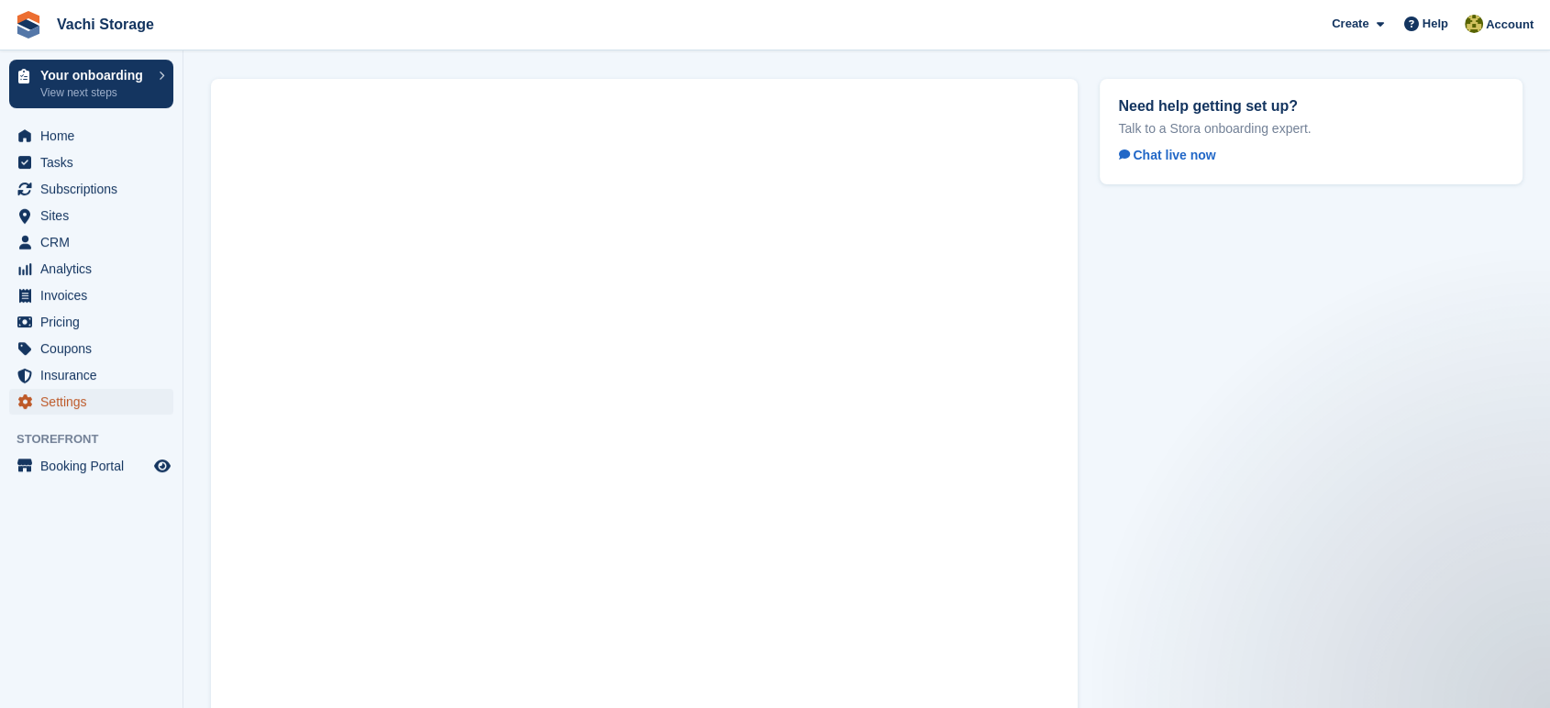
click at [73, 400] on span "Settings" at bounding box center [95, 402] width 110 height 26
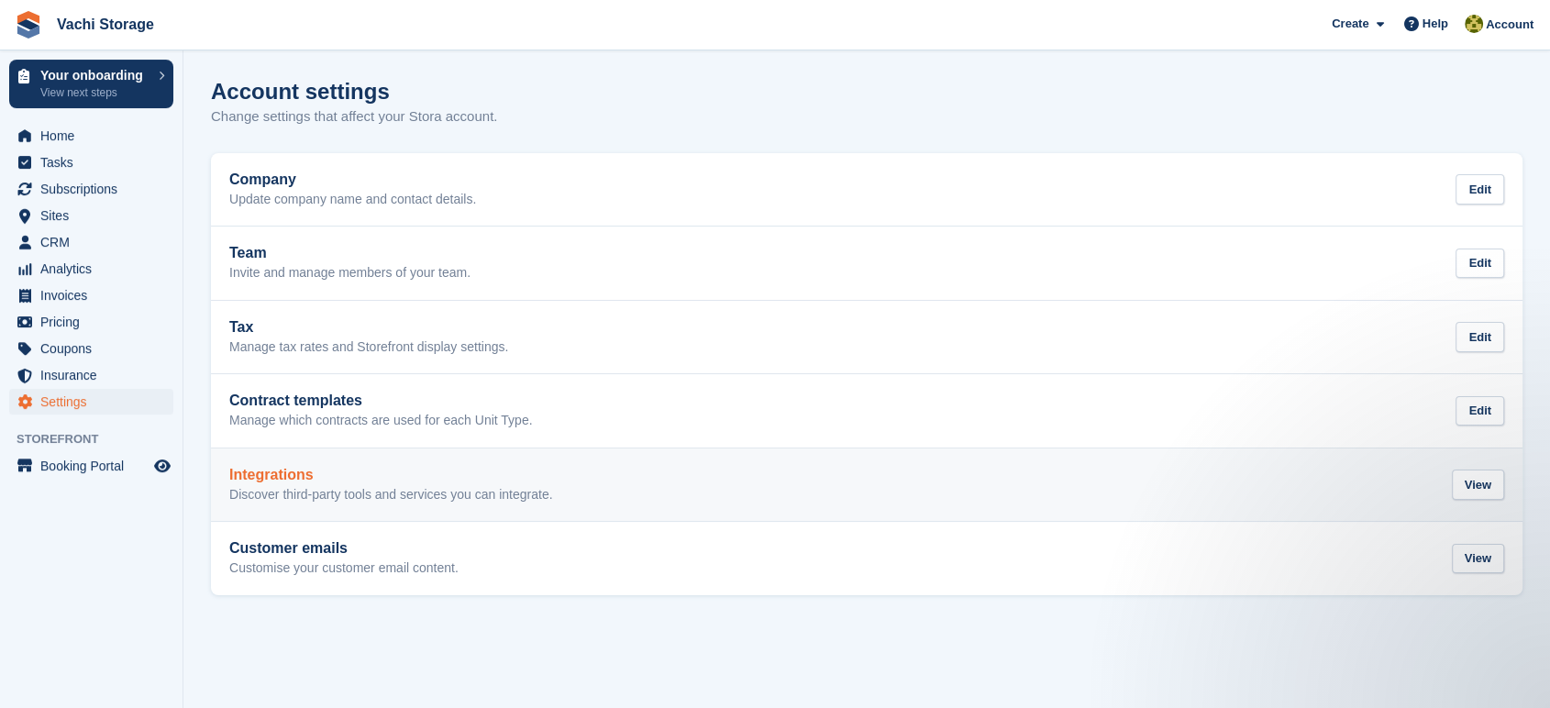
click at [313, 483] on div "Integrations Discover third-party tools and services you can integrate." at bounding box center [391, 485] width 324 height 37
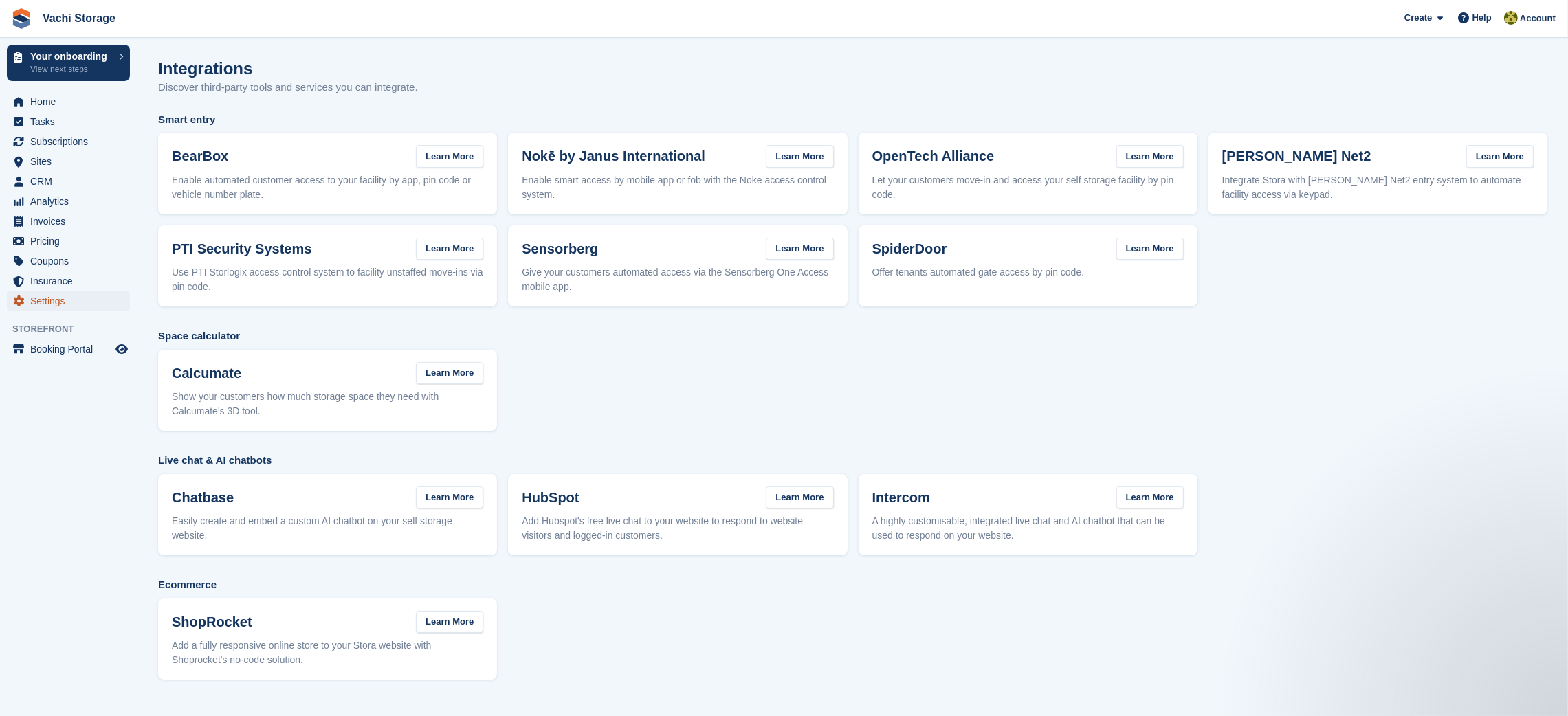
click at [51, 304] on span "Settings" at bounding box center [71, 301] width 82 height 19
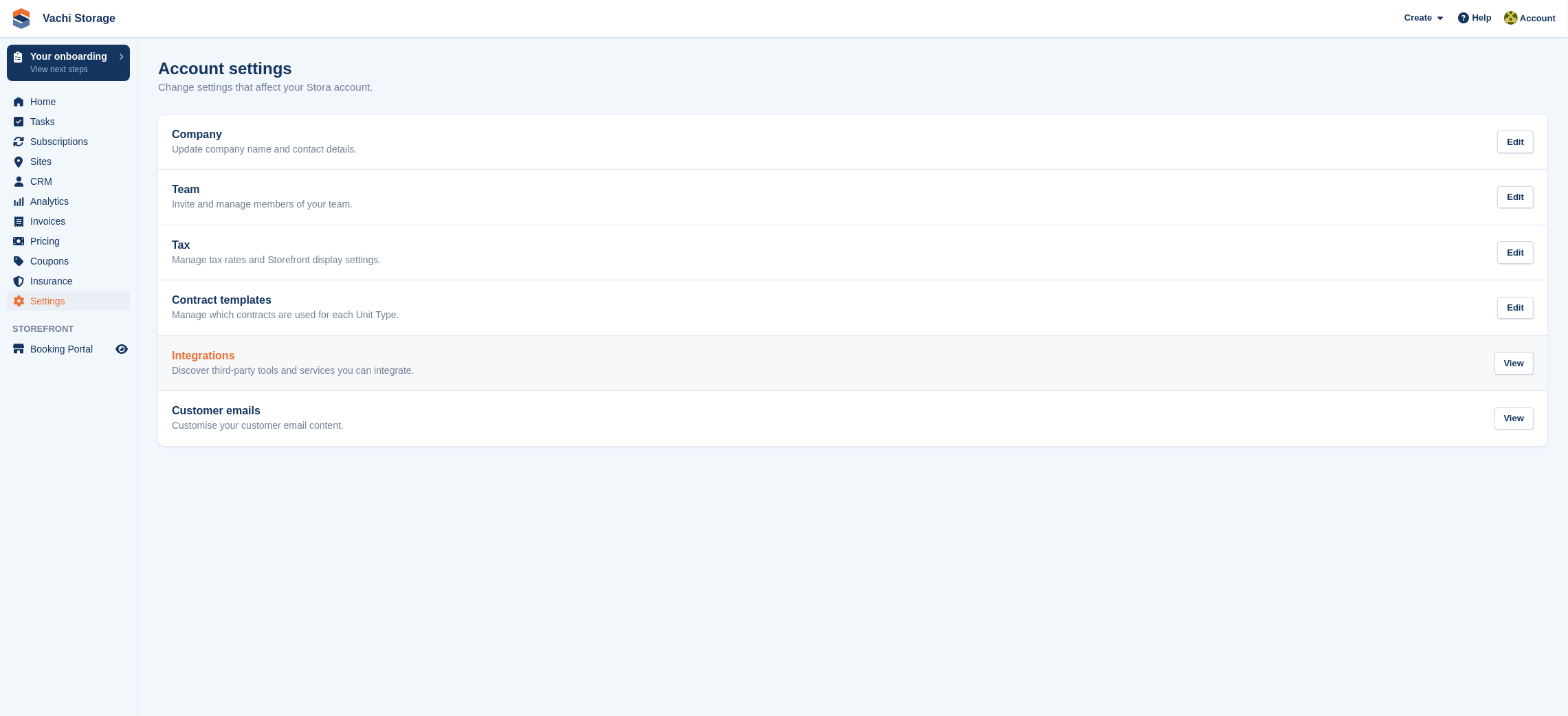
click at [265, 374] on p "Discover third-party tools and services you can integrate." at bounding box center [293, 371] width 243 height 13
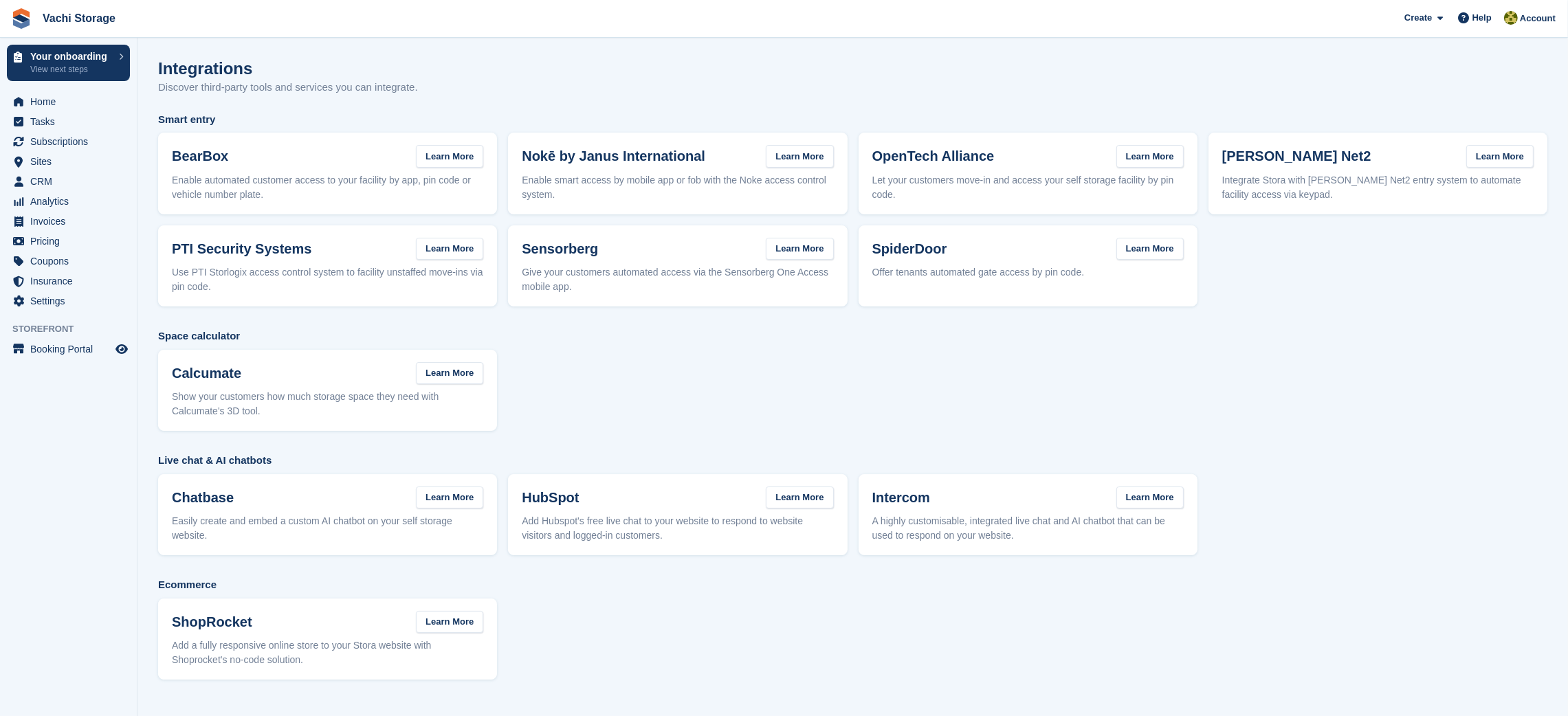
click at [244, 49] on section "Integrations Discover third-party tools and services you can integrate. Smart e…" at bounding box center [852, 358] width 1430 height 716
click at [50, 299] on span "Settings" at bounding box center [71, 301] width 82 height 19
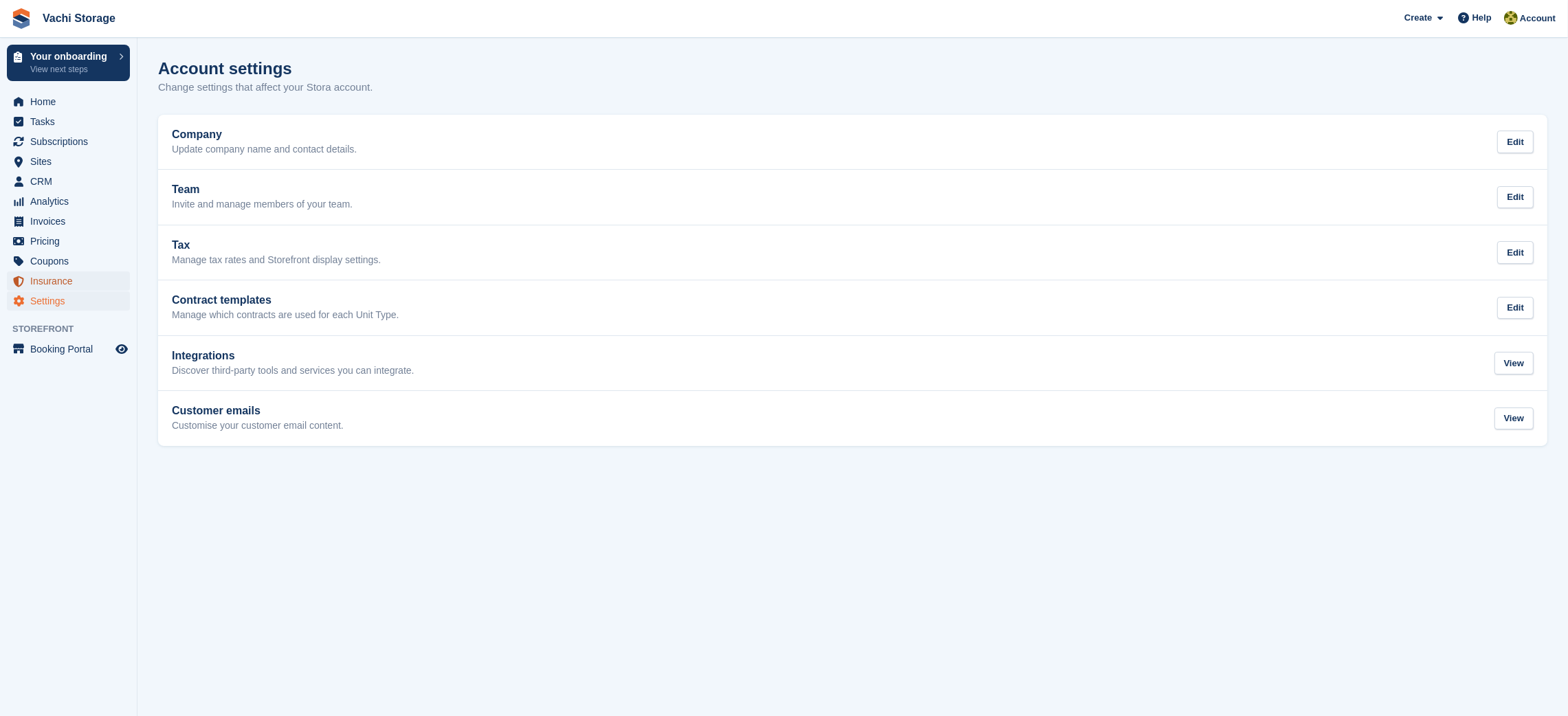
click at [57, 279] on span "Insurance" at bounding box center [71, 281] width 82 height 19
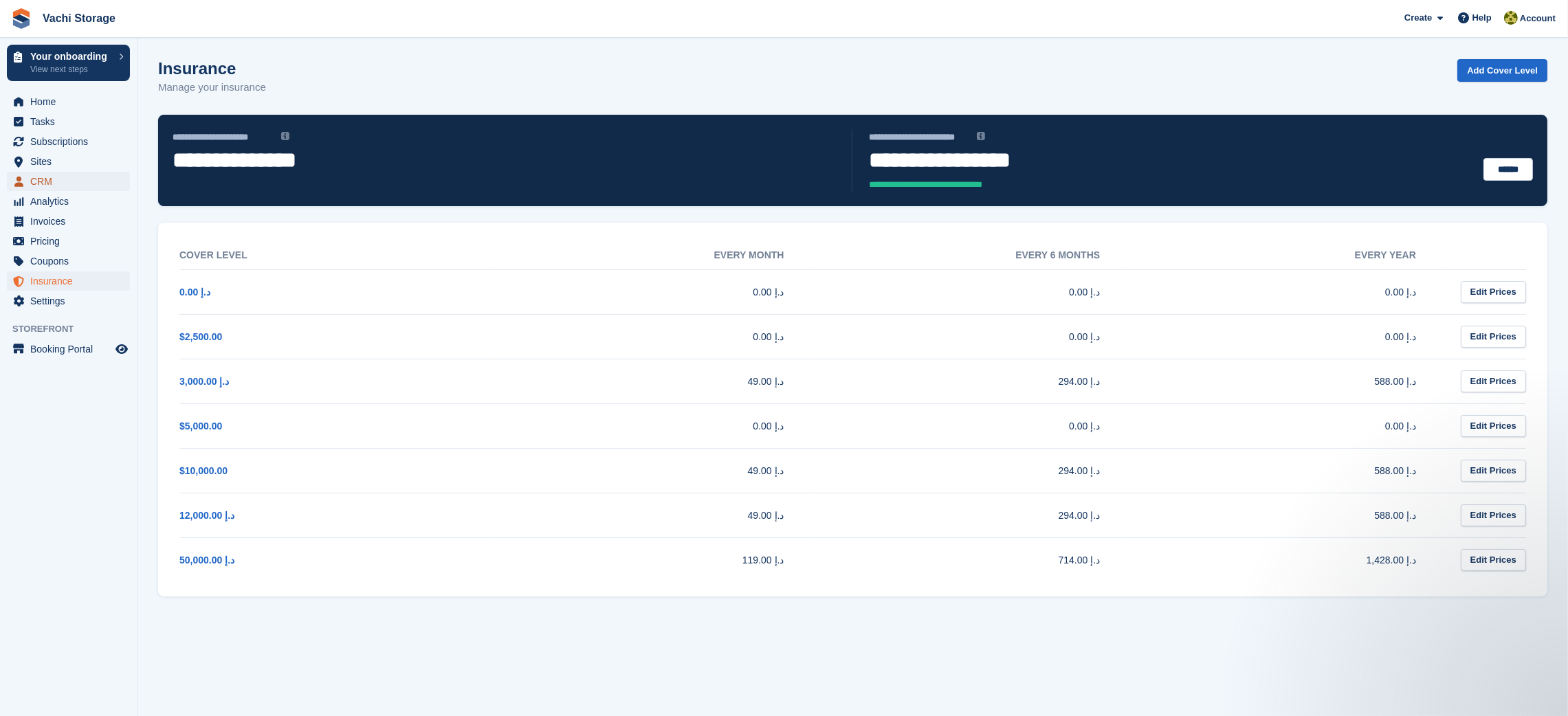
click at [75, 175] on span "CRM" at bounding box center [71, 181] width 82 height 19
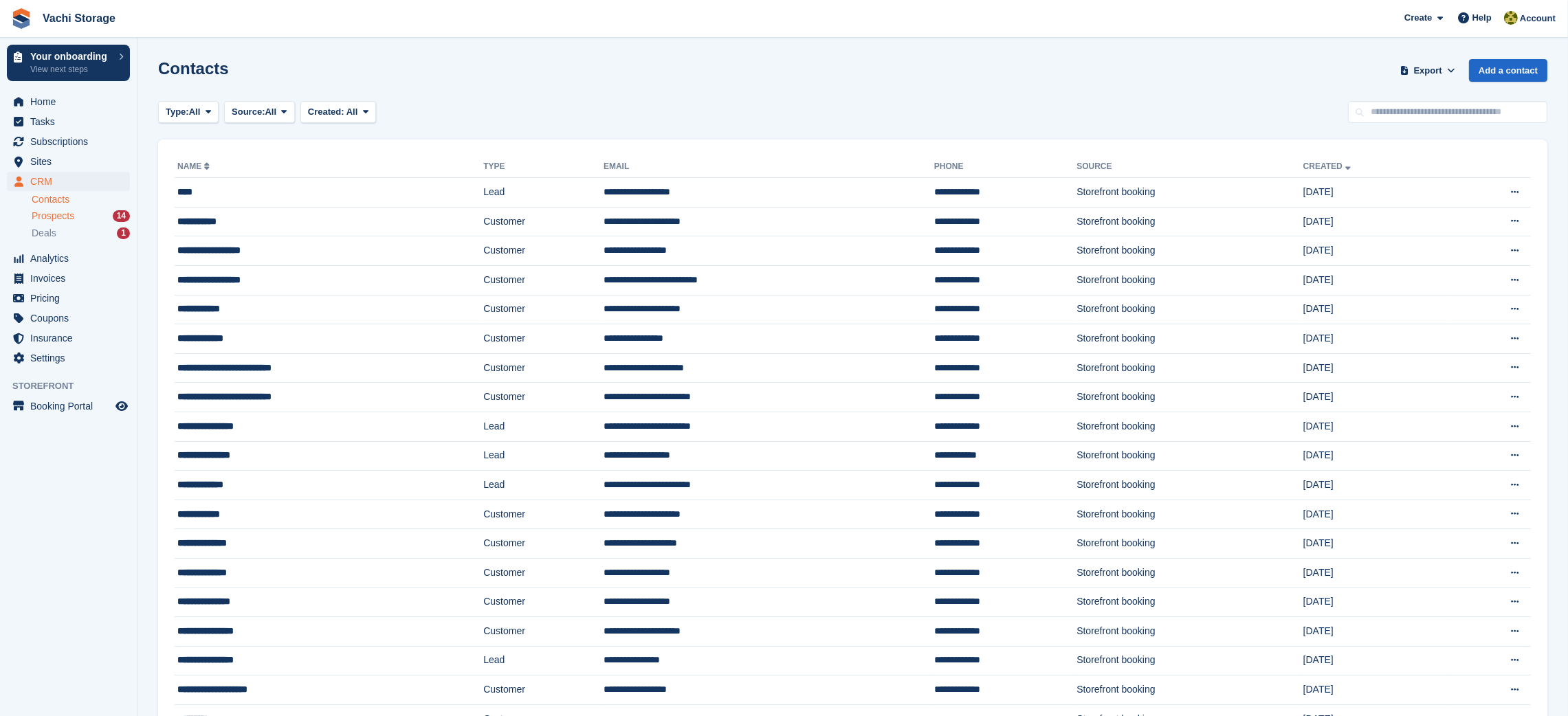
click at [70, 220] on span "Prospects" at bounding box center [52, 216] width 43 height 13
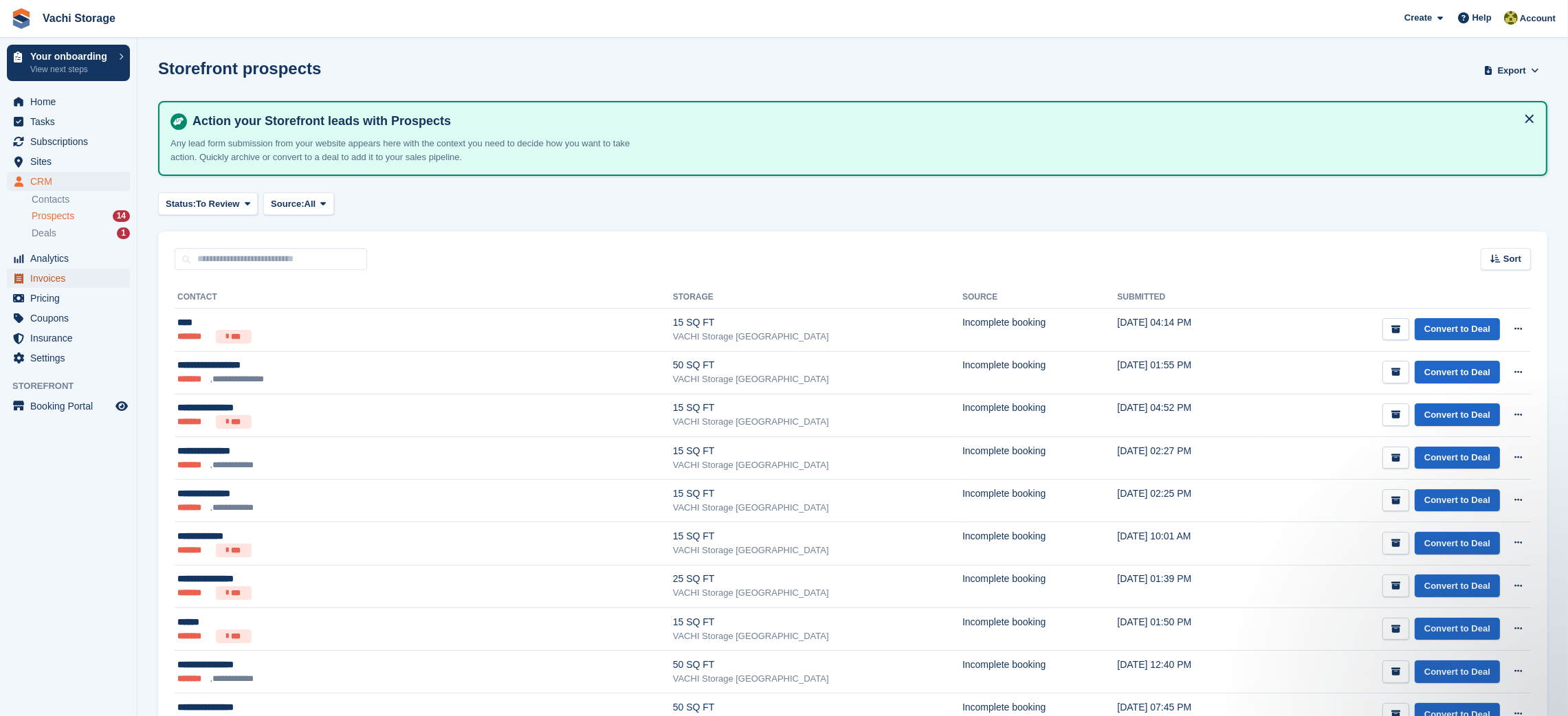
click at [64, 275] on span "Invoices" at bounding box center [71, 279] width 82 height 19
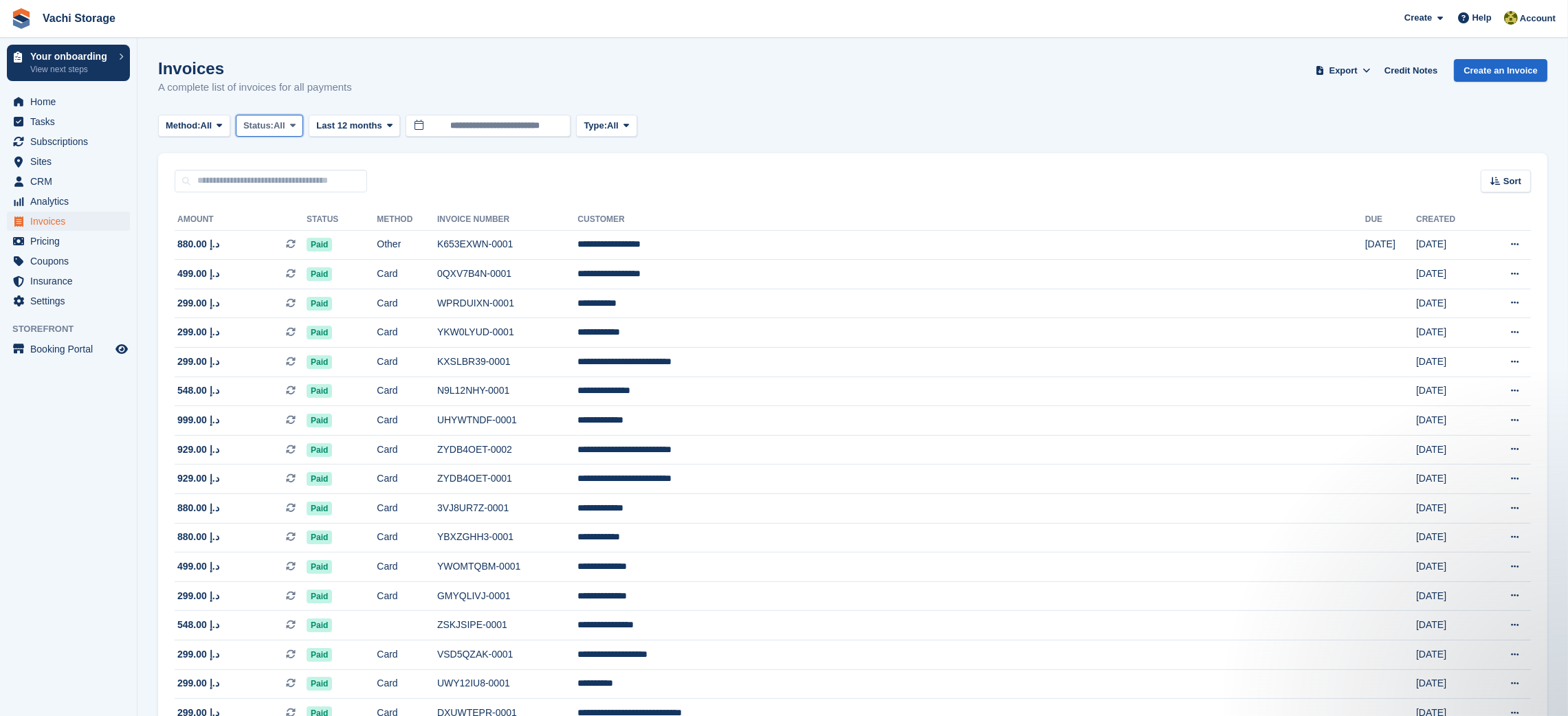
click at [285, 121] on span "All" at bounding box center [279, 126] width 12 height 13
click at [205, 122] on span "All" at bounding box center [207, 126] width 12 height 13
click at [356, 129] on span "Last 12 months" at bounding box center [348, 126] width 65 height 13
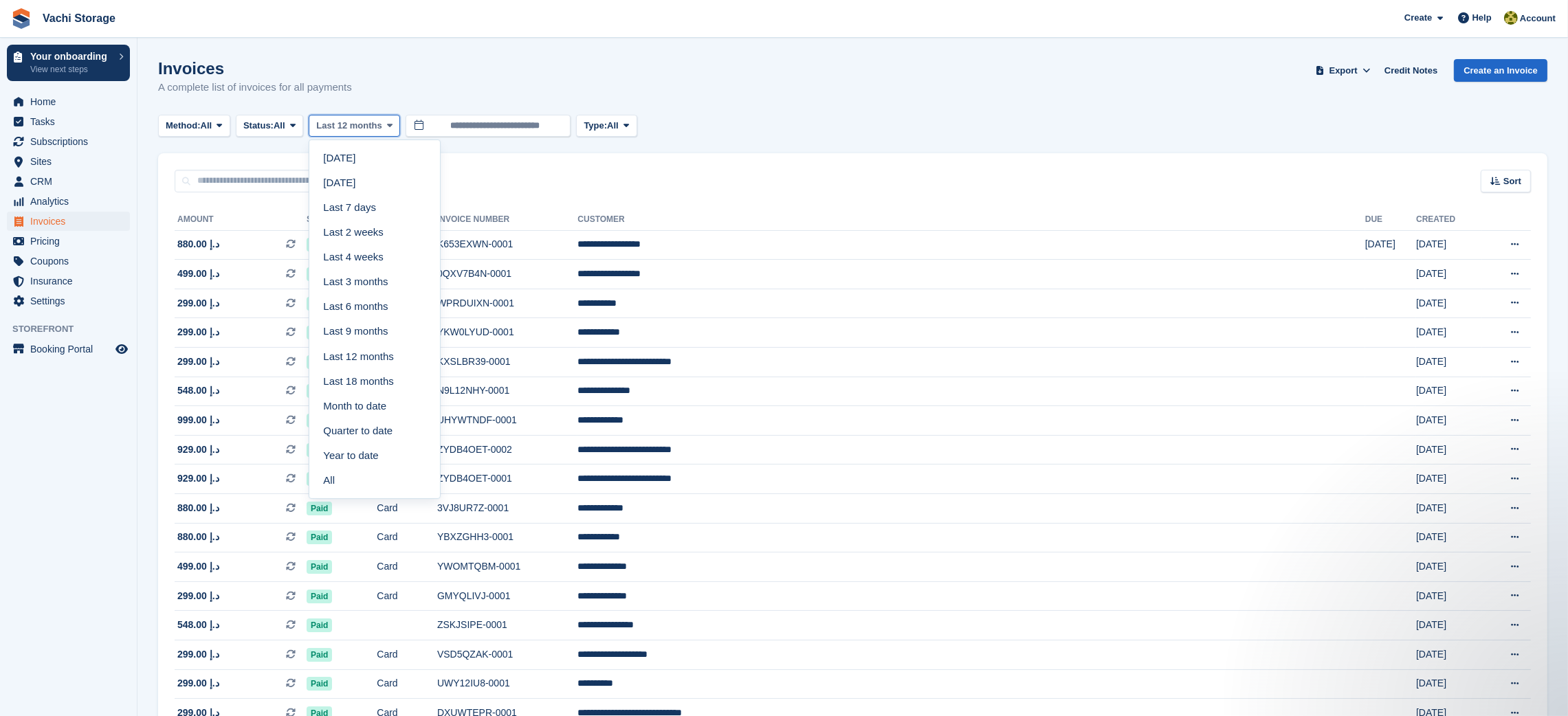
click at [356, 129] on span "Last 12 months" at bounding box center [348, 126] width 65 height 13
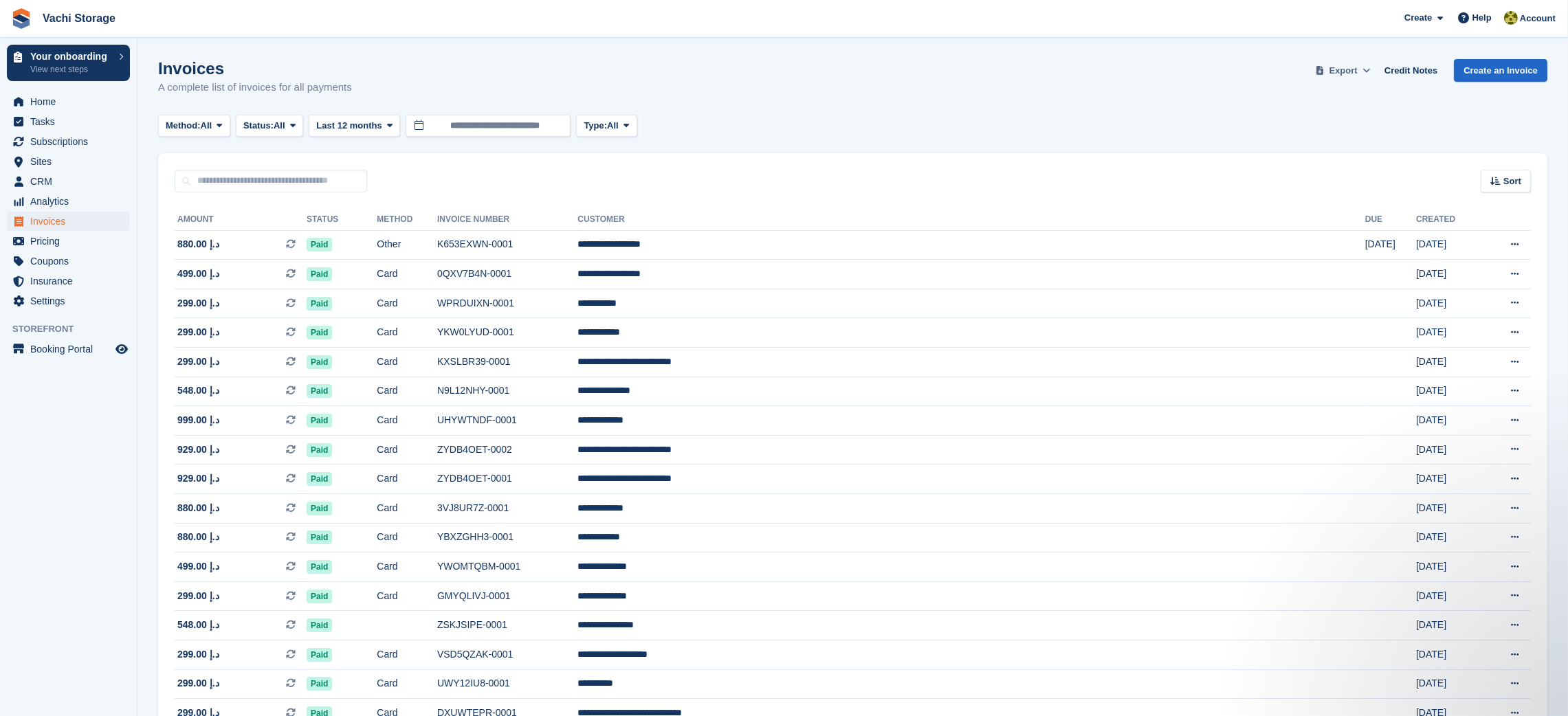
click at [1368, 73] on icon at bounding box center [1366, 70] width 7 height 9
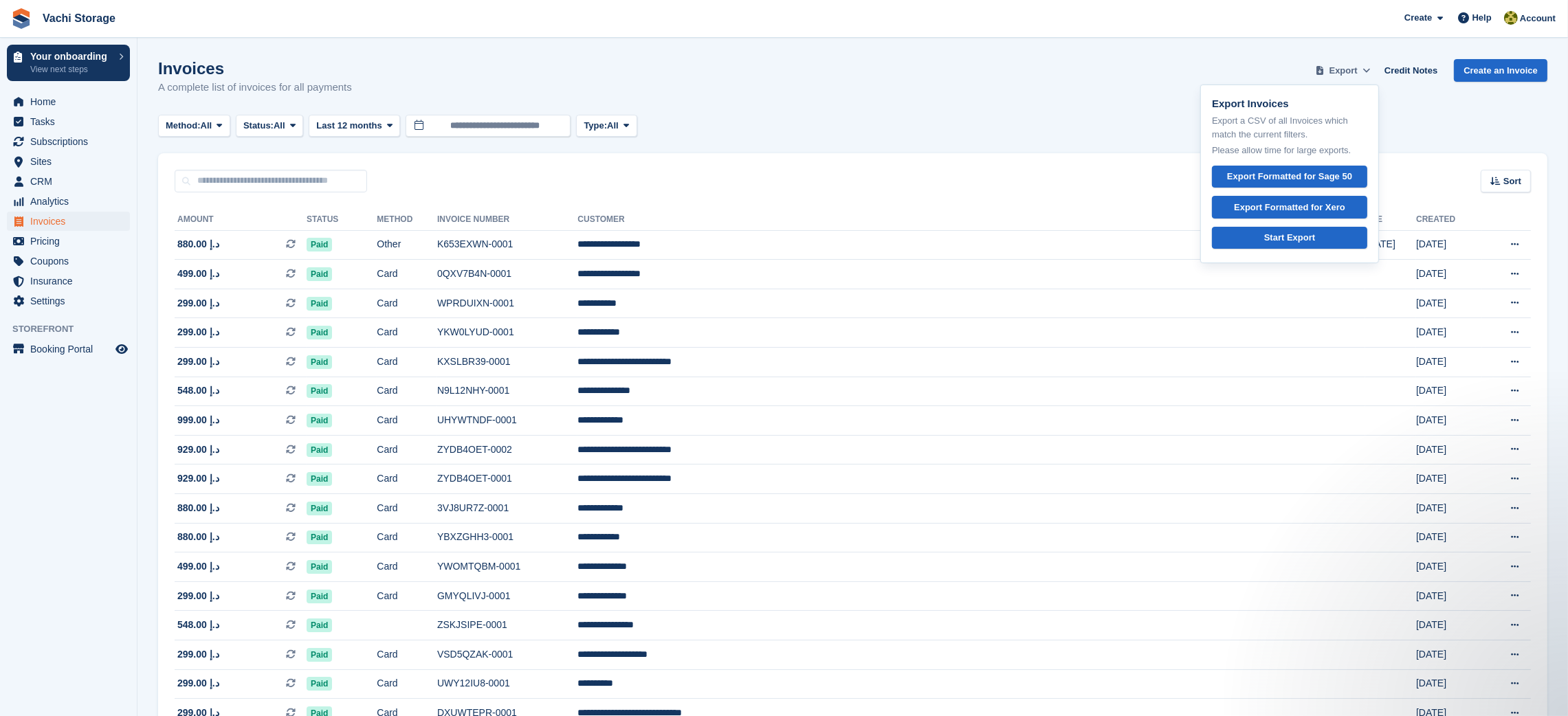
click at [1368, 73] on icon at bounding box center [1366, 70] width 7 height 9
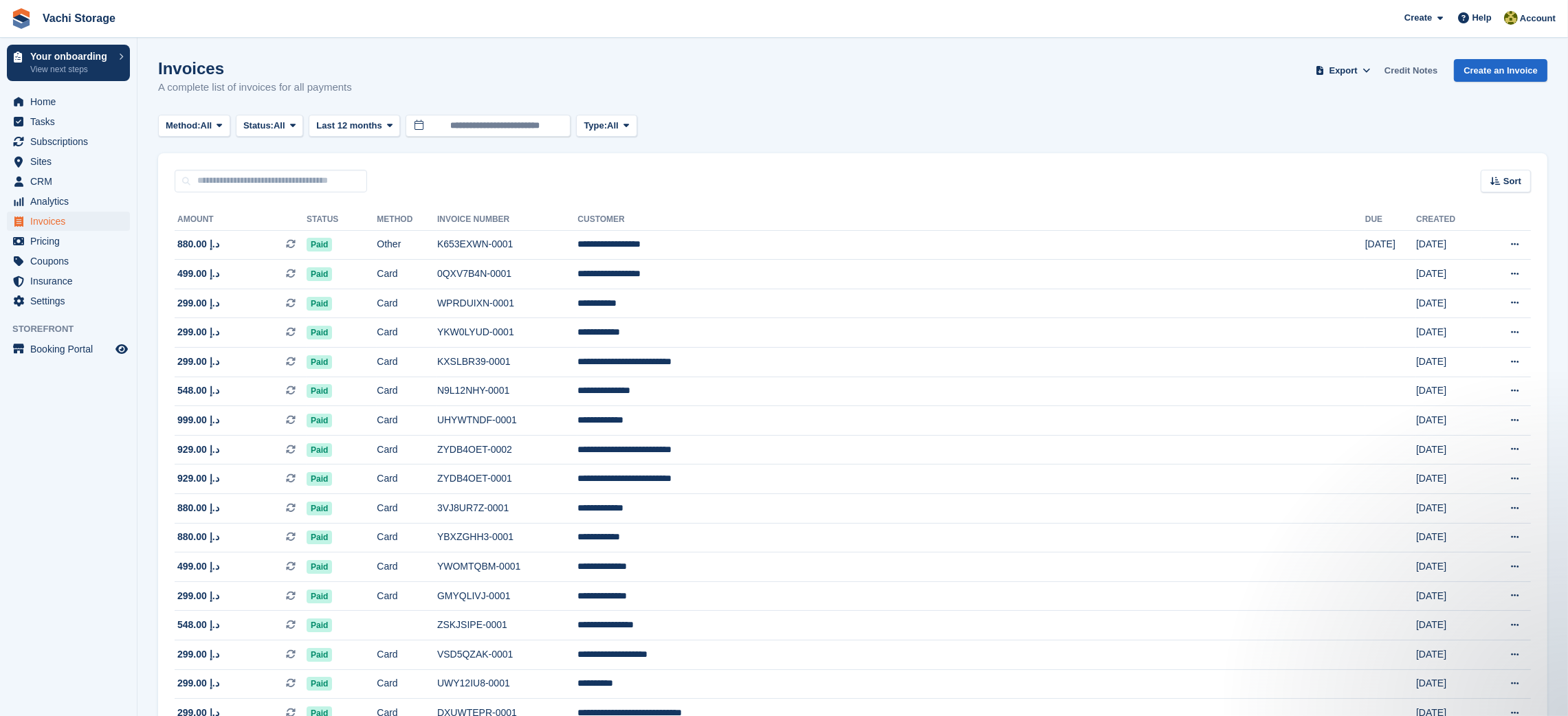
click at [1393, 70] on link "Credit Notes" at bounding box center [1410, 70] width 64 height 22
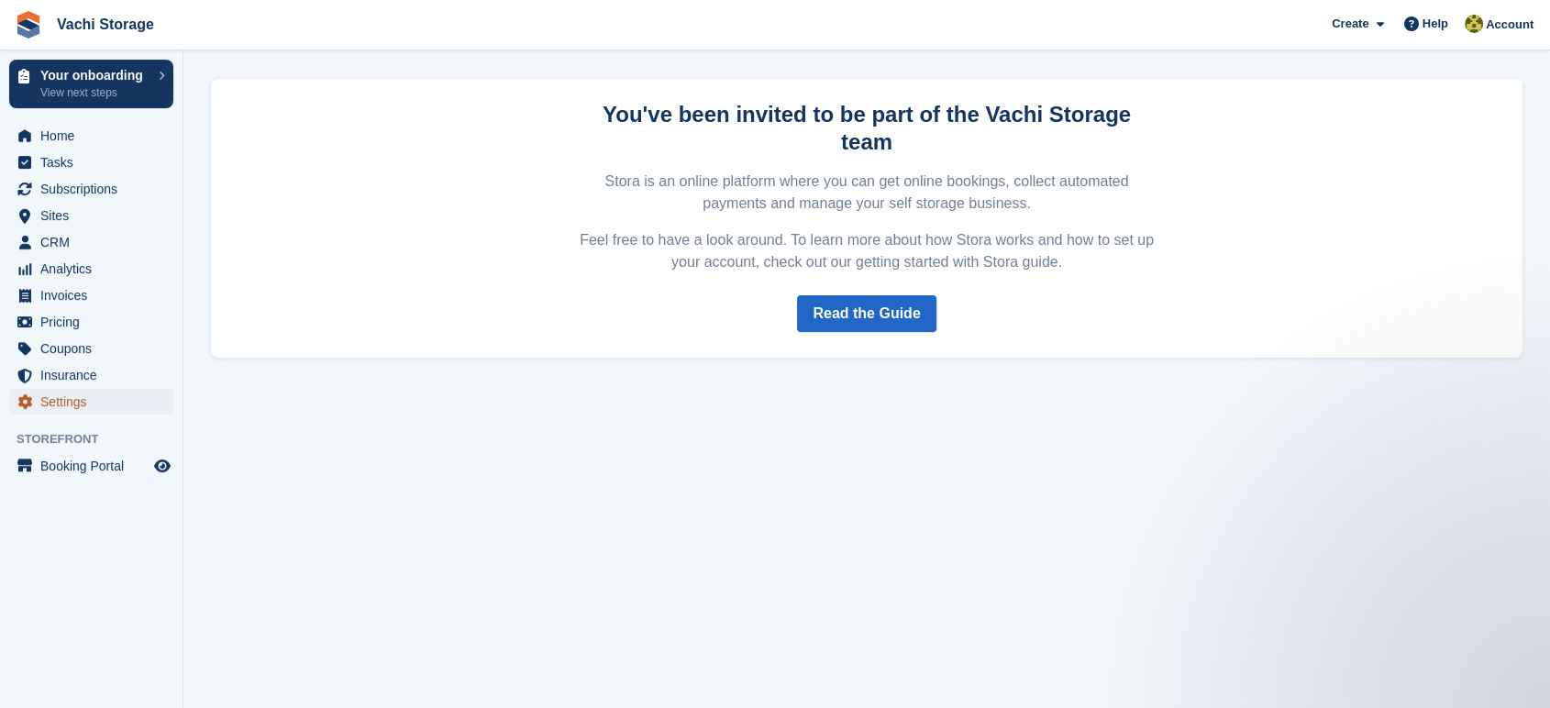
click at [77, 401] on span "Settings" at bounding box center [95, 402] width 110 height 26
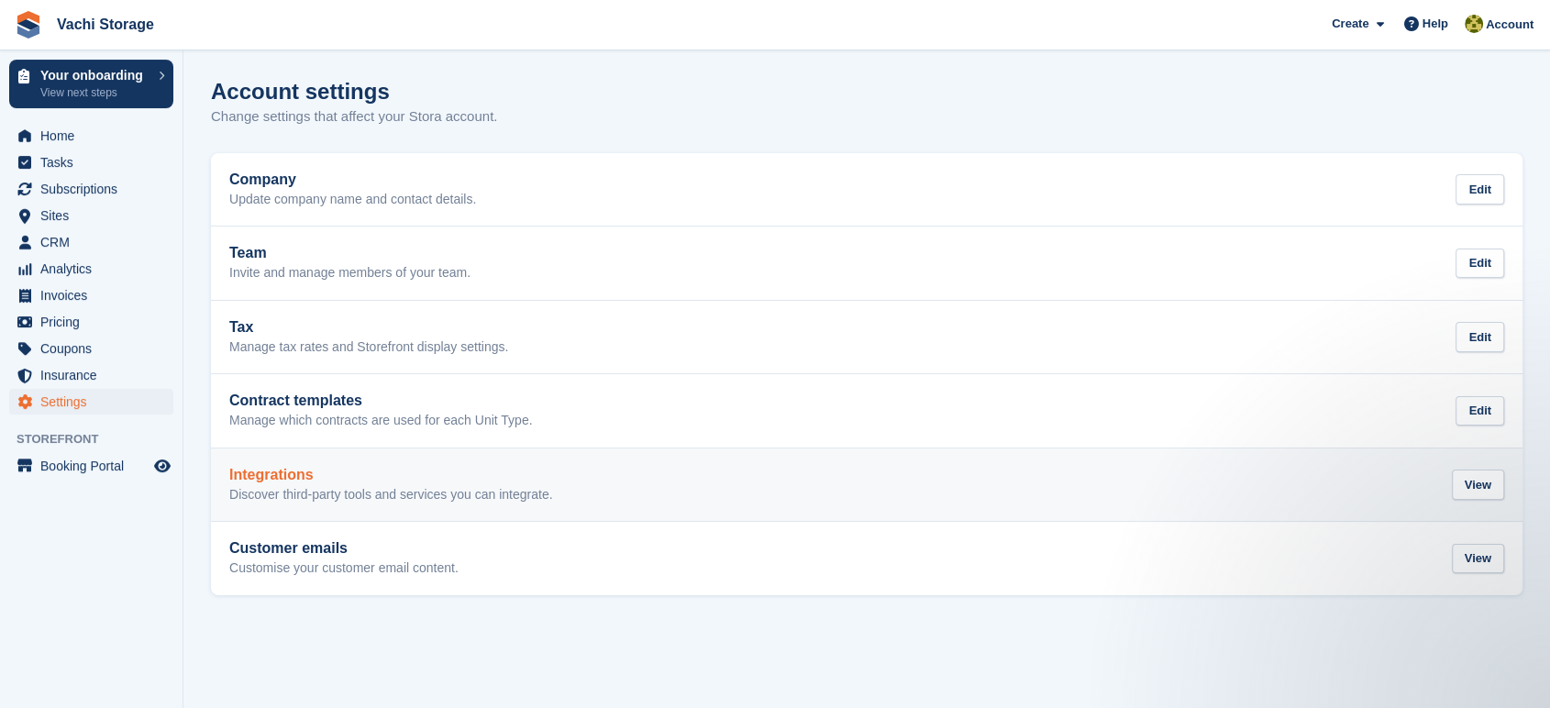
click at [317, 475] on h2 "Integrations" at bounding box center [391, 475] width 324 height 17
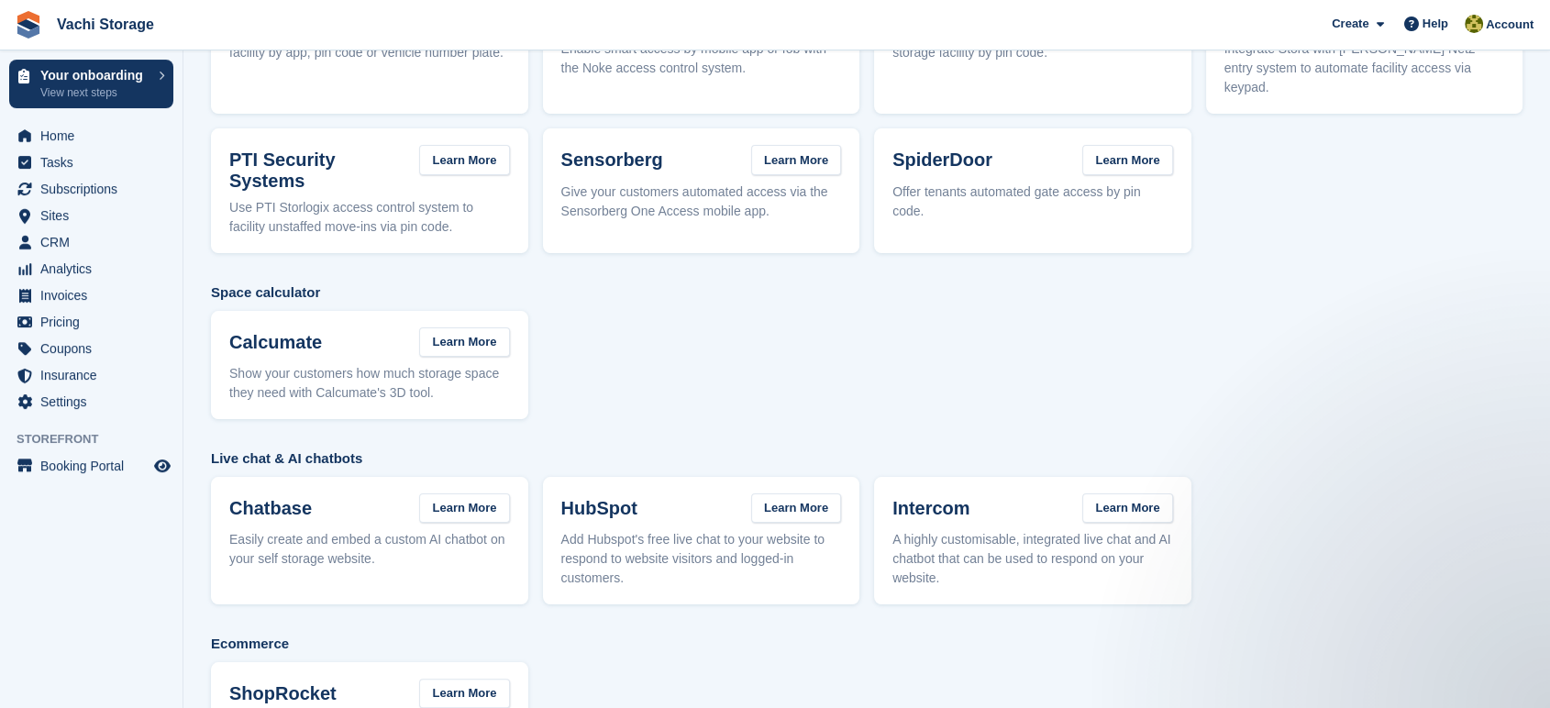
scroll to position [260, 0]
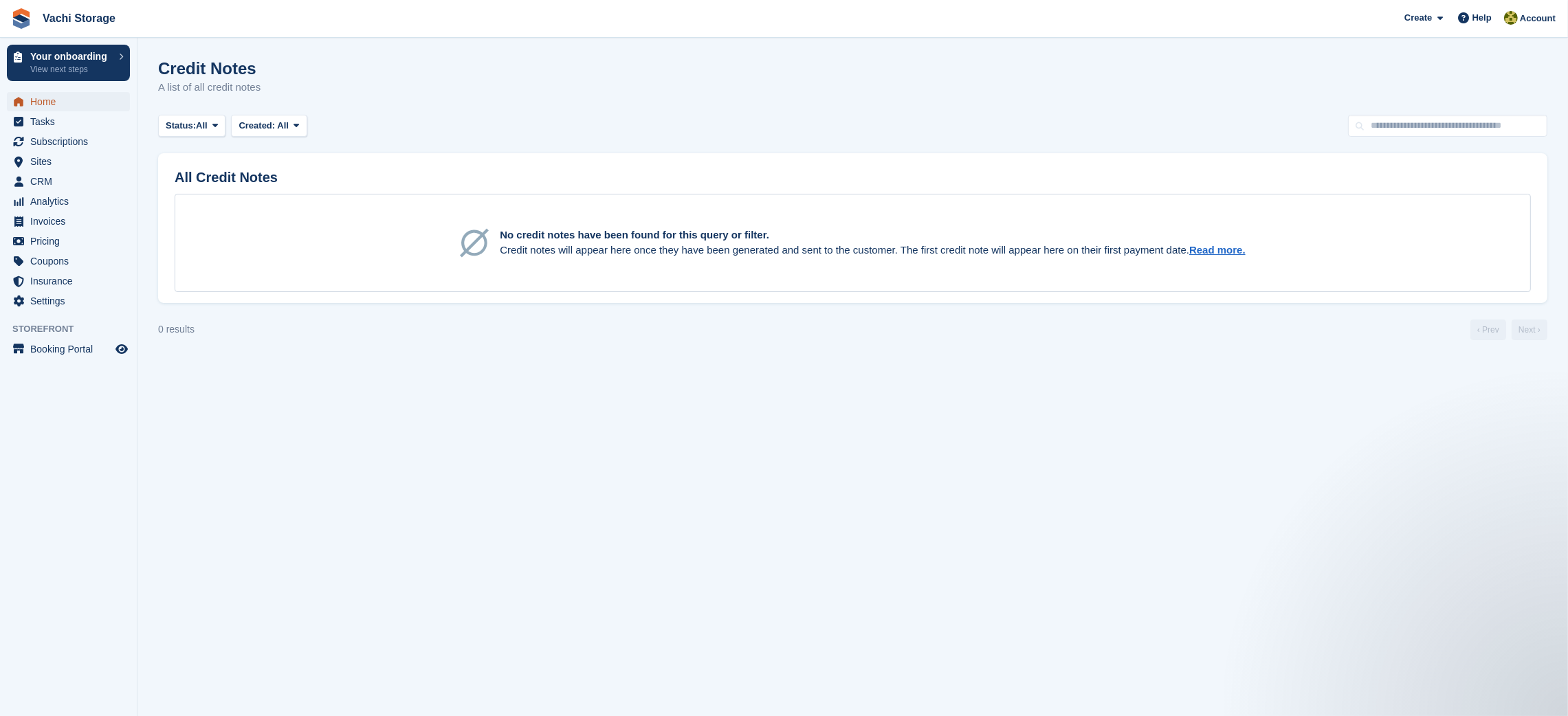
click at [55, 94] on span "Home" at bounding box center [71, 102] width 82 height 19
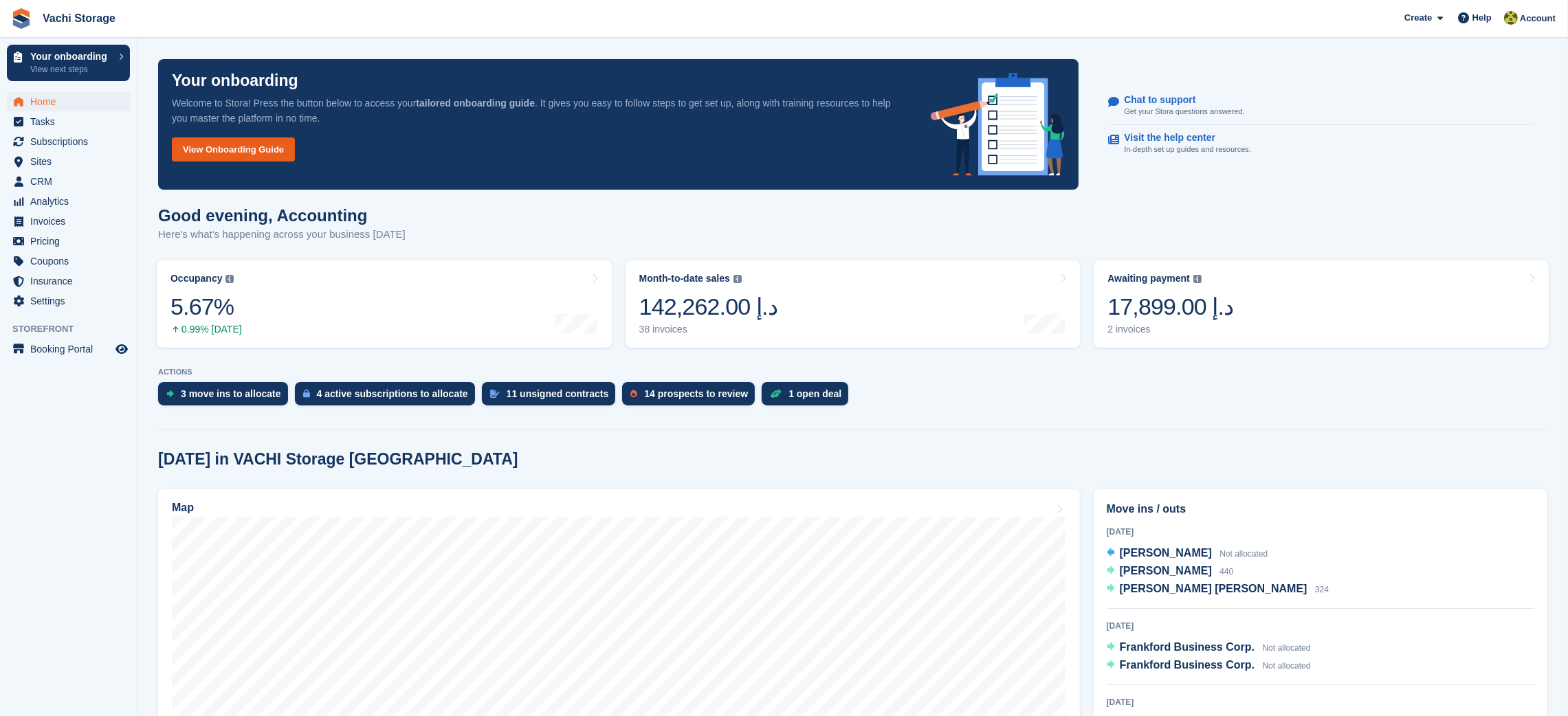
click at [270, 154] on link "View Onboarding Guide" at bounding box center [233, 149] width 123 height 24
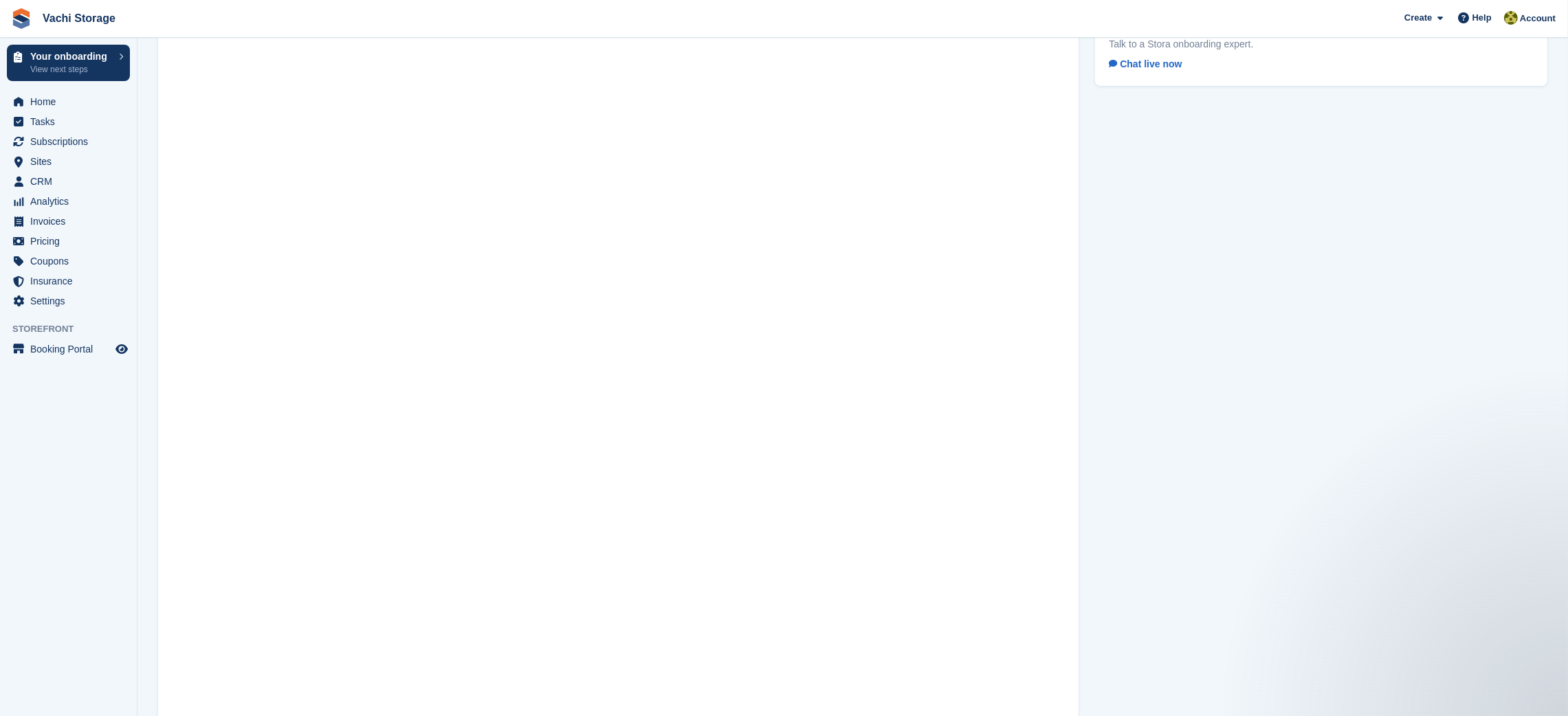
scroll to position [79, 0]
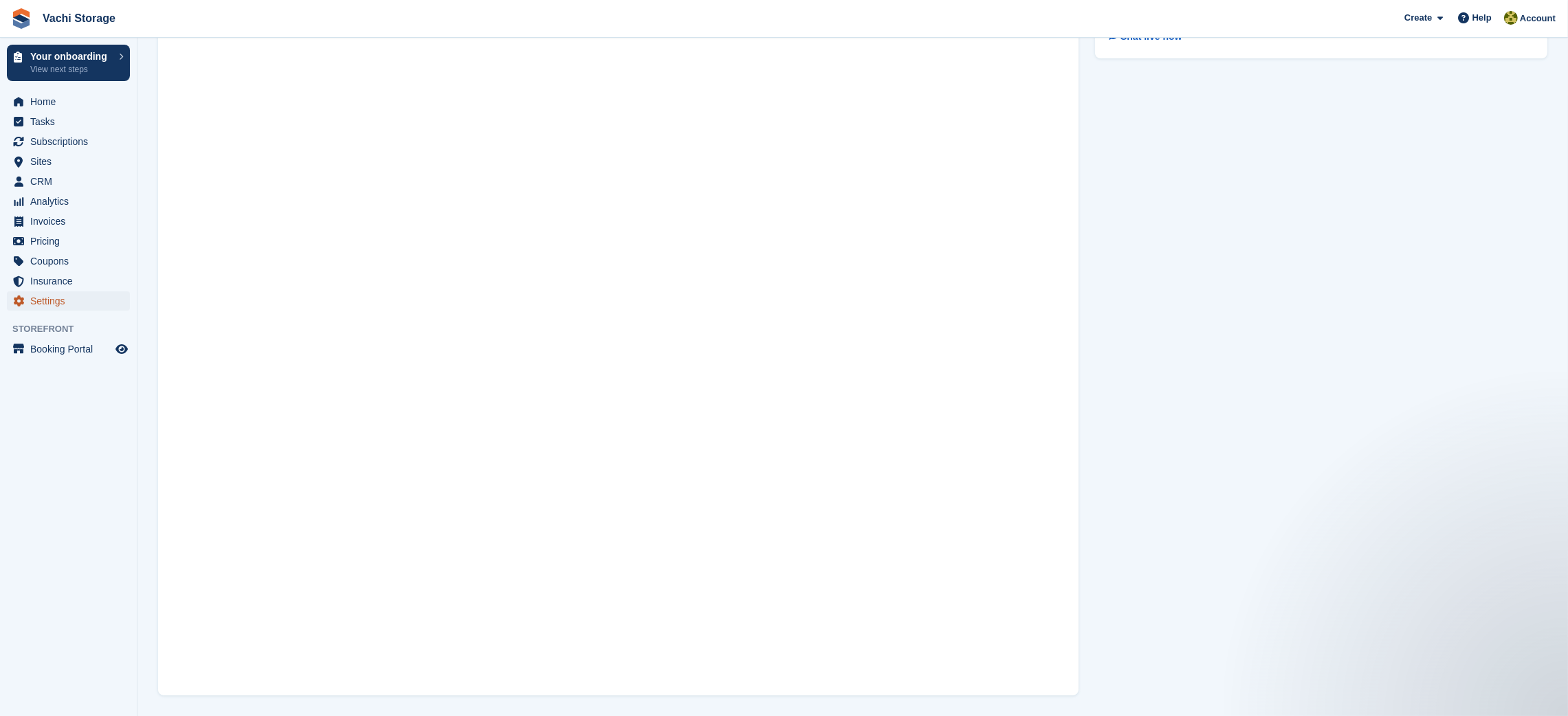
click at [51, 303] on span "Settings" at bounding box center [71, 301] width 82 height 19
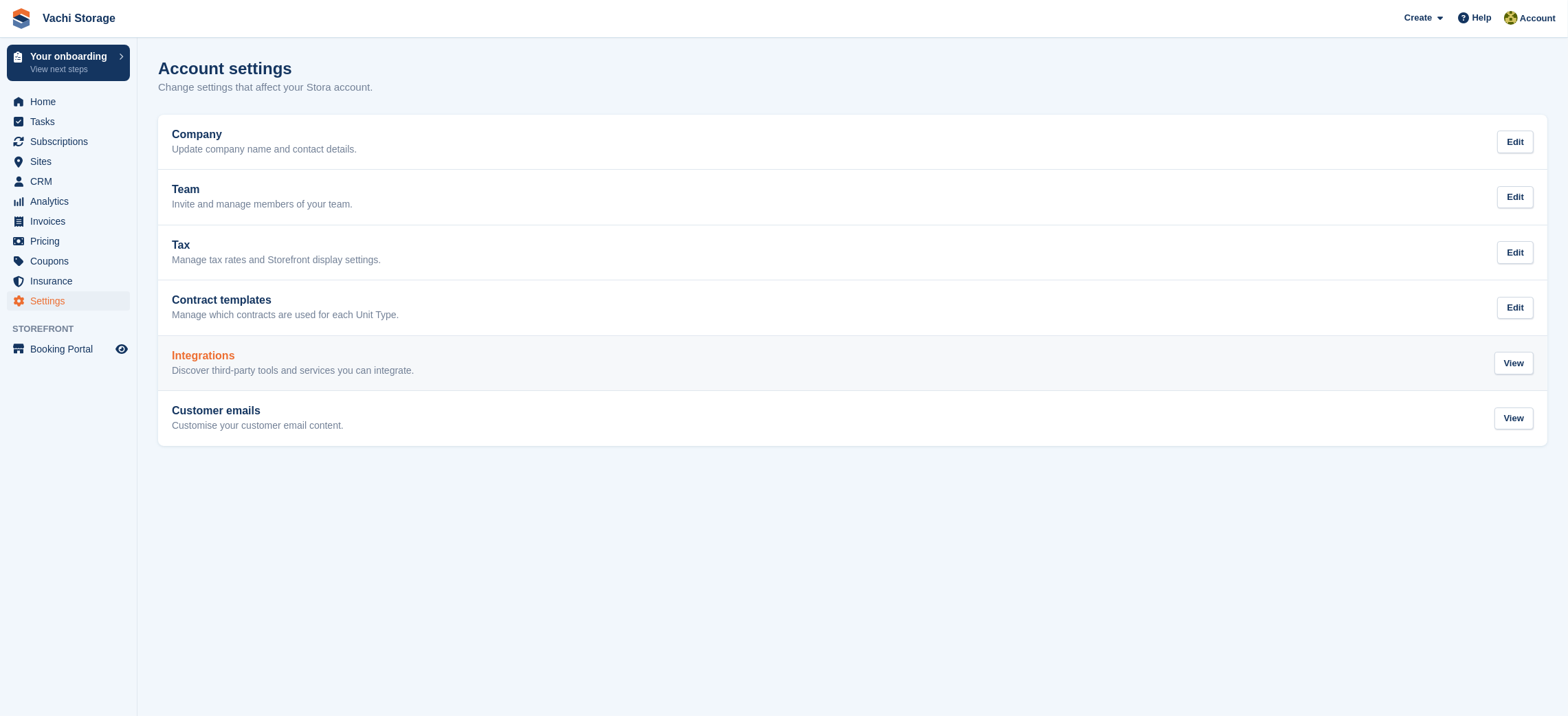
click at [231, 370] on p "Discover third-party tools and services you can integrate." at bounding box center [293, 371] width 243 height 13
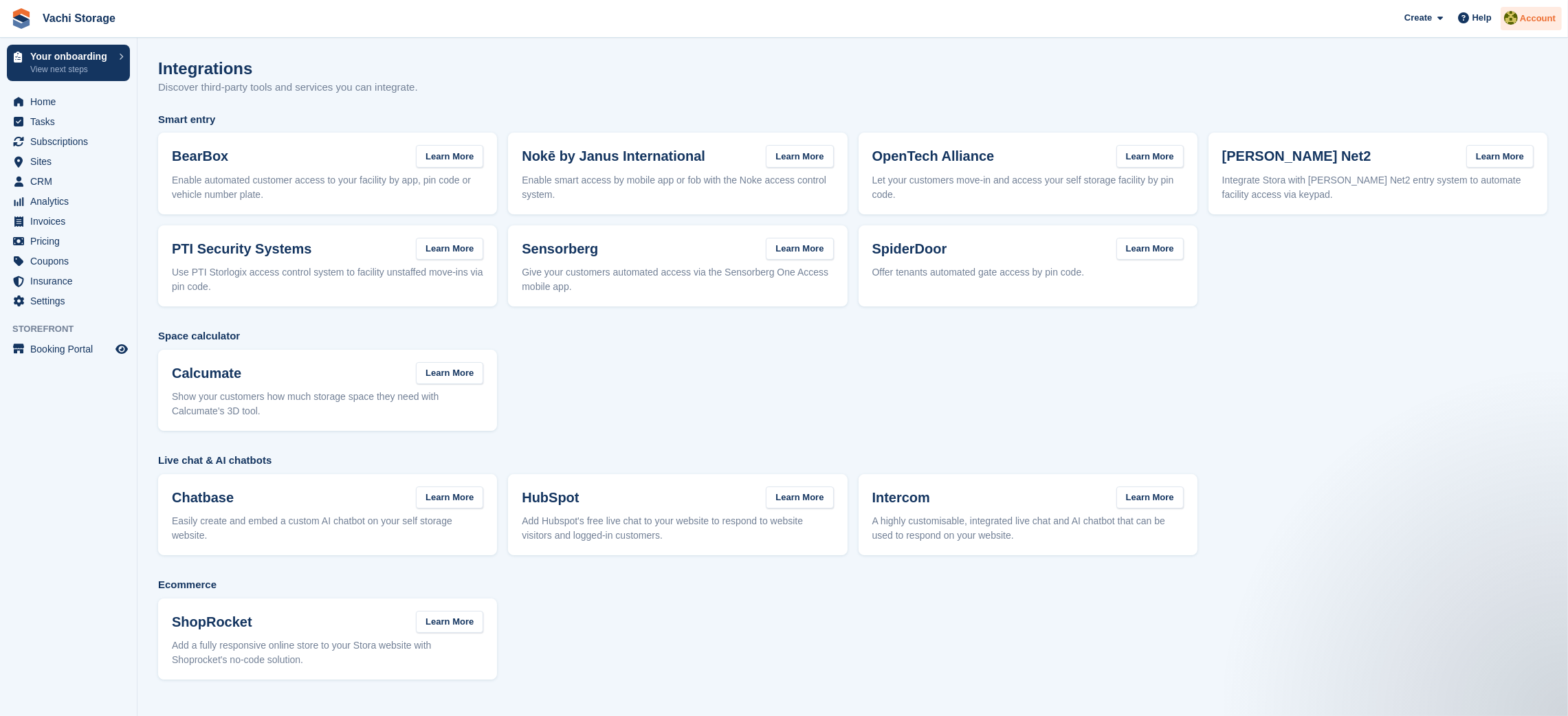
click at [1525, 18] on span "Account" at bounding box center [1537, 19] width 36 height 13
click at [1430, 130] on div "Logout" at bounding box center [1429, 136] width 32 height 14
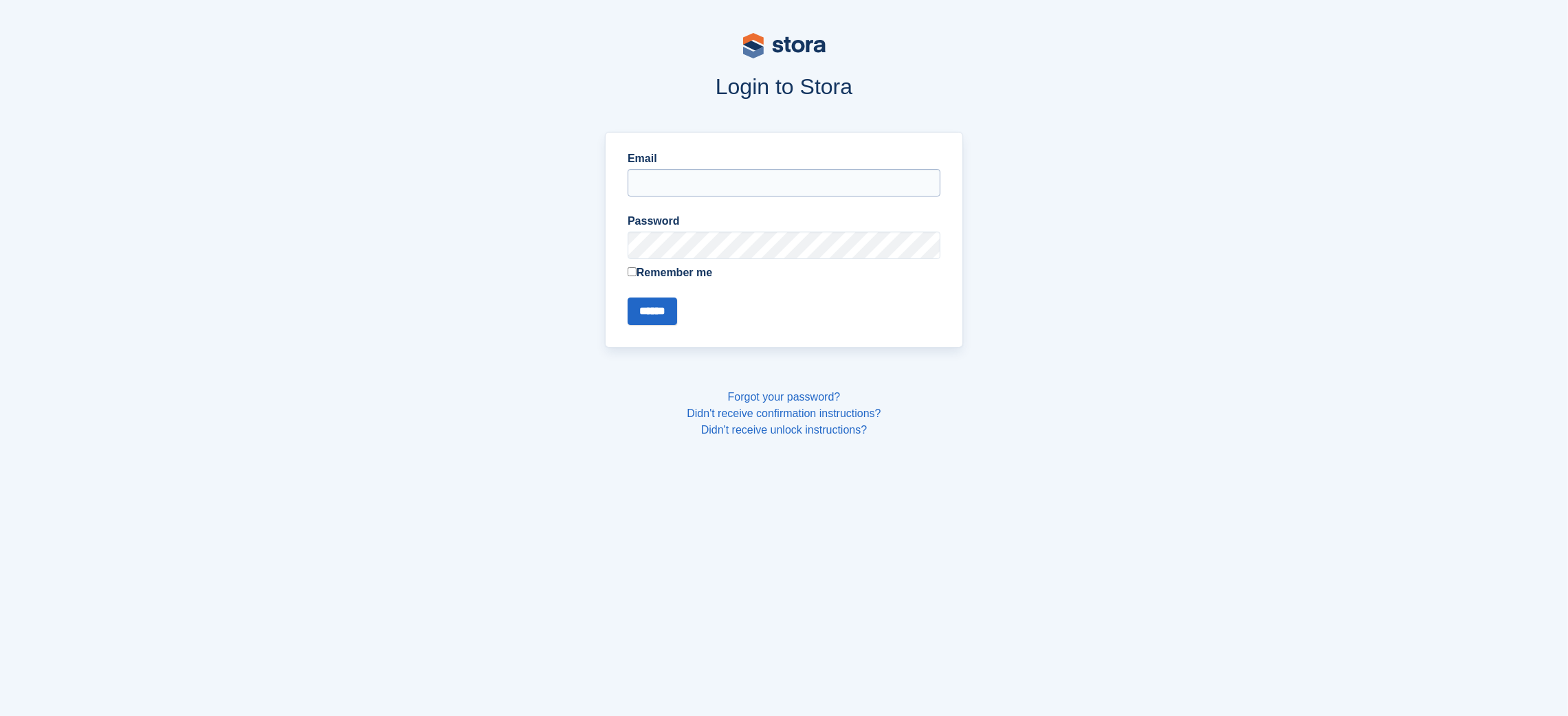
click at [741, 171] on input "Email" at bounding box center [784, 183] width 312 height 28
click at [737, 187] on input "Email" at bounding box center [784, 183] width 312 height 28
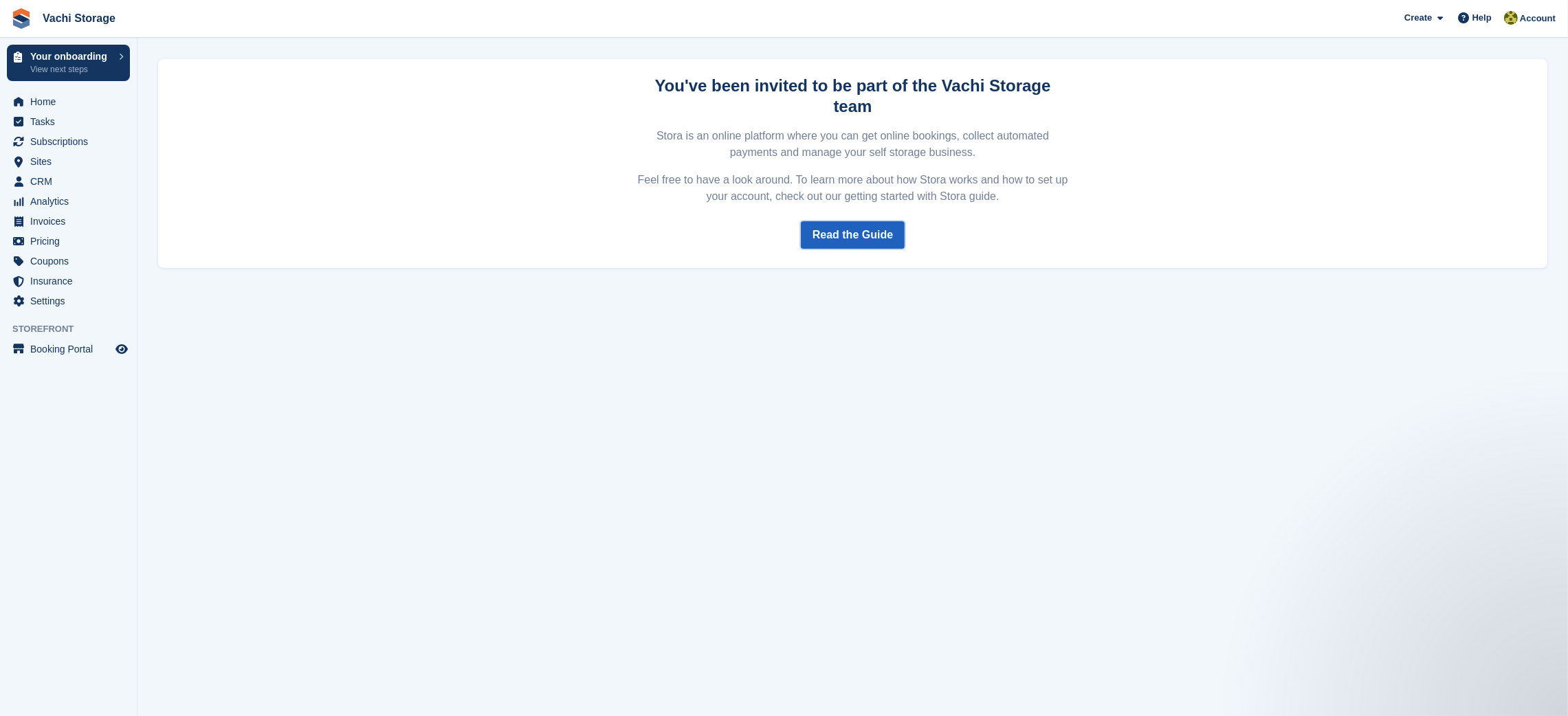
click at [842, 222] on link "Read the Guide" at bounding box center [853, 234] width 104 height 28
click at [52, 296] on span "Settings" at bounding box center [71, 301] width 82 height 19
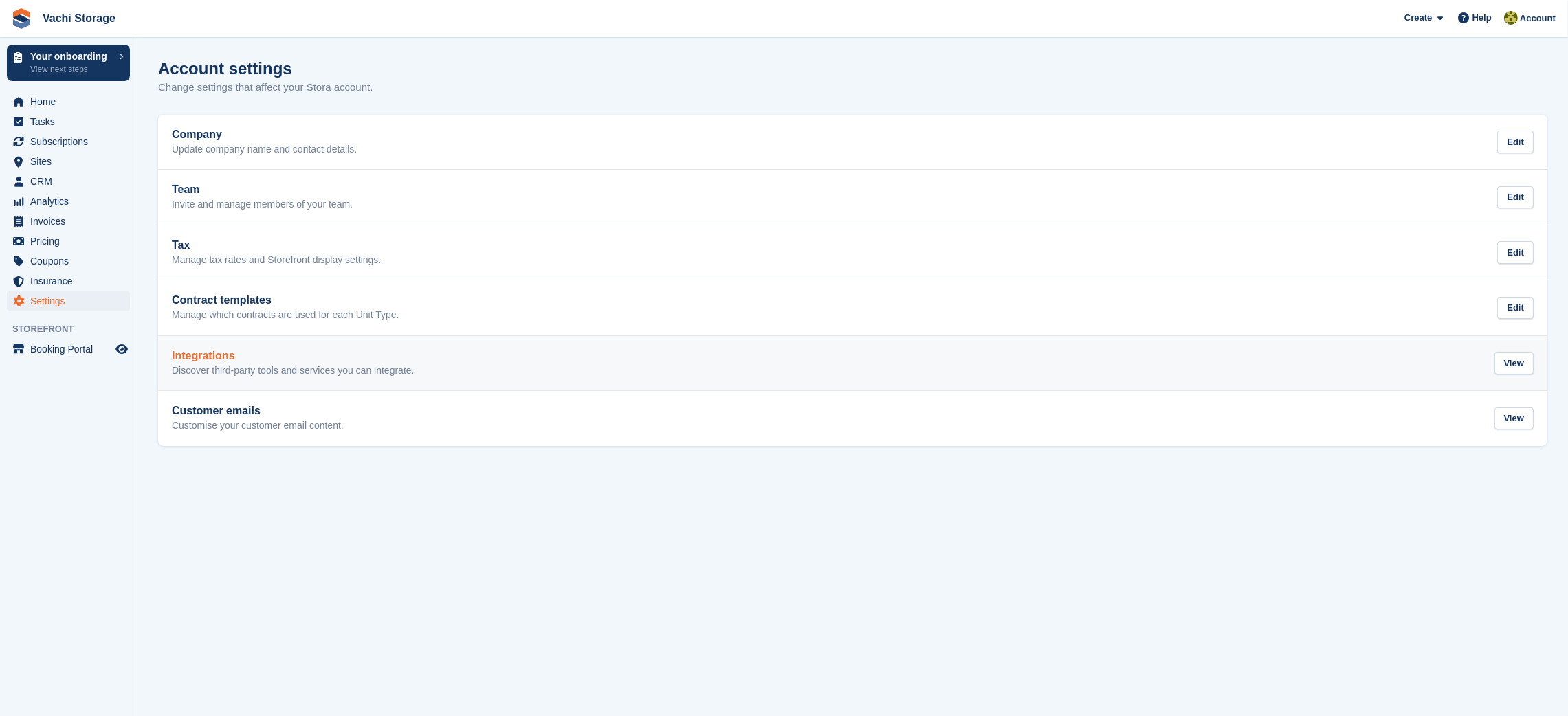
click at [245, 339] on link "Integrations Discover third-party tools and services you can integrate. View" at bounding box center [853, 363] width 1389 height 55
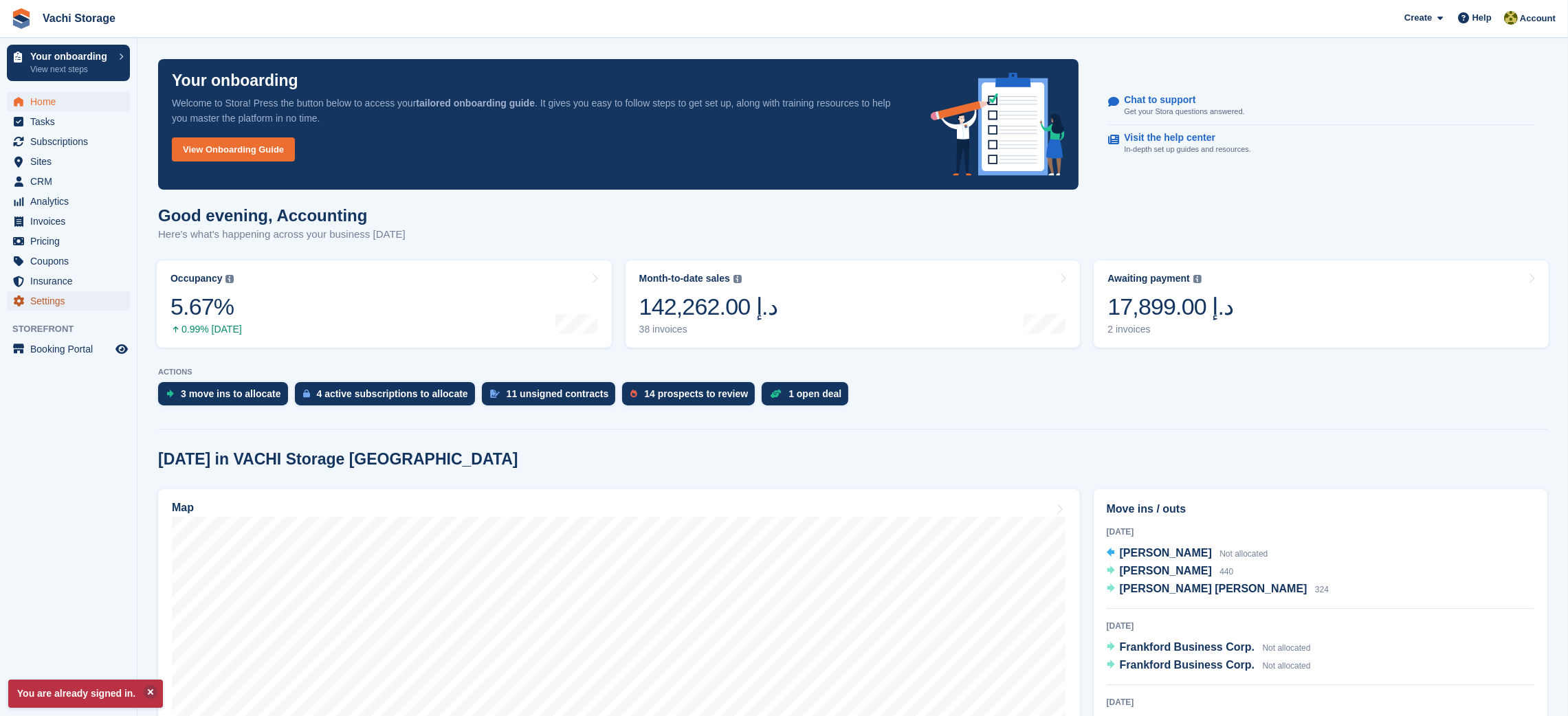
click at [60, 296] on span "Settings" at bounding box center [71, 301] width 82 height 19
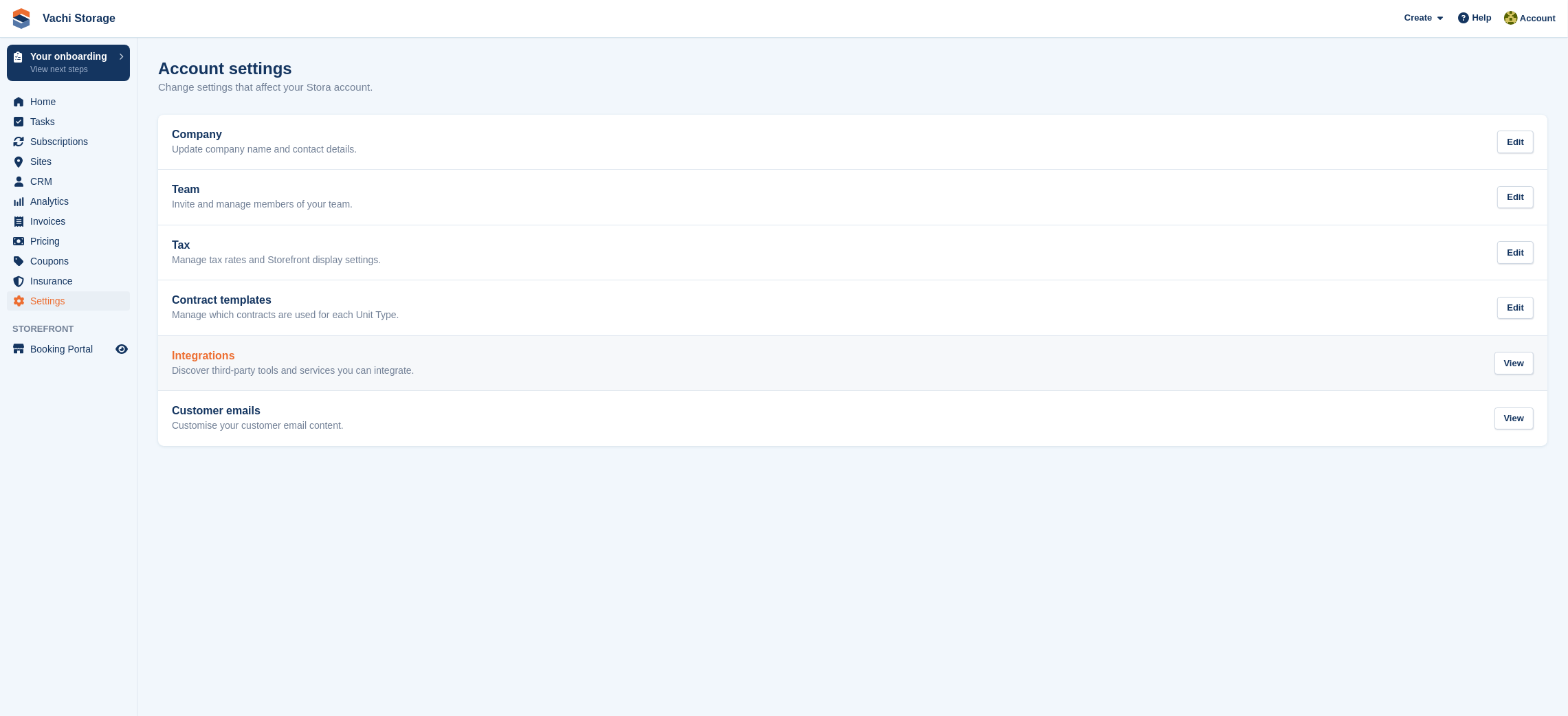
click at [264, 360] on h2 "Integrations" at bounding box center [293, 356] width 243 height 13
